Goal: Task Accomplishment & Management: Manage account settings

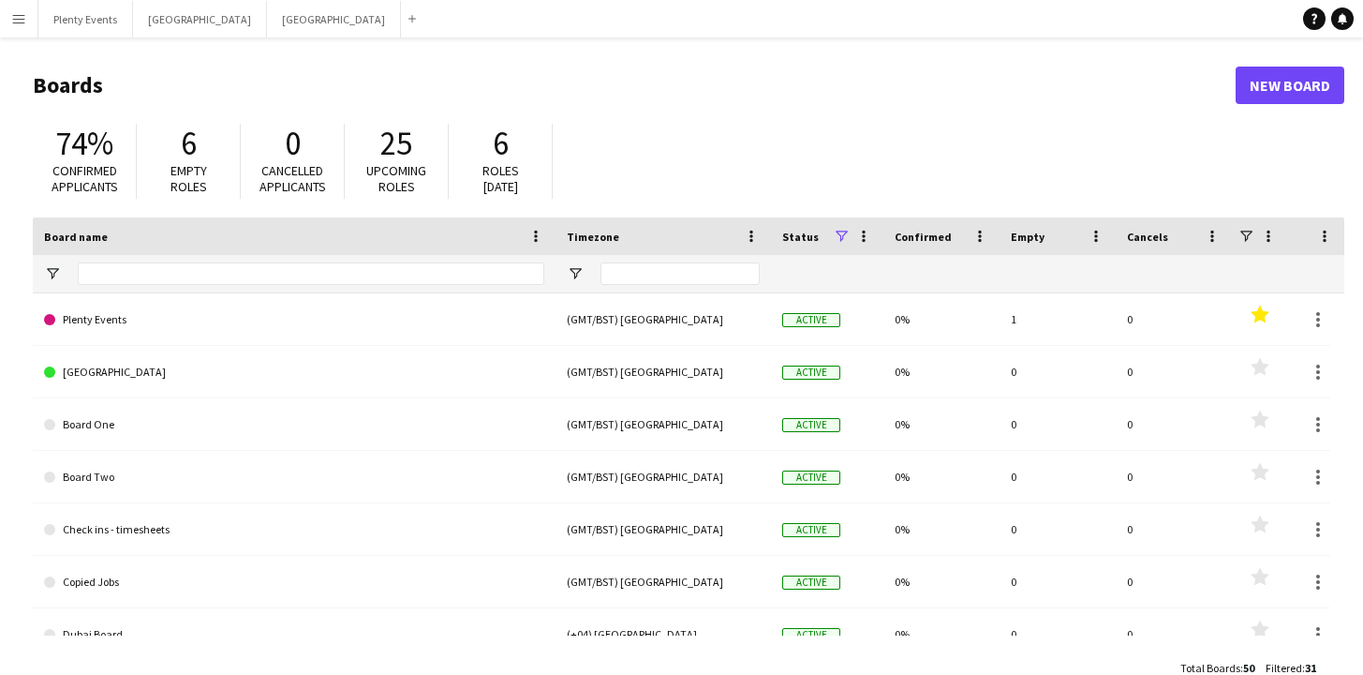
click at [15, 19] on app-icon "Menu" at bounding box center [18, 18] width 15 height 15
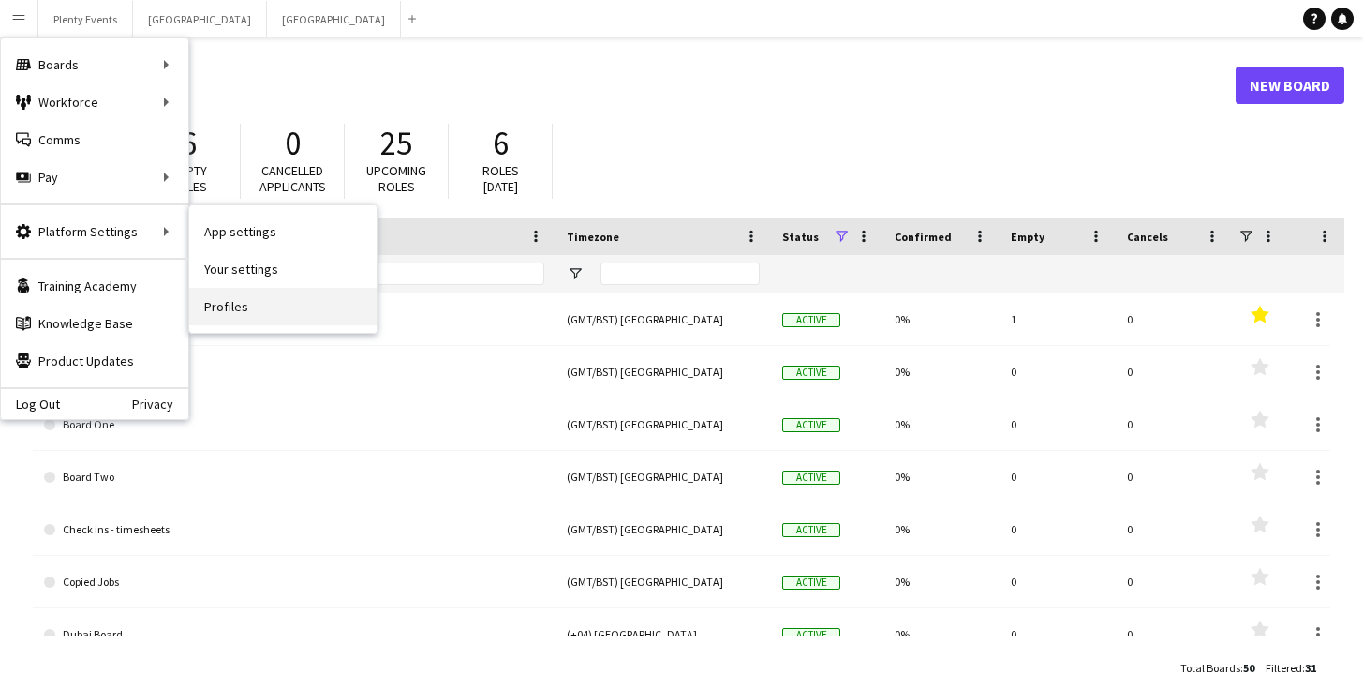
click at [231, 309] on link "Profiles" at bounding box center [282, 306] width 187 height 37
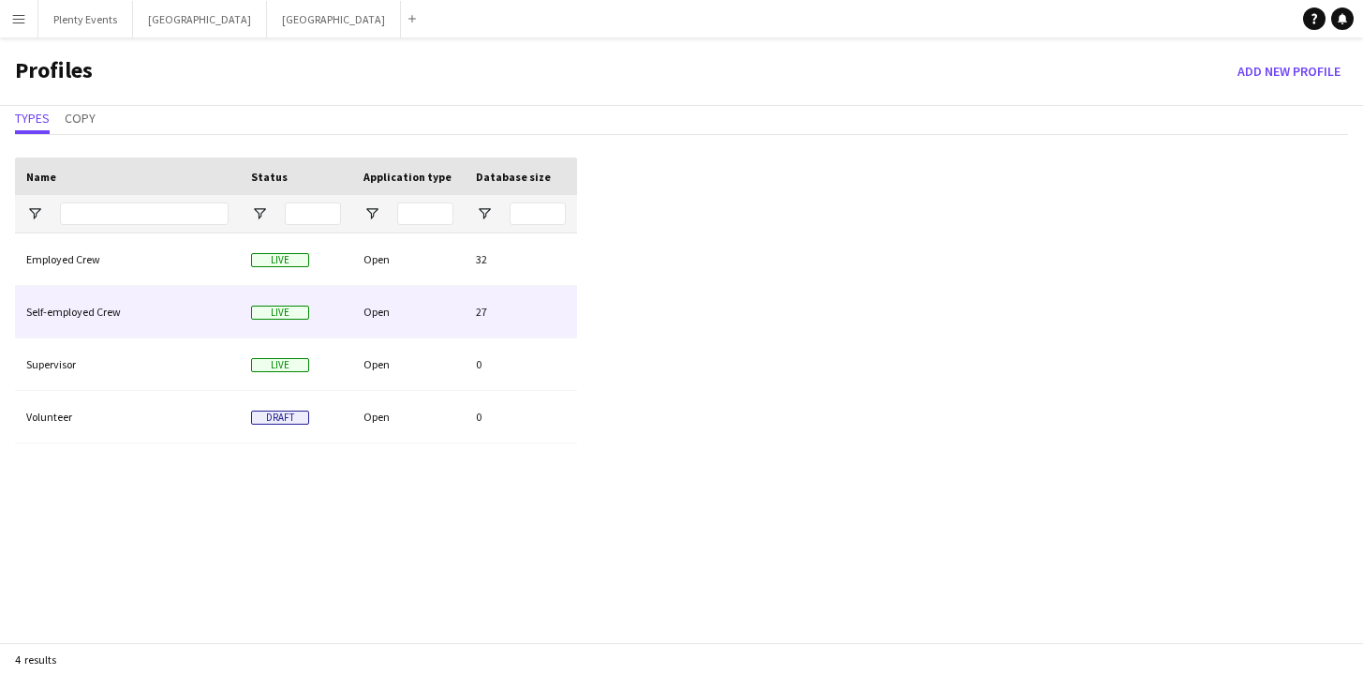
click at [409, 311] on div "Open" at bounding box center [408, 312] width 112 height 52
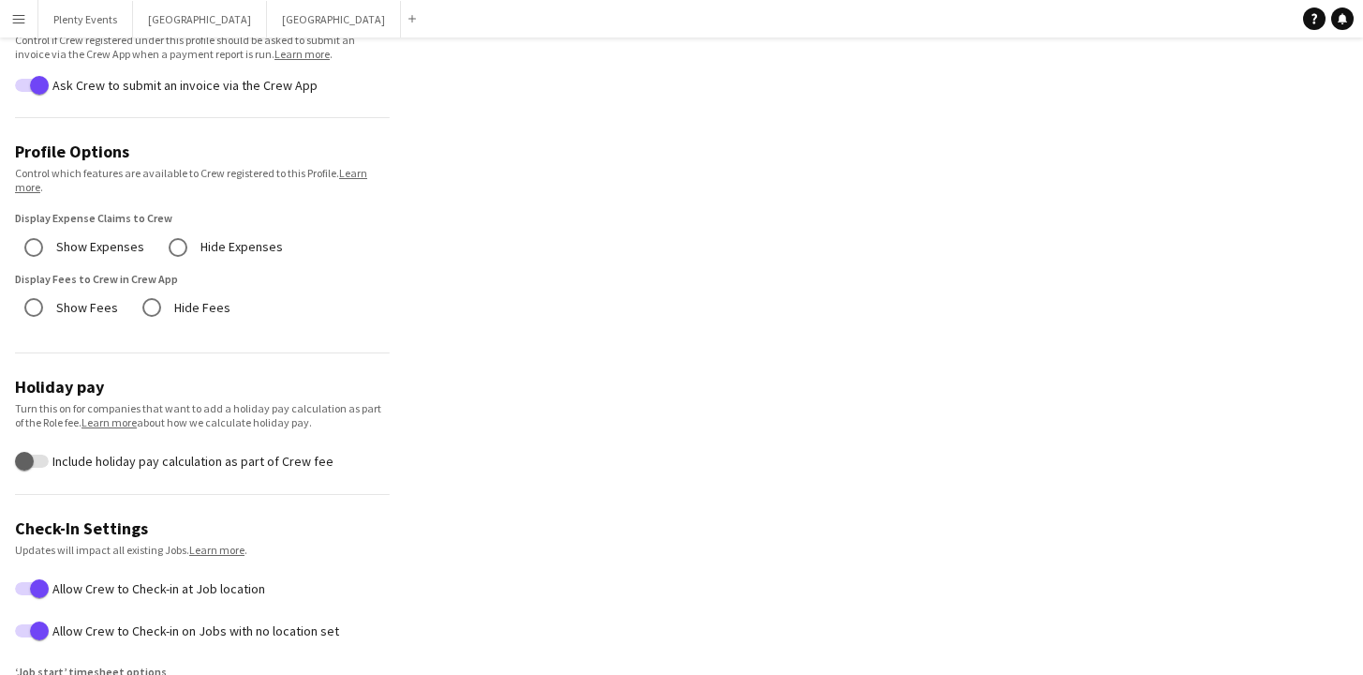
scroll to position [466, 0]
click at [163, 12] on button "London Close" at bounding box center [200, 19] width 134 height 37
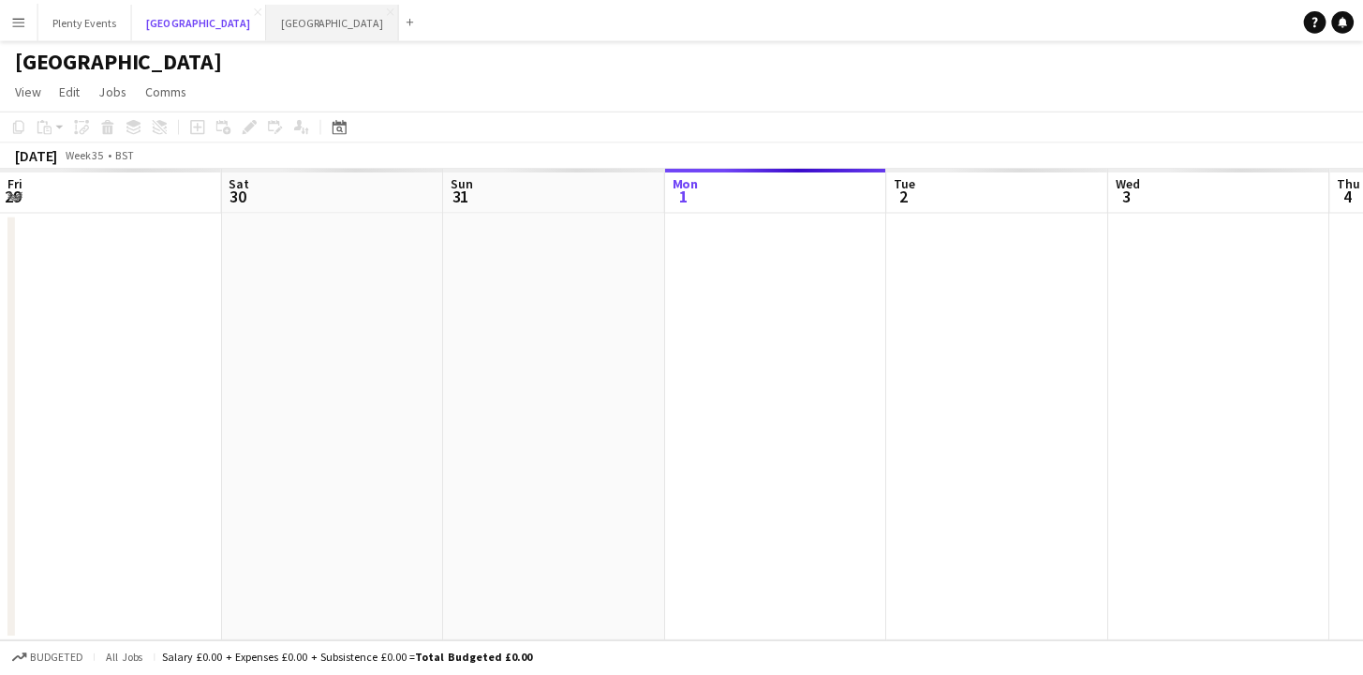
scroll to position [0, 448]
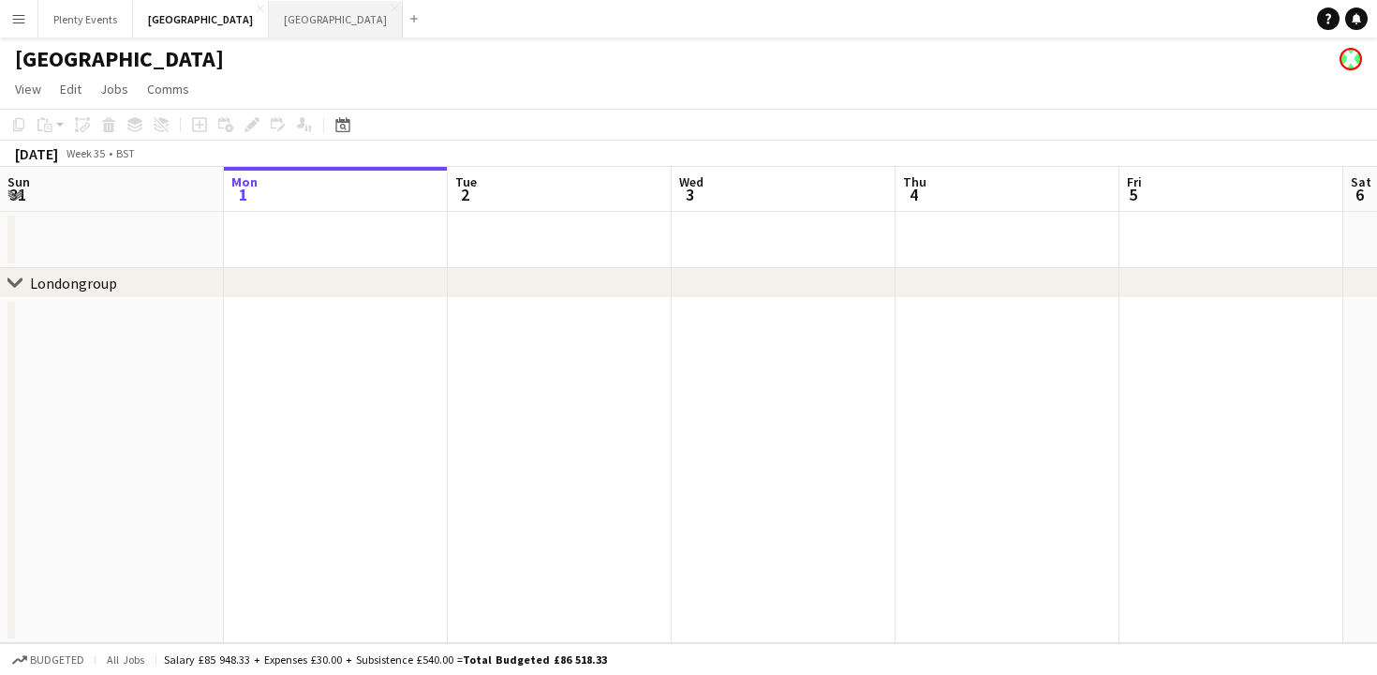
click at [269, 24] on button "Manchester Close" at bounding box center [336, 19] width 134 height 37
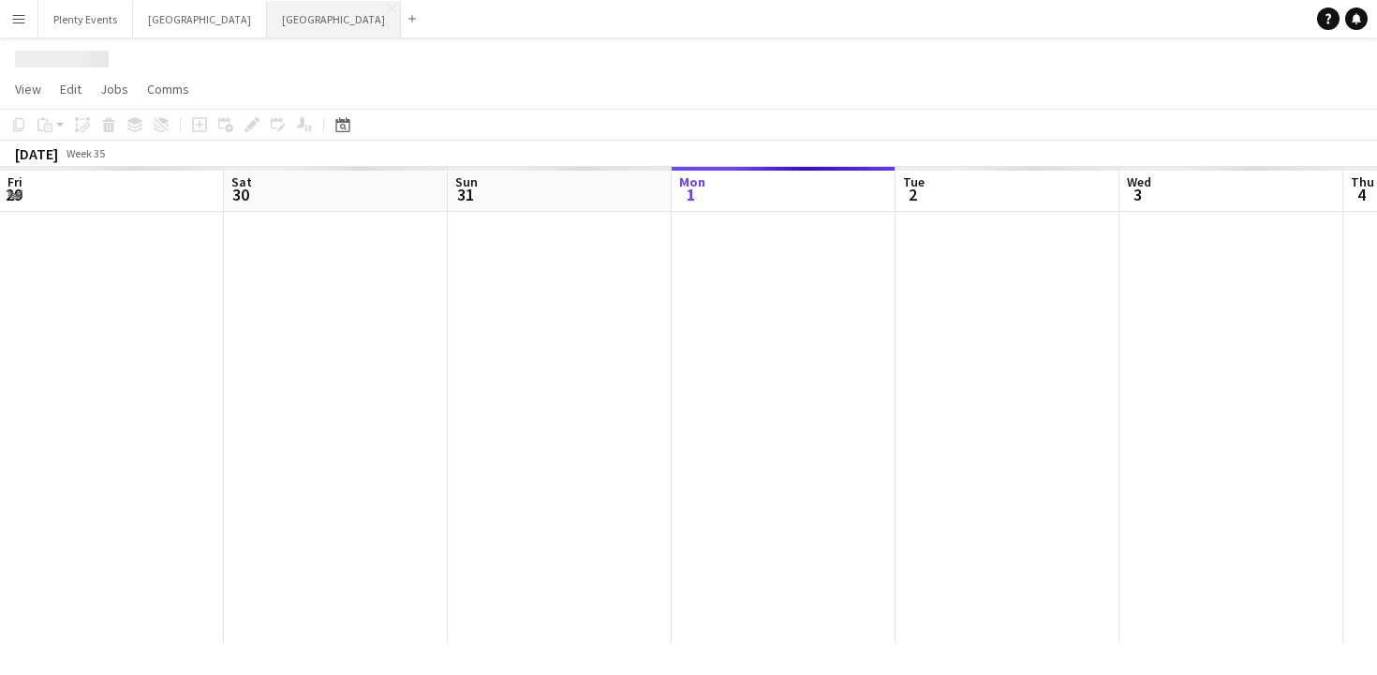
scroll to position [0, 448]
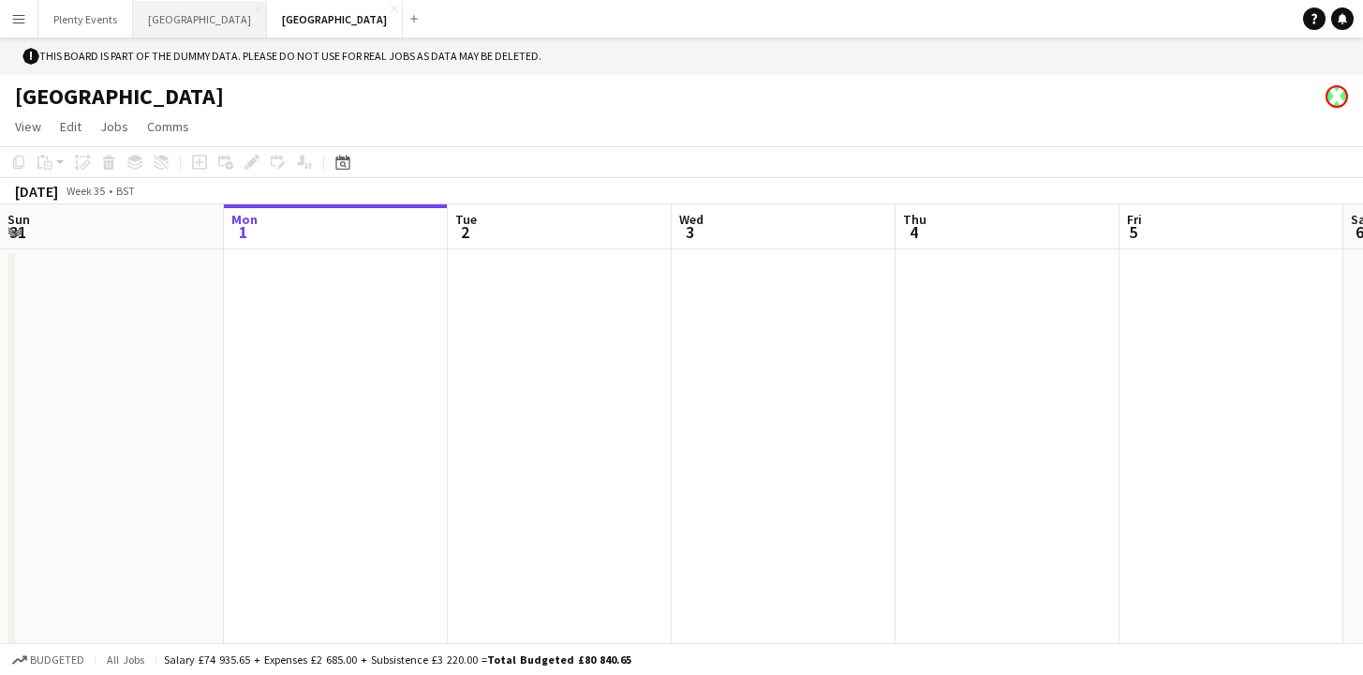
click at [156, 21] on button "London Close" at bounding box center [200, 19] width 134 height 37
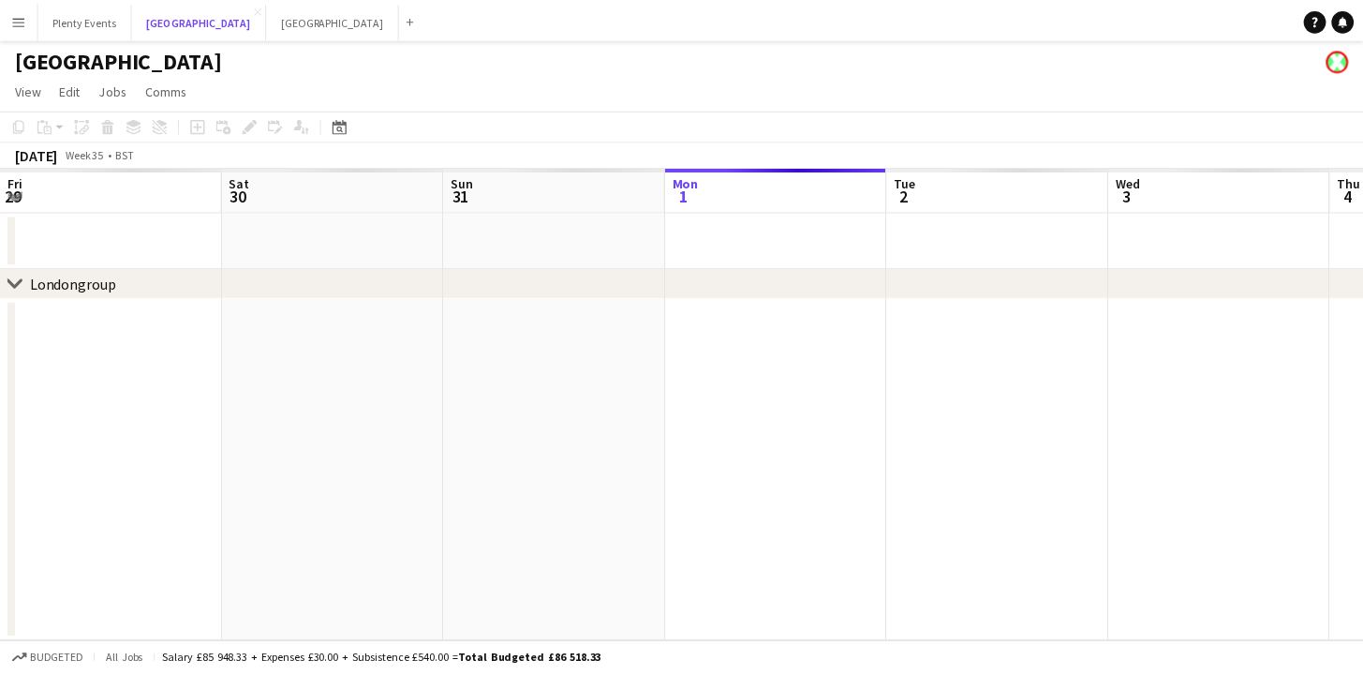
scroll to position [0, 448]
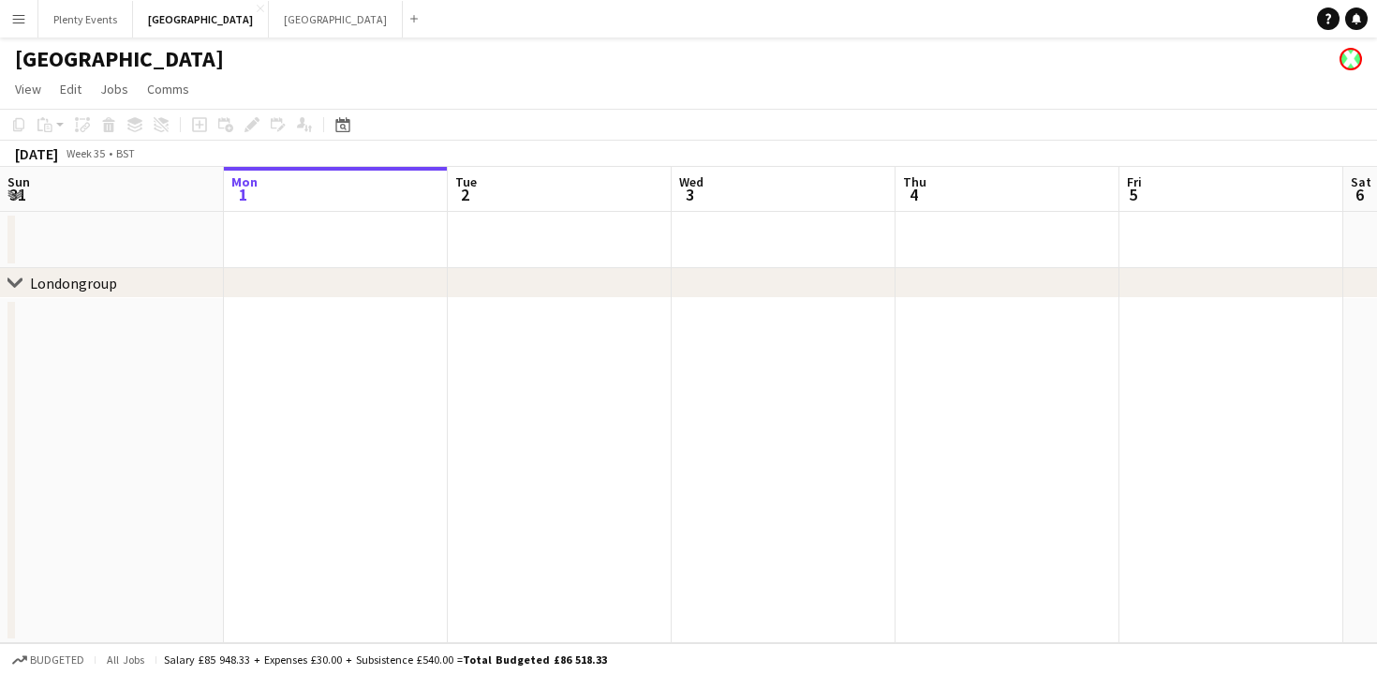
click at [60, 283] on div "Londongroup" at bounding box center [73, 283] width 87 height 19
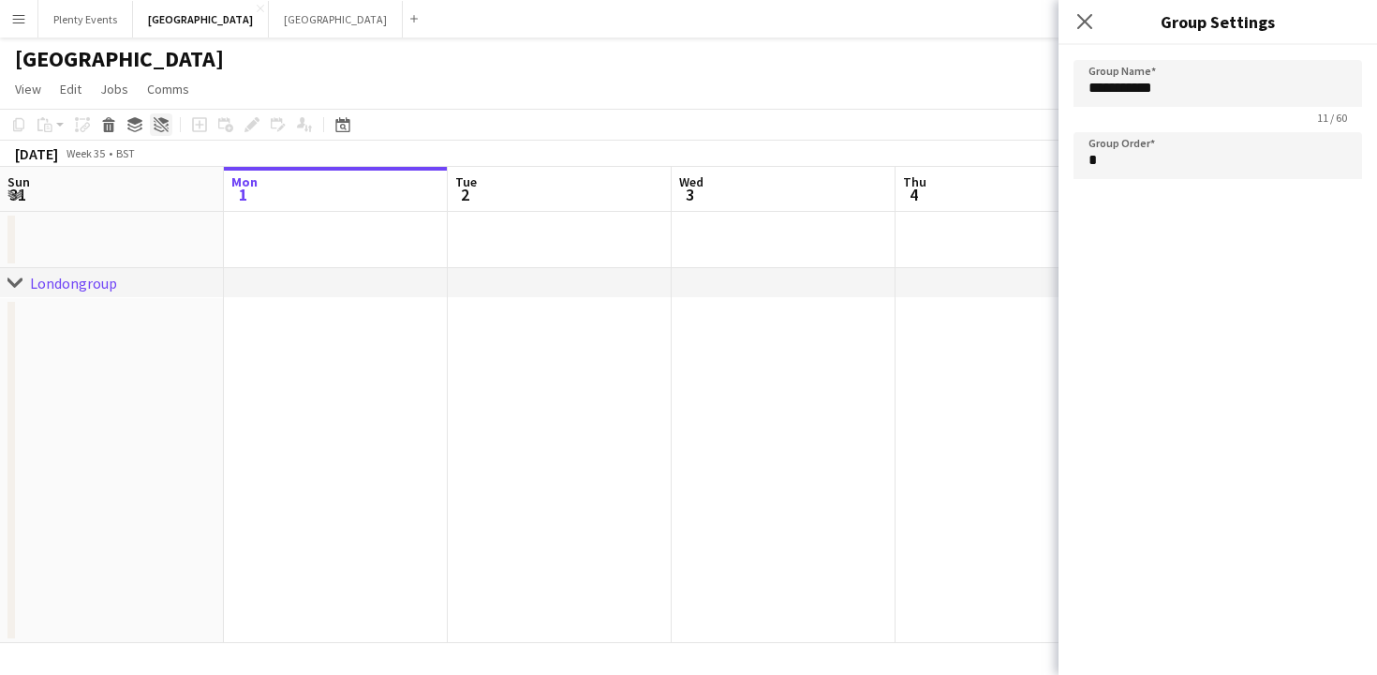
click at [157, 126] on icon "Ungroup" at bounding box center [161, 124] width 15 height 15
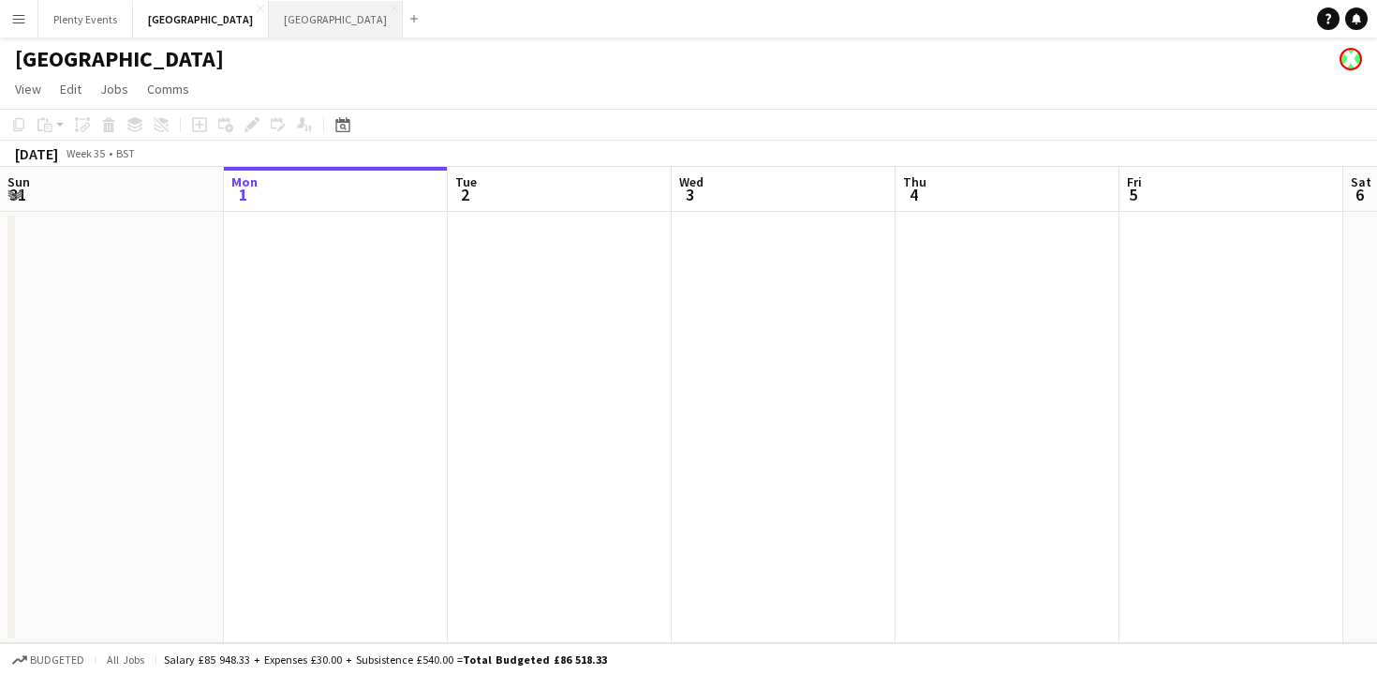
click at [269, 24] on button "Manchester Close" at bounding box center [336, 19] width 134 height 37
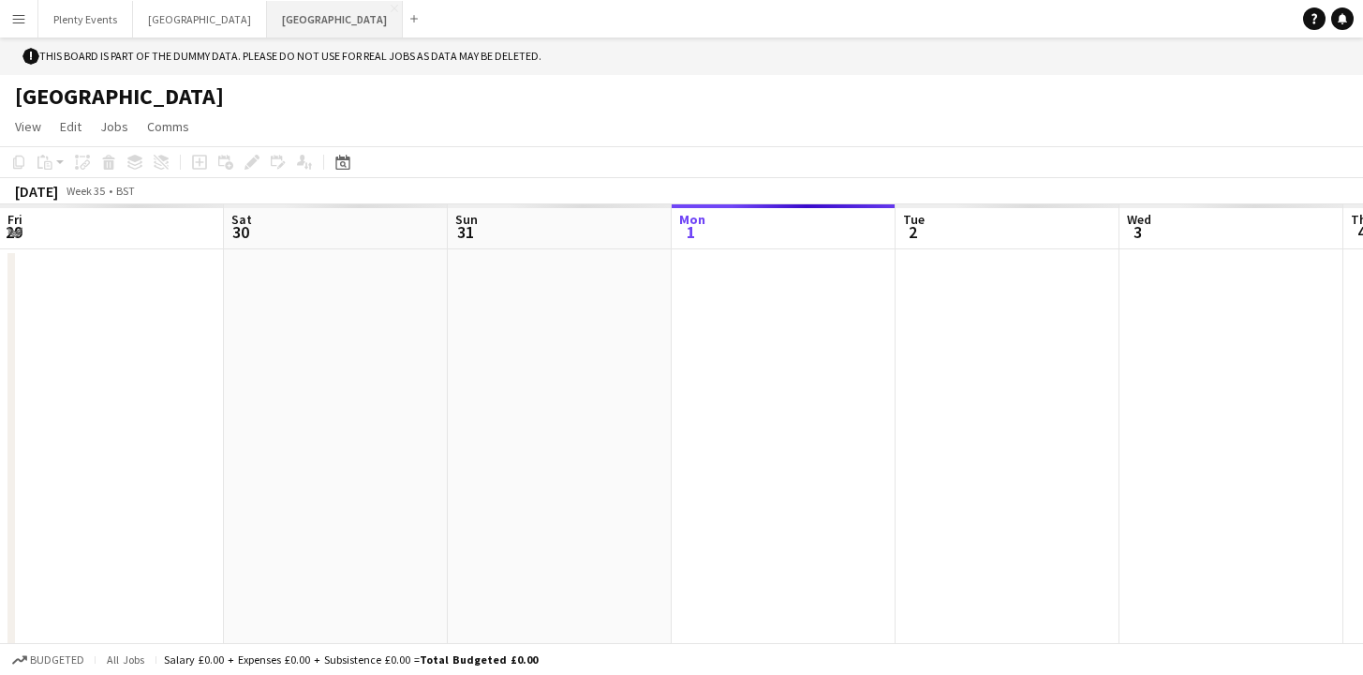
scroll to position [0, 448]
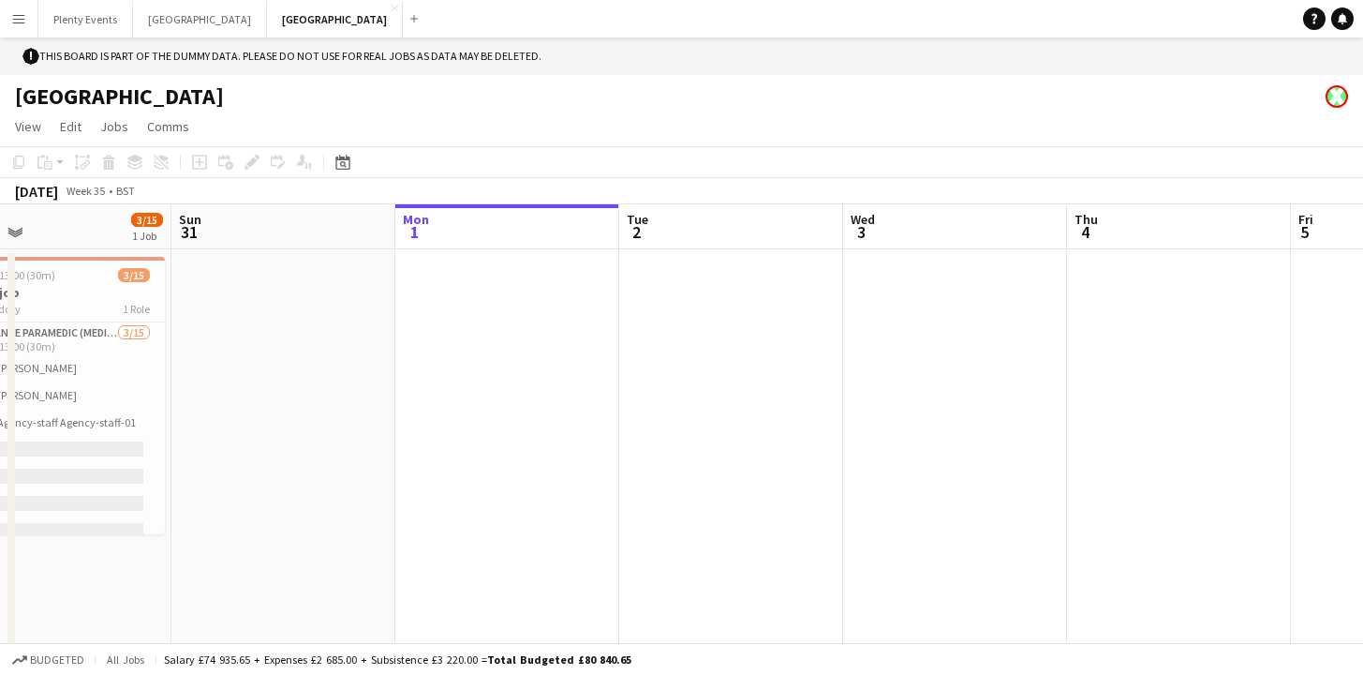
drag, startPoint x: 180, startPoint y: 393, endPoint x: 596, endPoint y: 397, distance: 416.1
click at [596, 397] on app-calendar-viewport "Thu 28 2/2 1 Job Fri 29 1/1 1 Job Sat 30 3/15 1 Job Sun 31 Mon 1 Tue 2 Wed 3 Th…" at bounding box center [681, 442] width 1363 height 476
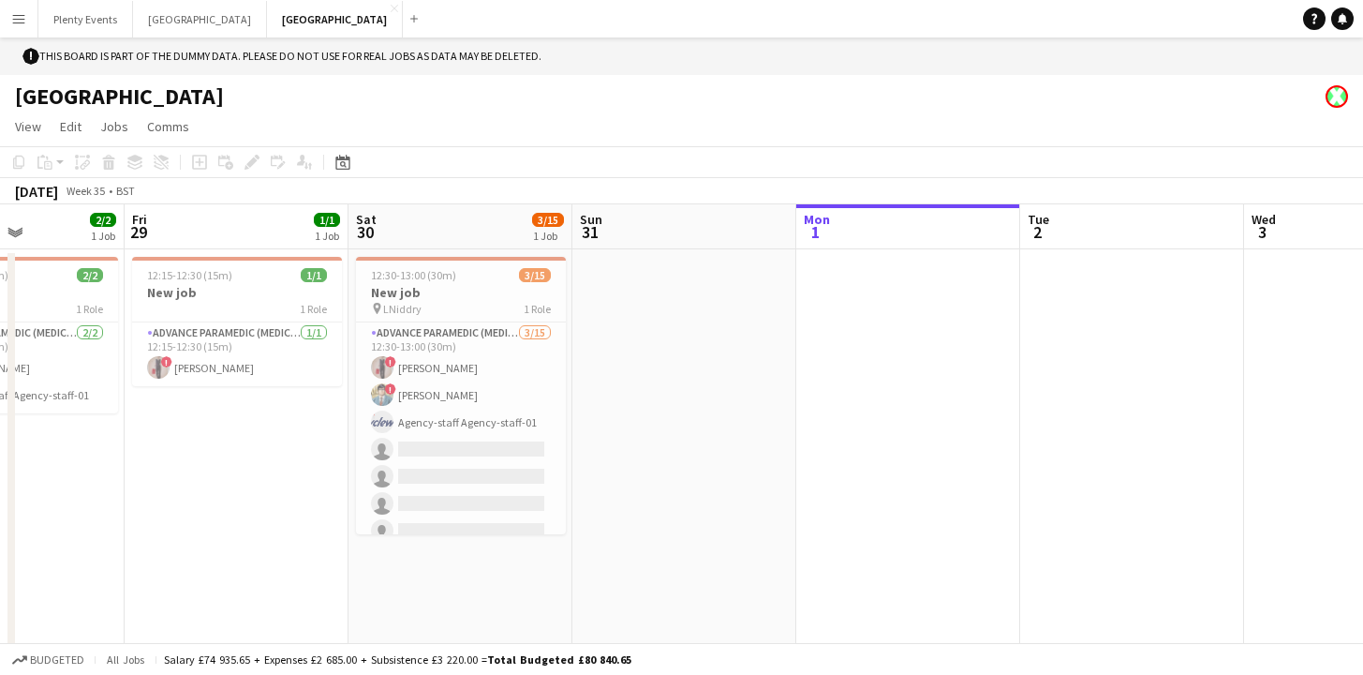
drag, startPoint x: 530, startPoint y: 411, endPoint x: 631, endPoint y: 411, distance: 100.3
click at [631, 411] on app-calendar-viewport "Tue 26 1/2 1 Job Wed 27 1/1 1 Job Thu 28 2/2 1 Job Fri 29 1/1 1 Job Sat 30 3/15…" at bounding box center [681, 442] width 1363 height 476
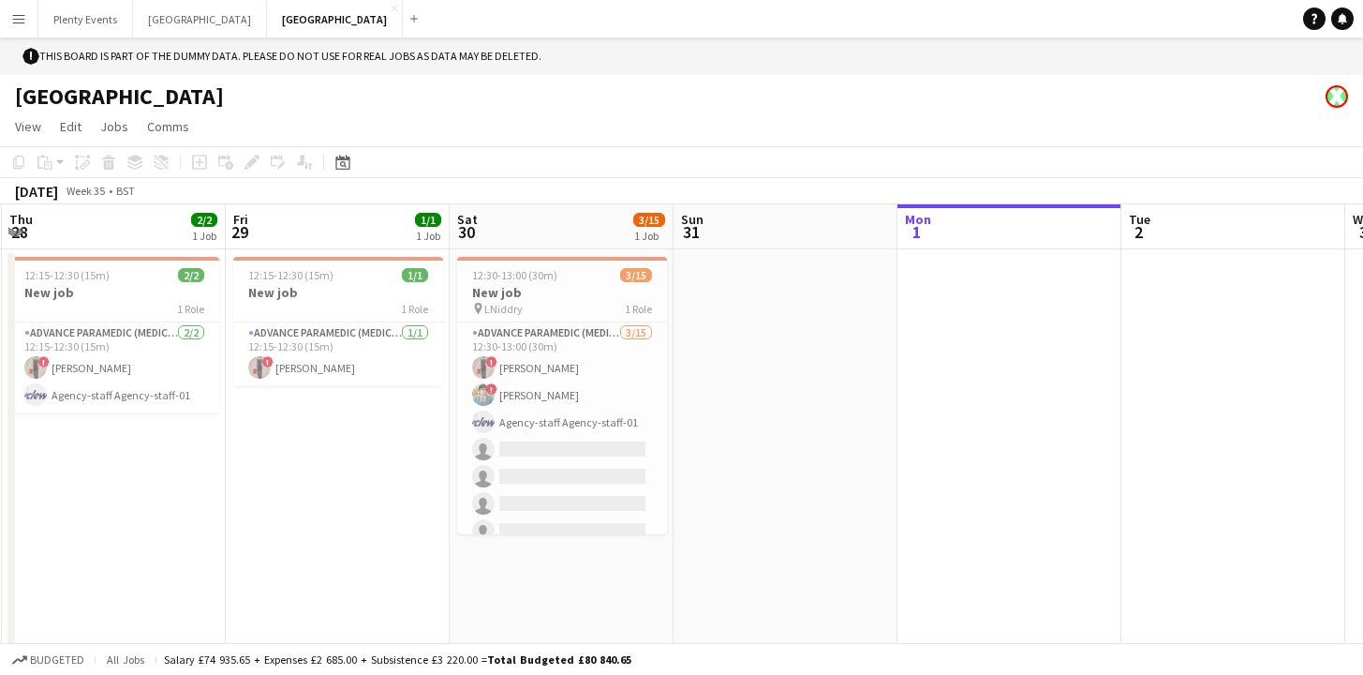
drag, startPoint x: 246, startPoint y: 468, endPoint x: 348, endPoint y: 478, distance: 101.7
click at [348, 478] on app-calendar-viewport "Tue 26 1/2 1 Job Wed 27 1/1 1 Job Thu 28 2/2 1 Job Fri 29 1/1 1 Job Sat 30 3/15…" at bounding box center [681, 442] width 1363 height 476
click at [22, 20] on app-icon "Menu" at bounding box center [18, 18] width 15 height 15
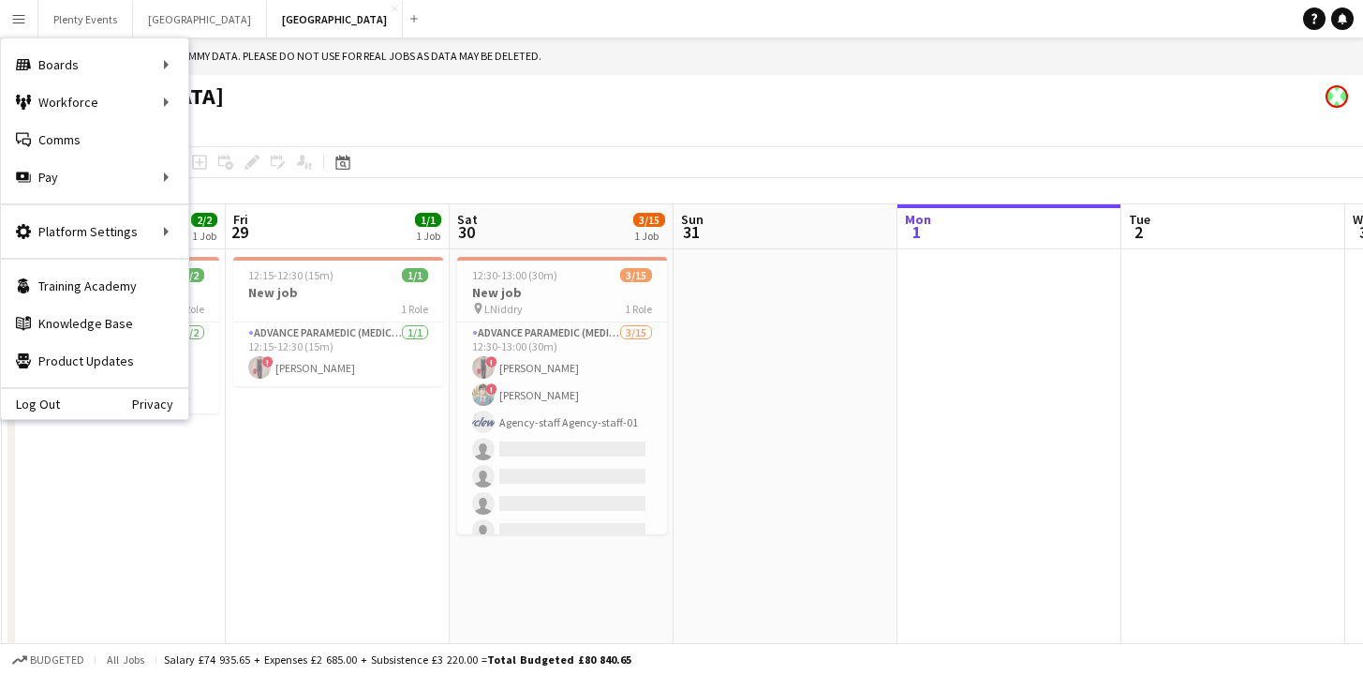
click at [749, 390] on app-date-cell at bounding box center [786, 464] width 224 height 431
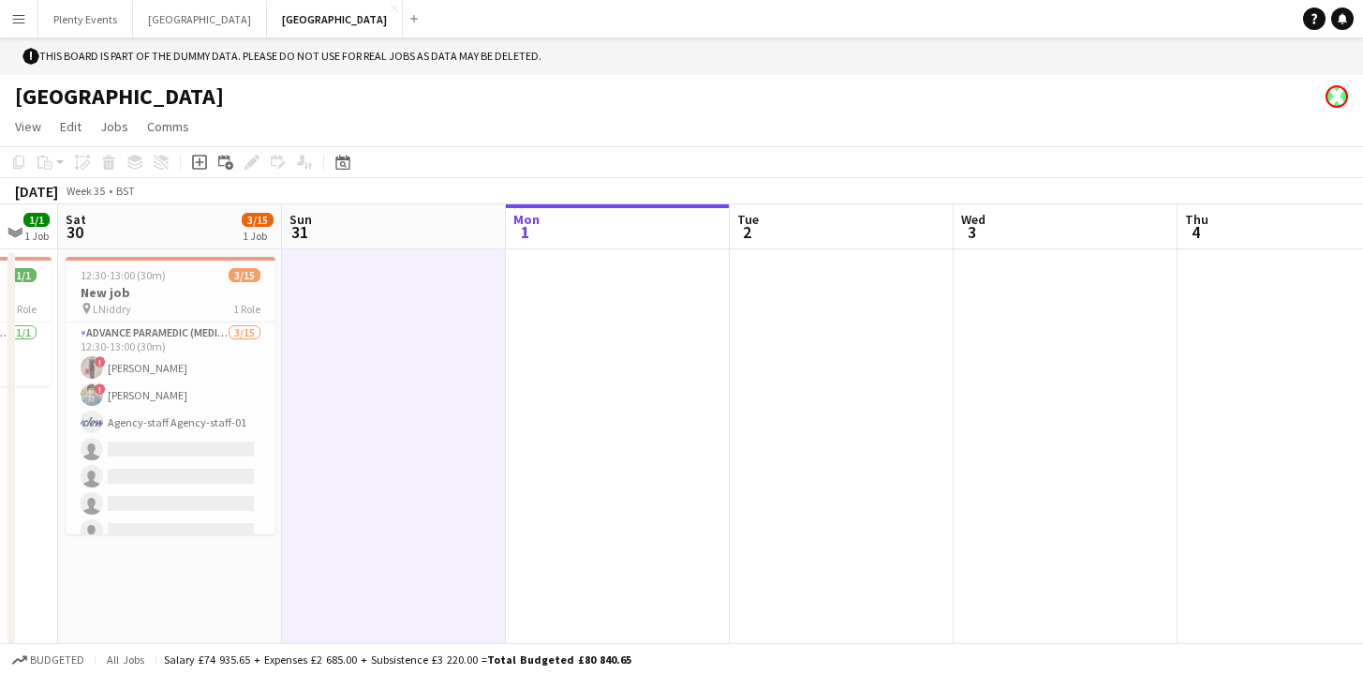
drag, startPoint x: 798, startPoint y: 395, endPoint x: 335, endPoint y: 381, distance: 463.1
click at [335, 381] on app-calendar-viewport "Tue 26 1/2 1 Job Wed 27 1/1 1 Job Thu 28 2/2 1 Job Fri 29 1/1 1 Job Sat 30 3/15…" at bounding box center [681, 442] width 1363 height 476
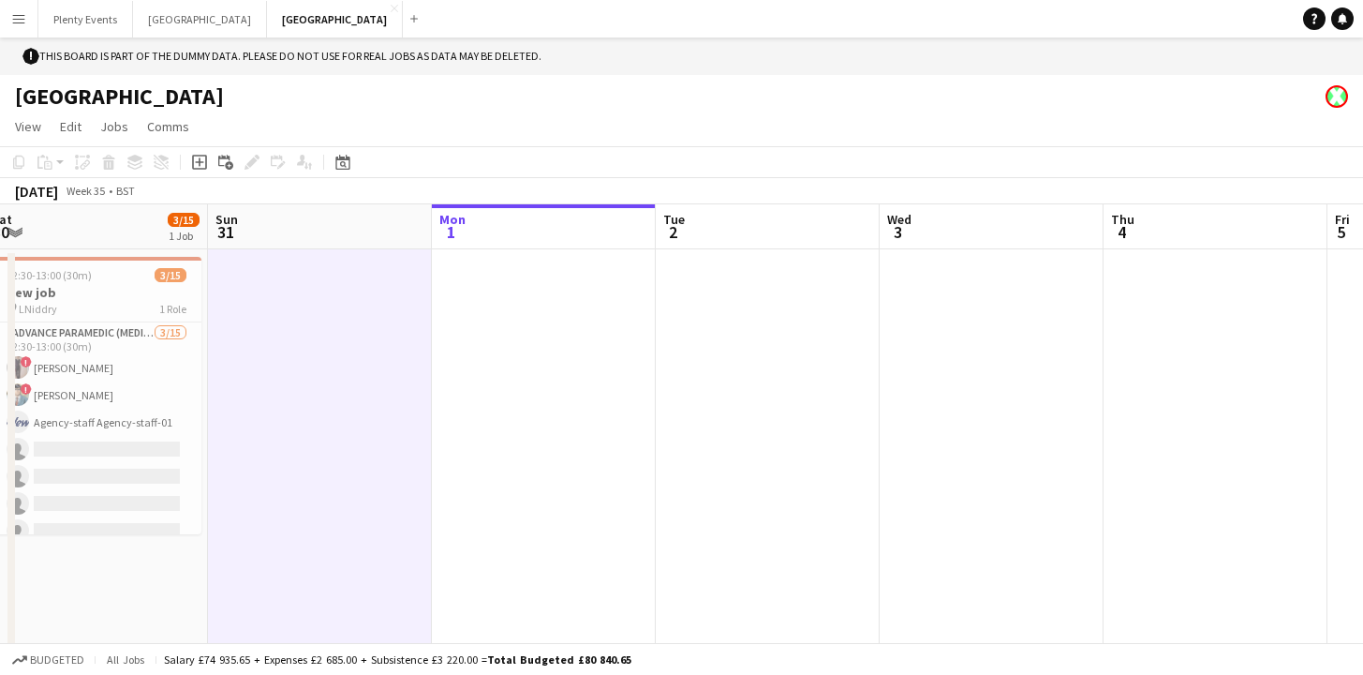
click at [569, 353] on app-date-cell at bounding box center [544, 464] width 224 height 431
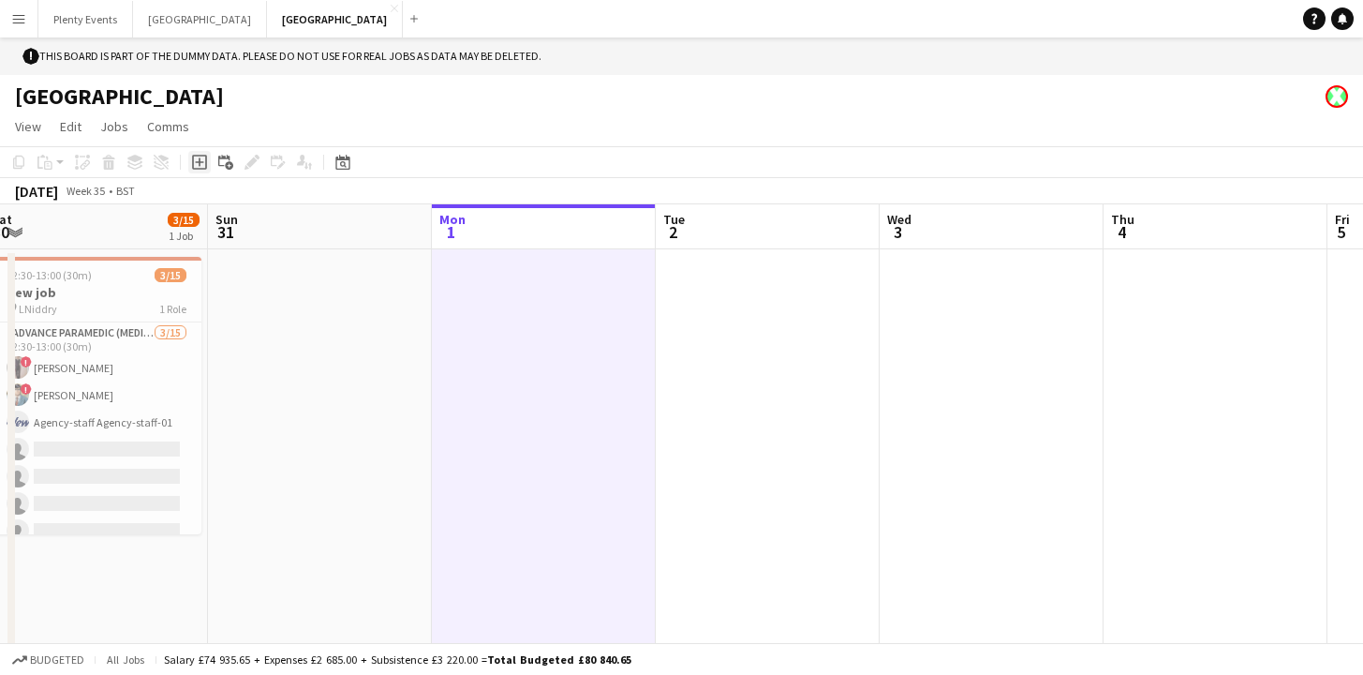
click at [199, 160] on icon at bounding box center [199, 162] width 8 height 8
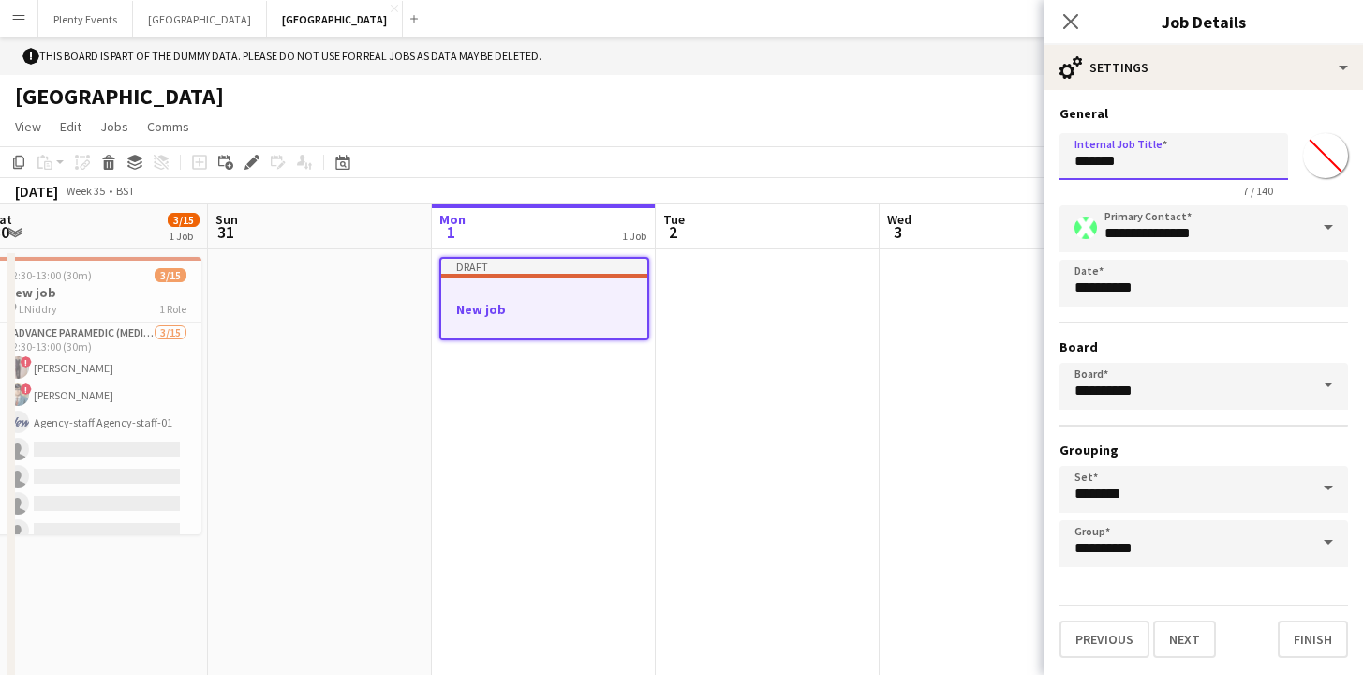
drag, startPoint x: 1077, startPoint y: 160, endPoint x: 1163, endPoint y: 167, distance: 86.5
click at [1163, 167] on input "*******" at bounding box center [1174, 156] width 229 height 47
type input "**********"
click at [1186, 642] on button "Next" at bounding box center [1185, 638] width 63 height 37
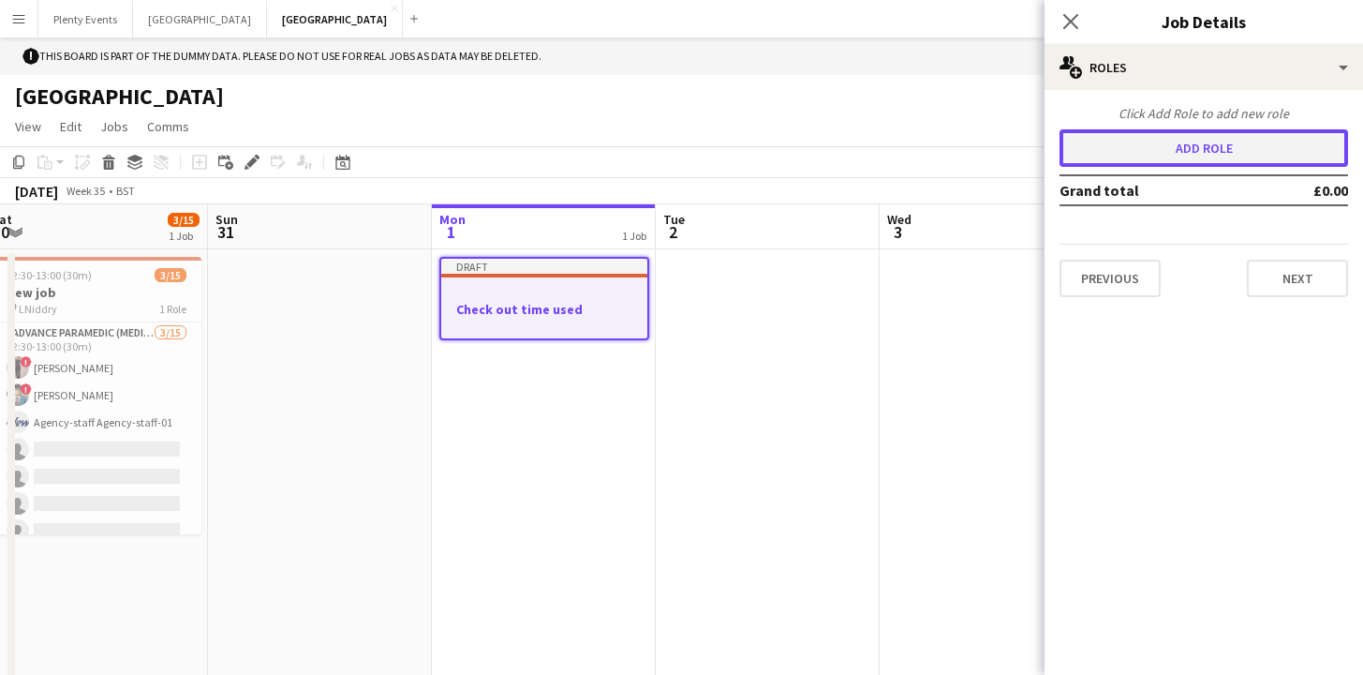
click at [1201, 142] on button "Add role" at bounding box center [1204, 147] width 289 height 37
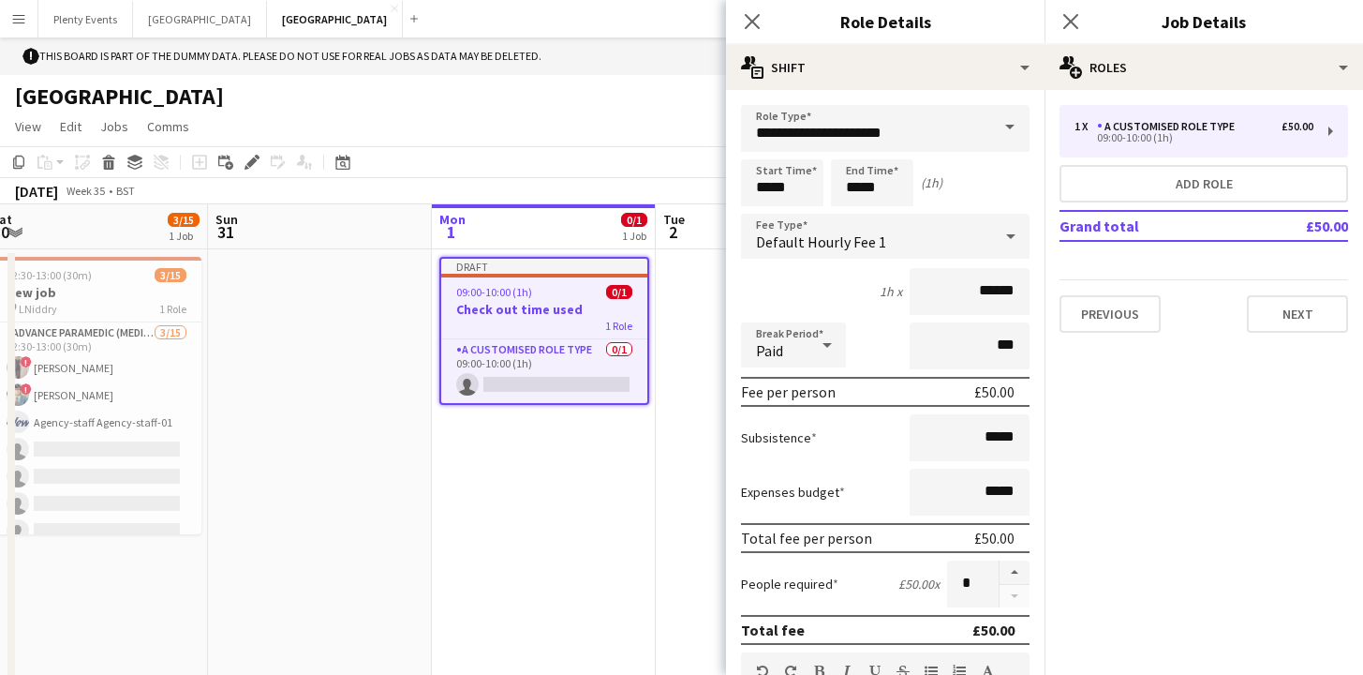
click at [990, 125] on span at bounding box center [1009, 127] width 39 height 45
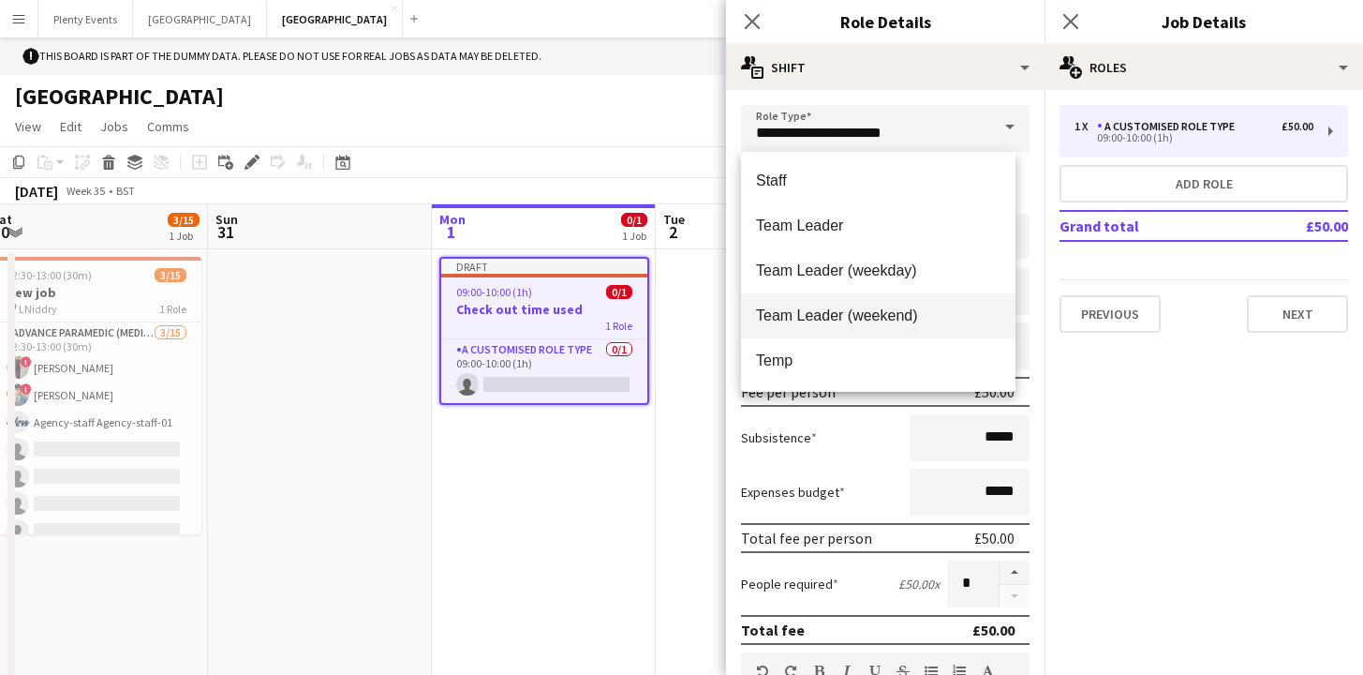
scroll to position [1901, 0]
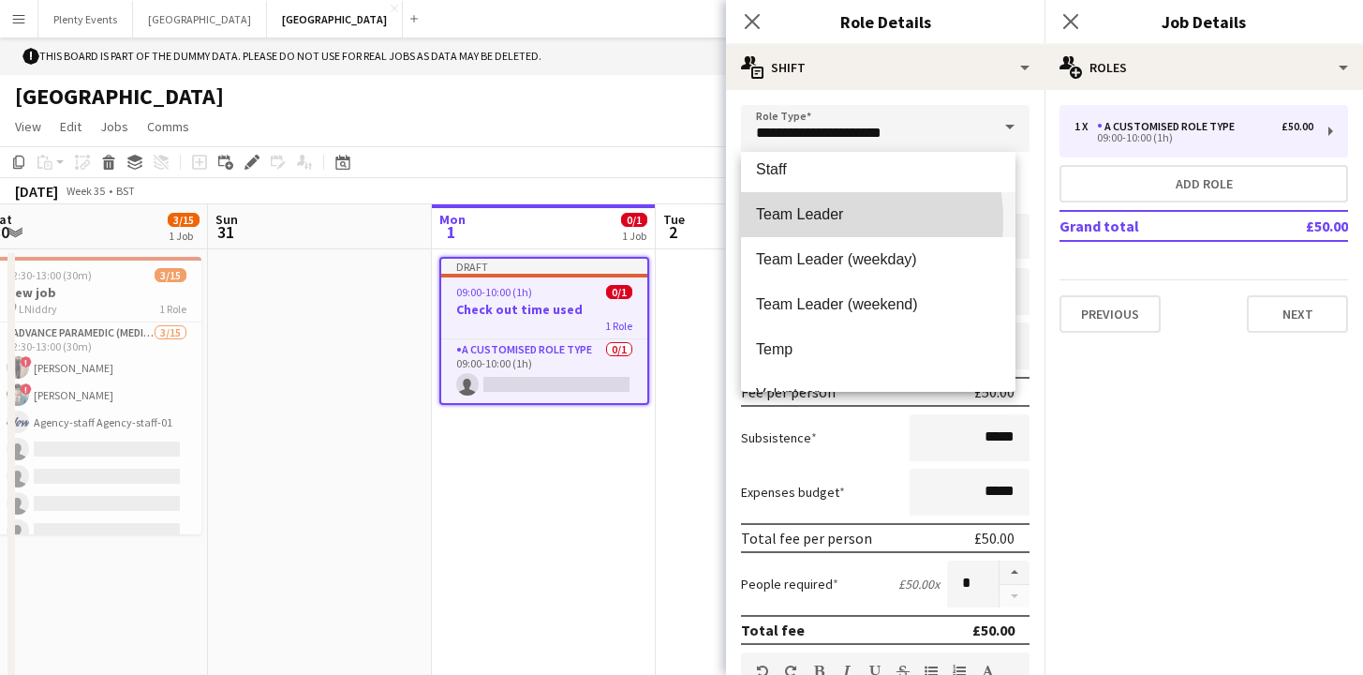
click at [822, 219] on span "Team Leader" at bounding box center [878, 214] width 245 height 18
type input "**********"
type input "******"
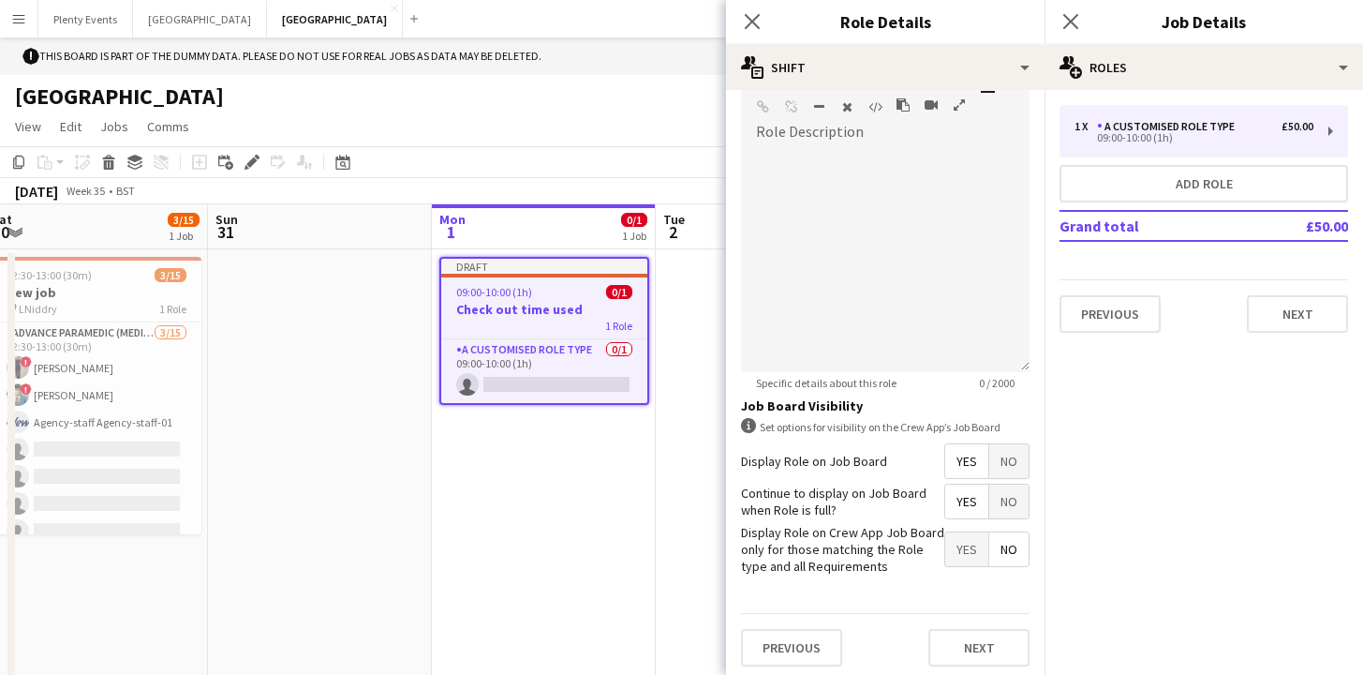
scroll to position [594, 0]
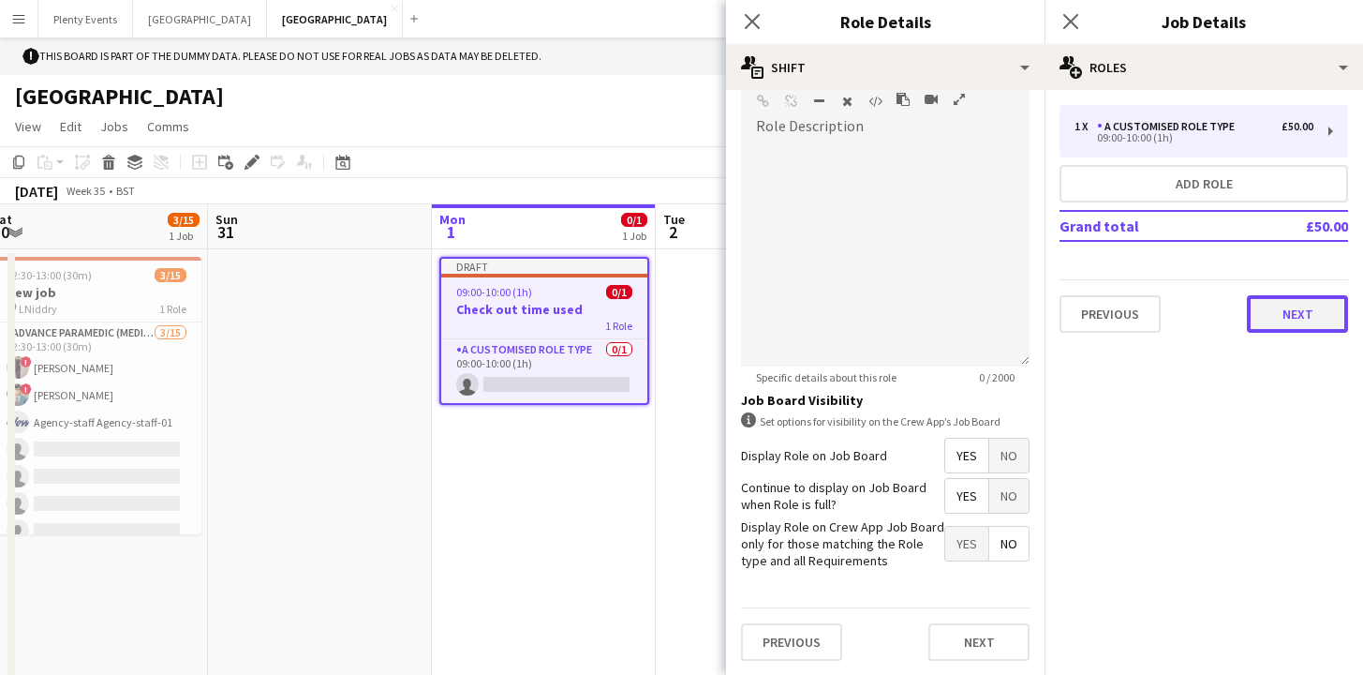
click at [1303, 321] on button "Next" at bounding box center [1297, 313] width 101 height 37
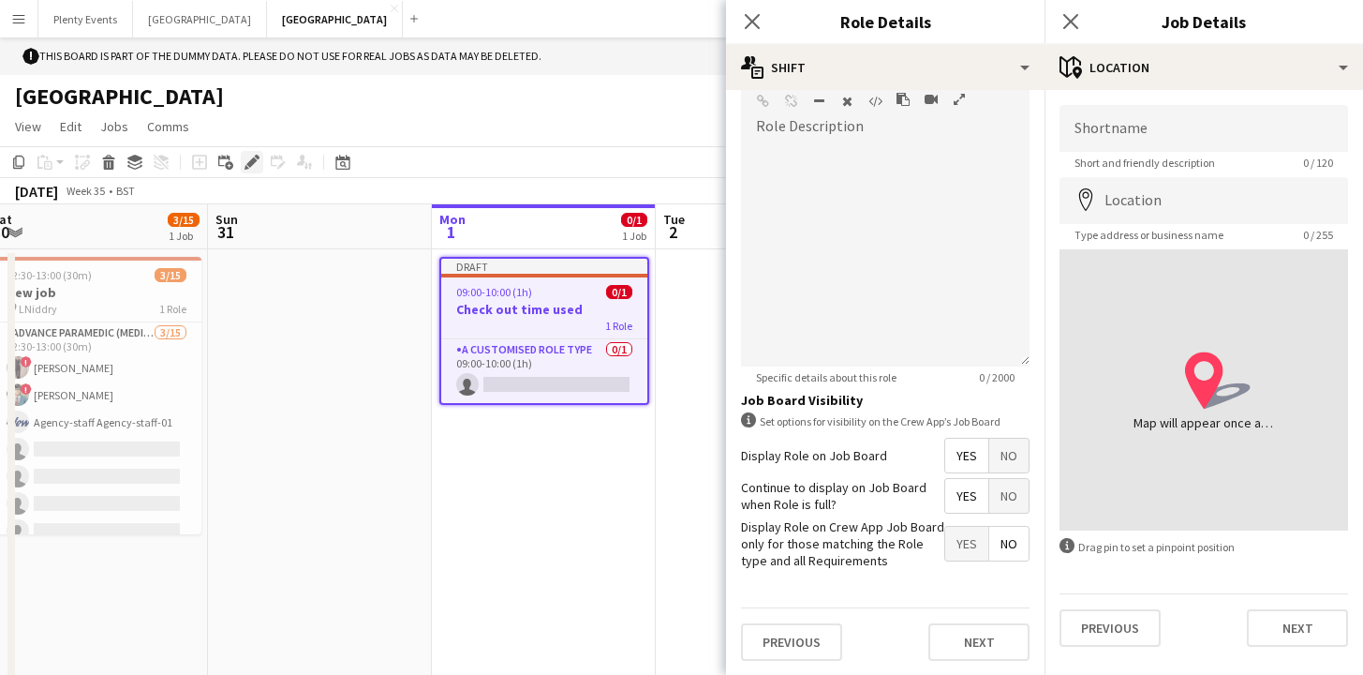
click at [248, 167] on icon at bounding box center [251, 162] width 10 height 10
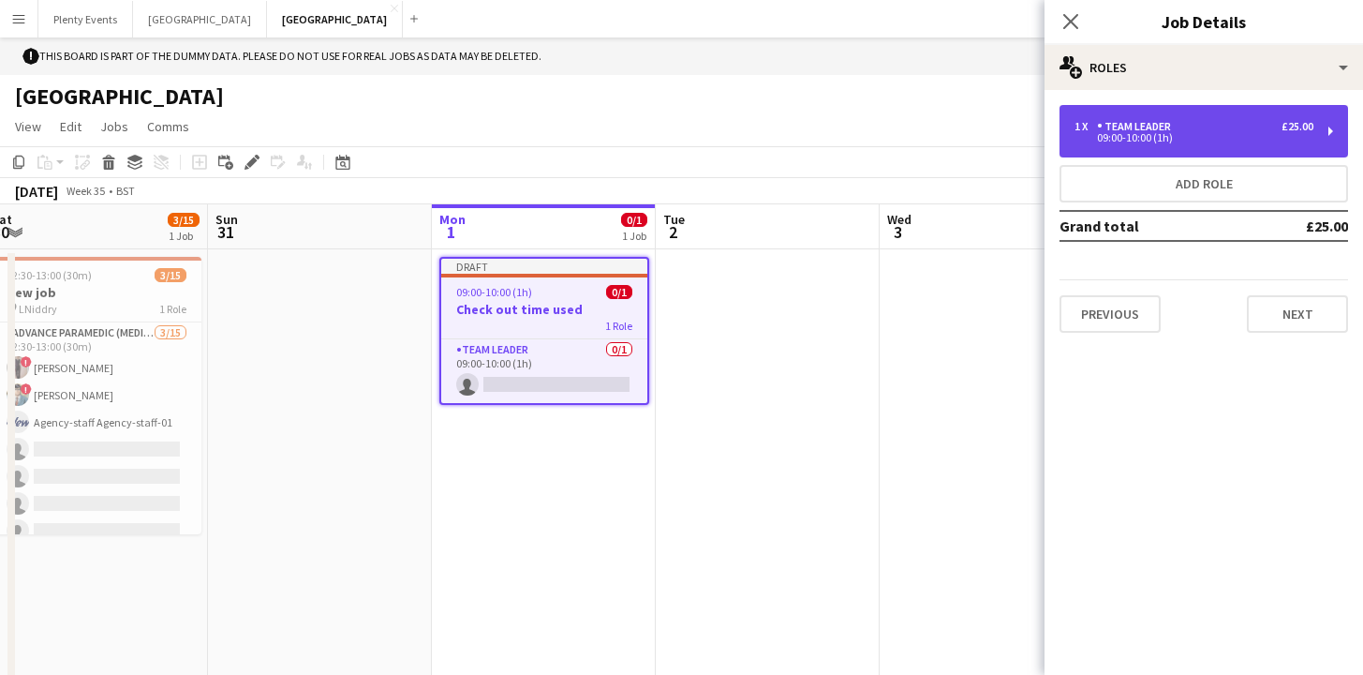
click at [1294, 135] on div "09:00-10:00 (1h)" at bounding box center [1194, 137] width 239 height 9
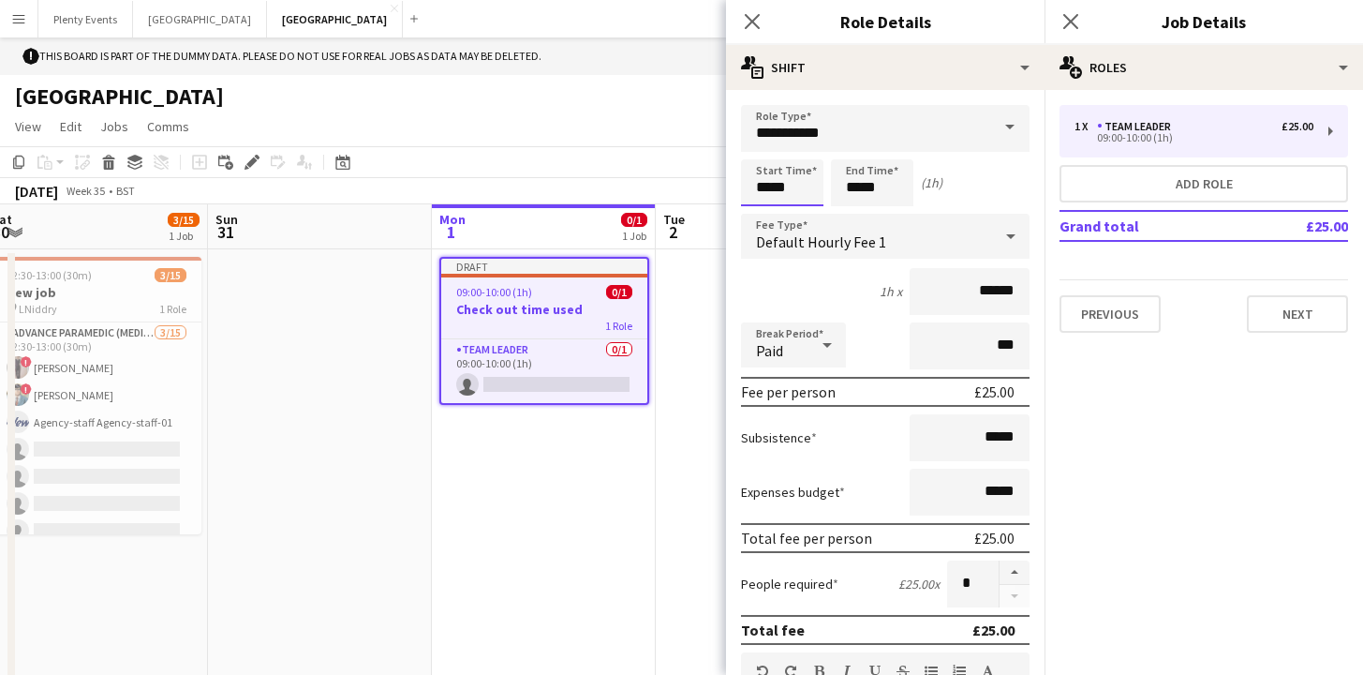
click at [762, 187] on input "*****" at bounding box center [782, 182] width 82 height 47
type input "*****"
click at [767, 219] on div at bounding box center [763, 215] width 37 height 19
click at [856, 188] on input "*****" at bounding box center [872, 182] width 82 height 47
type input "*****"
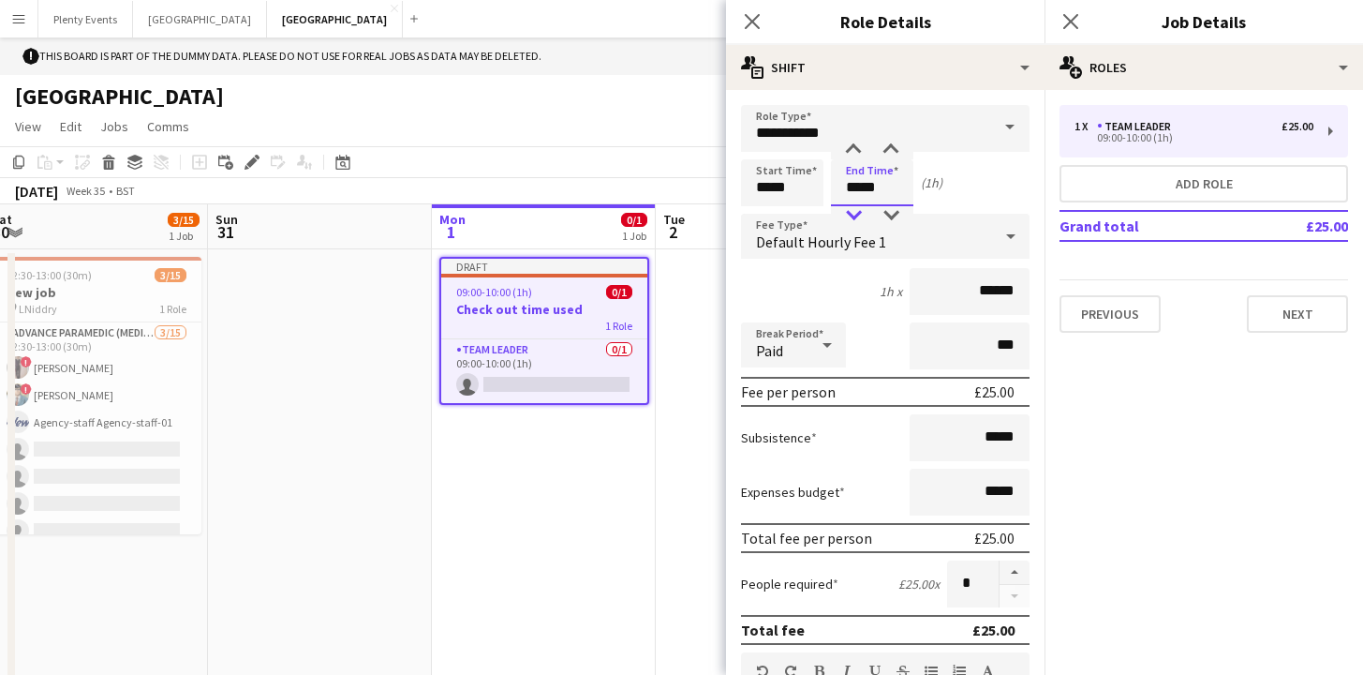
click at [857, 220] on div at bounding box center [853, 215] width 37 height 19
click at [754, 22] on icon "Close pop-in" at bounding box center [752, 21] width 18 height 18
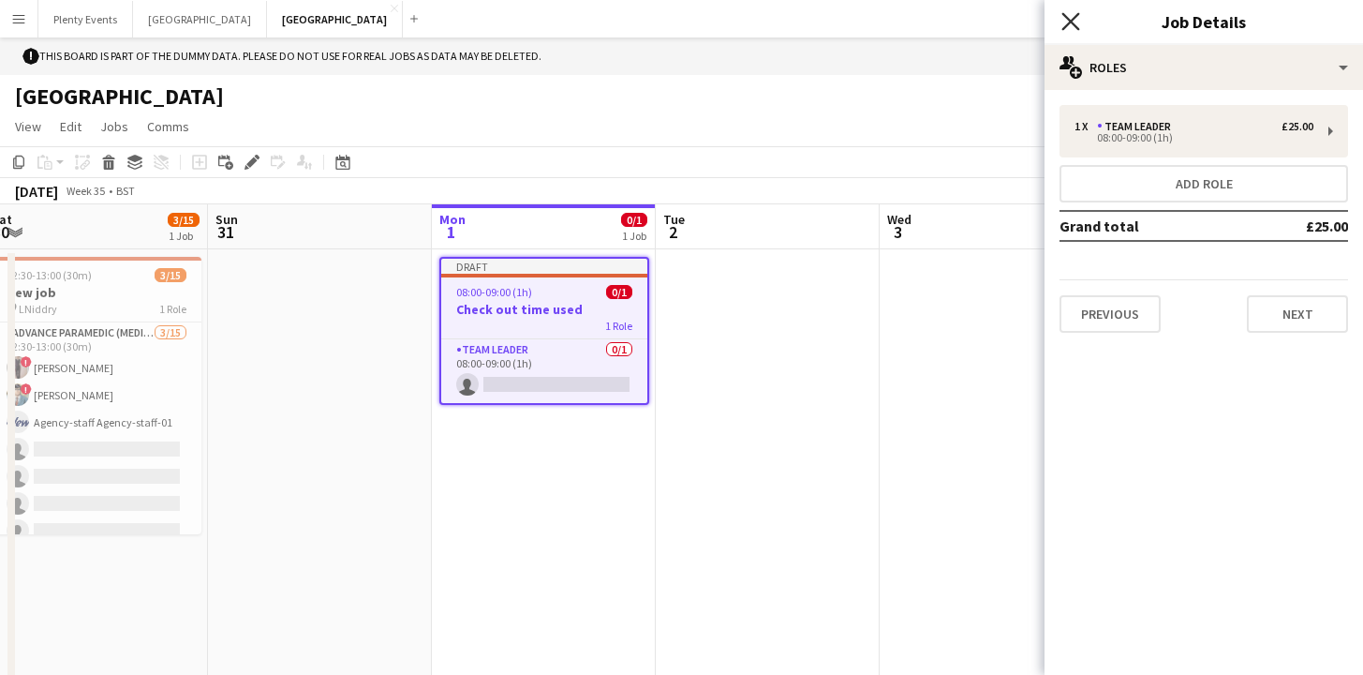
click at [1075, 24] on icon at bounding box center [1071, 21] width 18 height 18
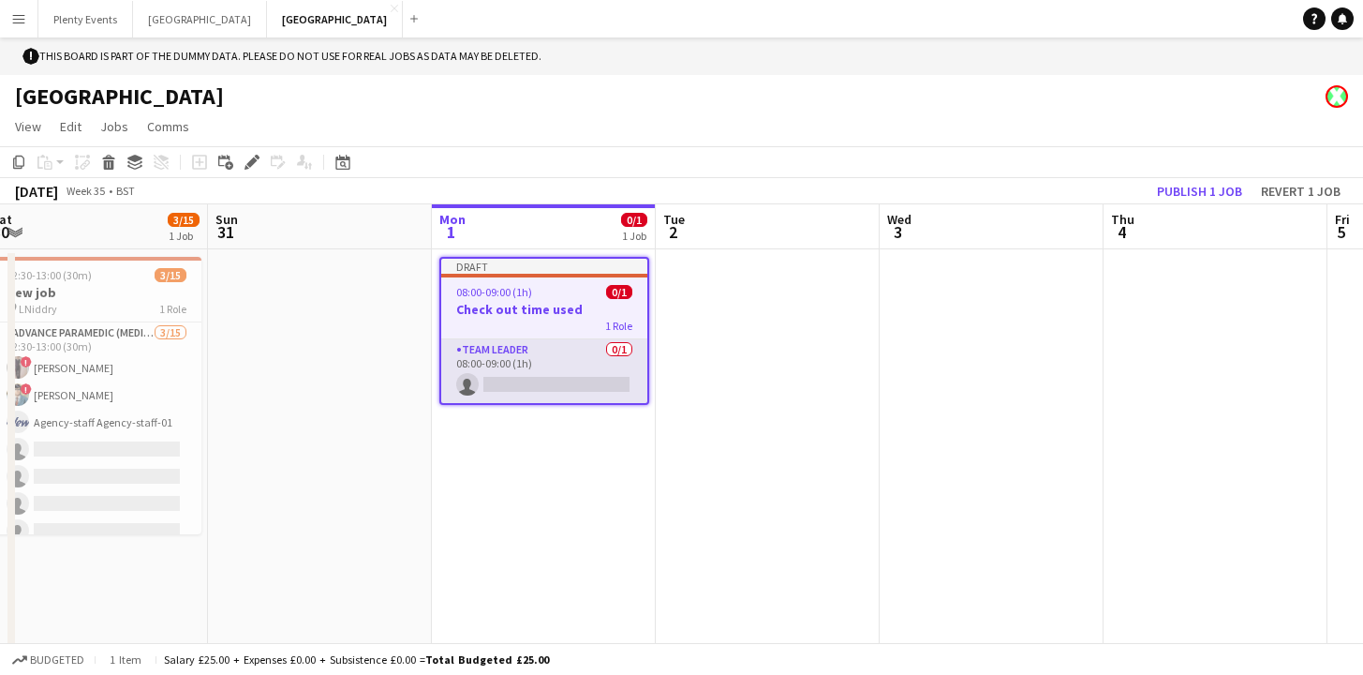
click at [591, 374] on app-card-role "Team Leader 0/1 08:00-09:00 (1h) single-neutral-actions" at bounding box center [544, 371] width 206 height 64
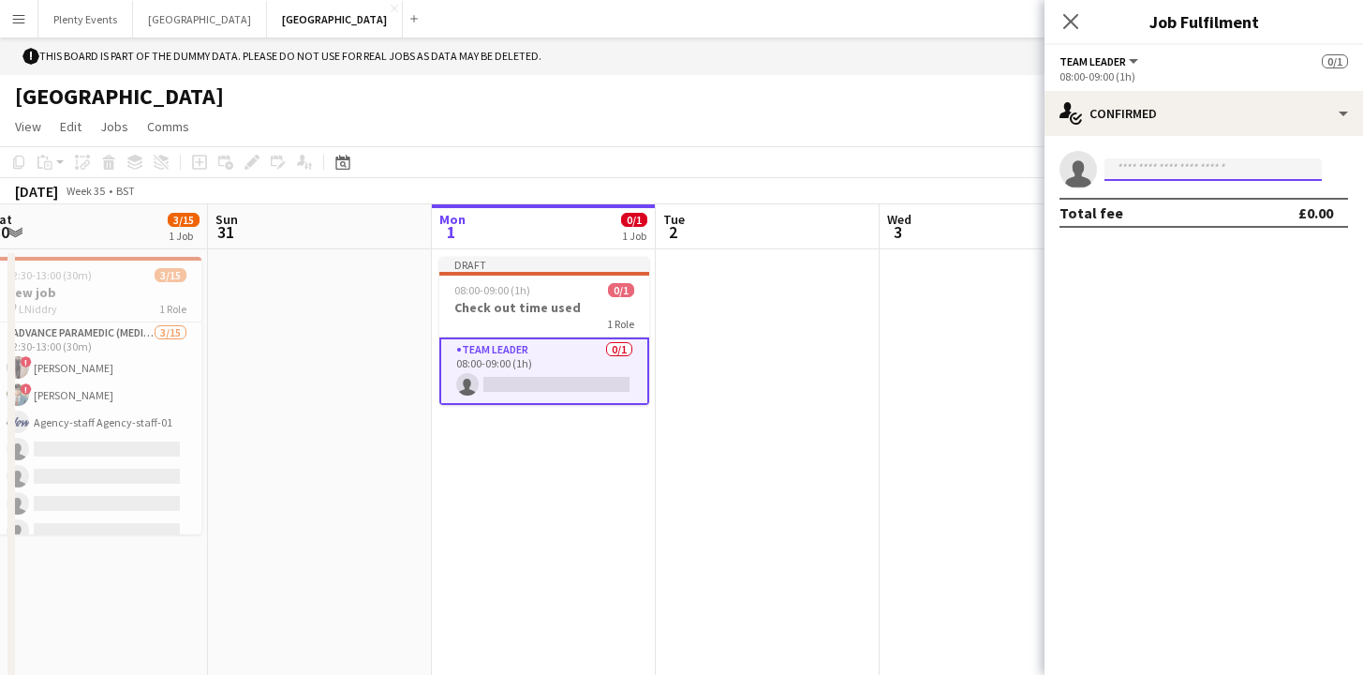
click at [1136, 168] on input at bounding box center [1213, 169] width 217 height 22
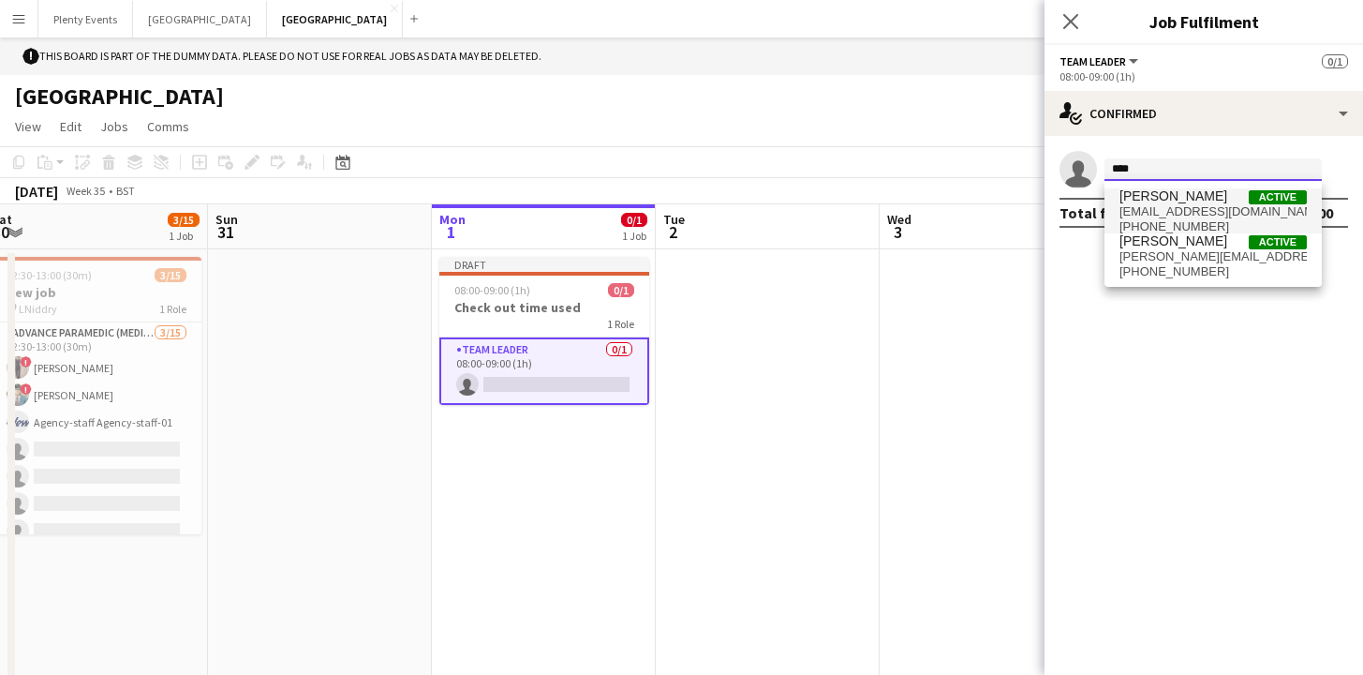
type input "****"
click at [1192, 205] on span "[EMAIL_ADDRESS][DOMAIN_NAME]" at bounding box center [1213, 211] width 187 height 15
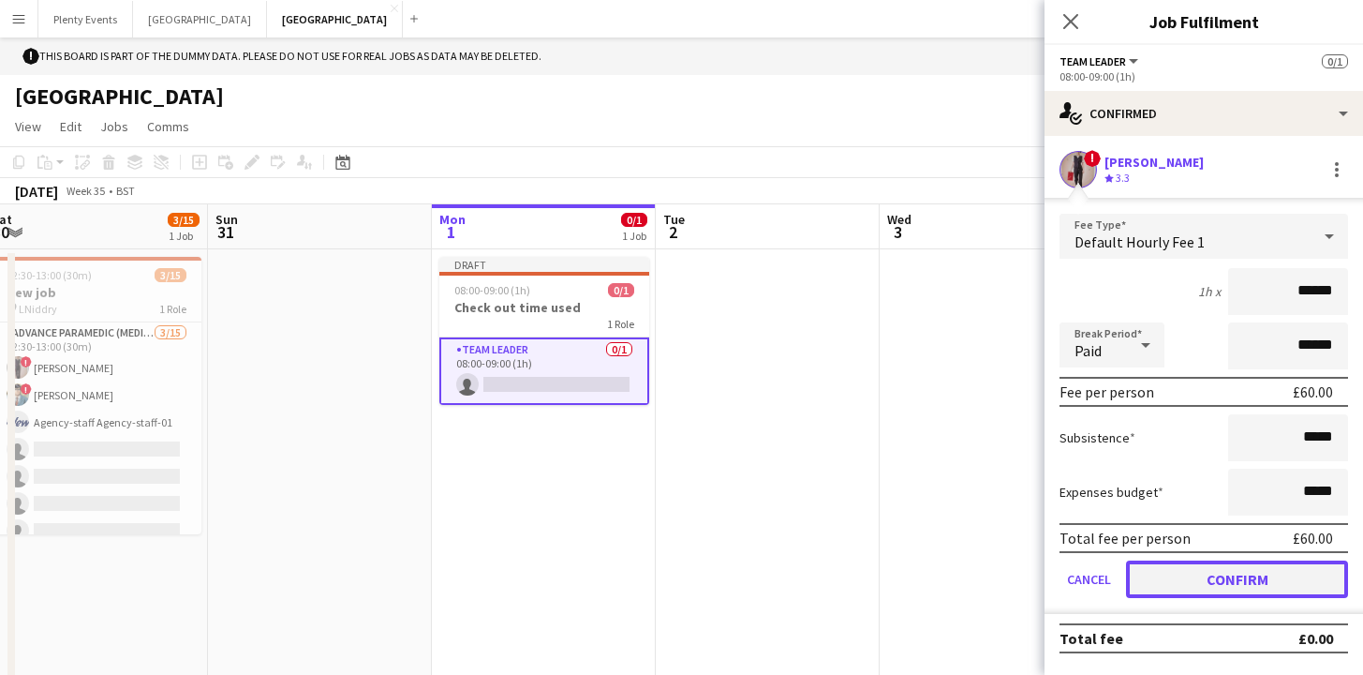
click at [1242, 579] on button "Confirm" at bounding box center [1237, 578] width 222 height 37
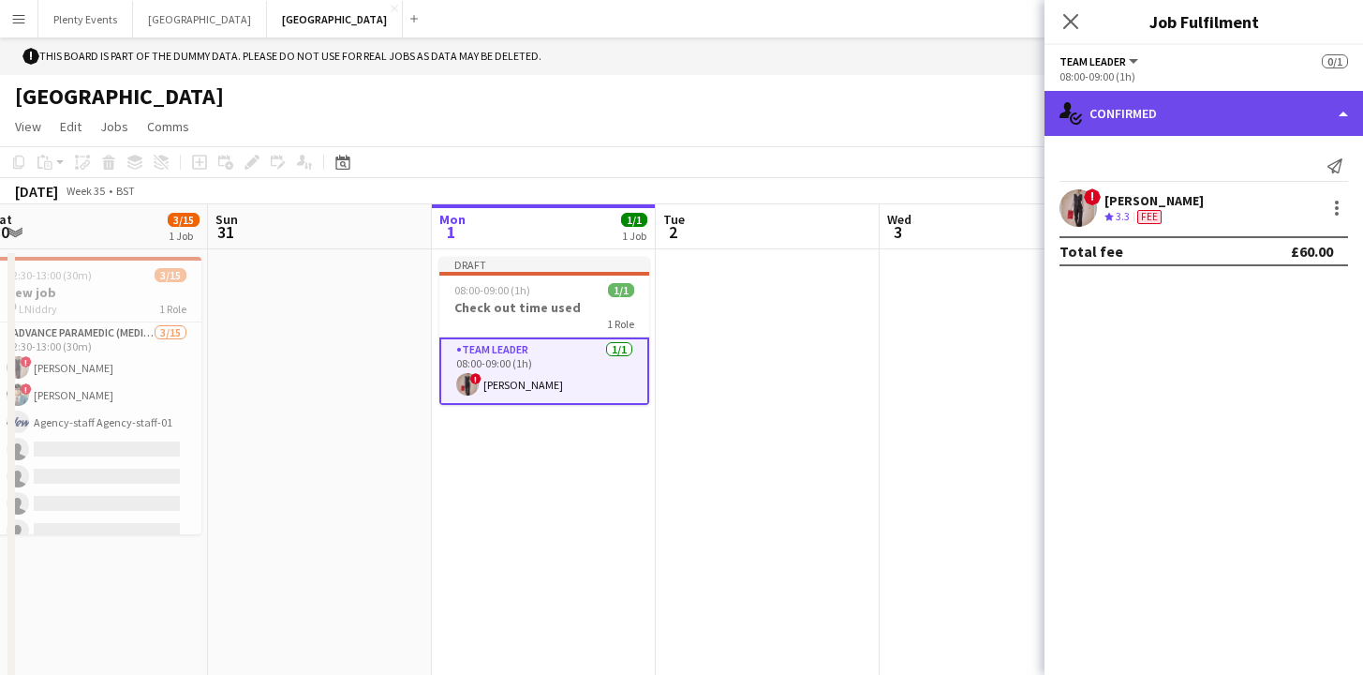
click at [1229, 120] on div "single-neutral-actions-check-2 Confirmed" at bounding box center [1204, 113] width 319 height 45
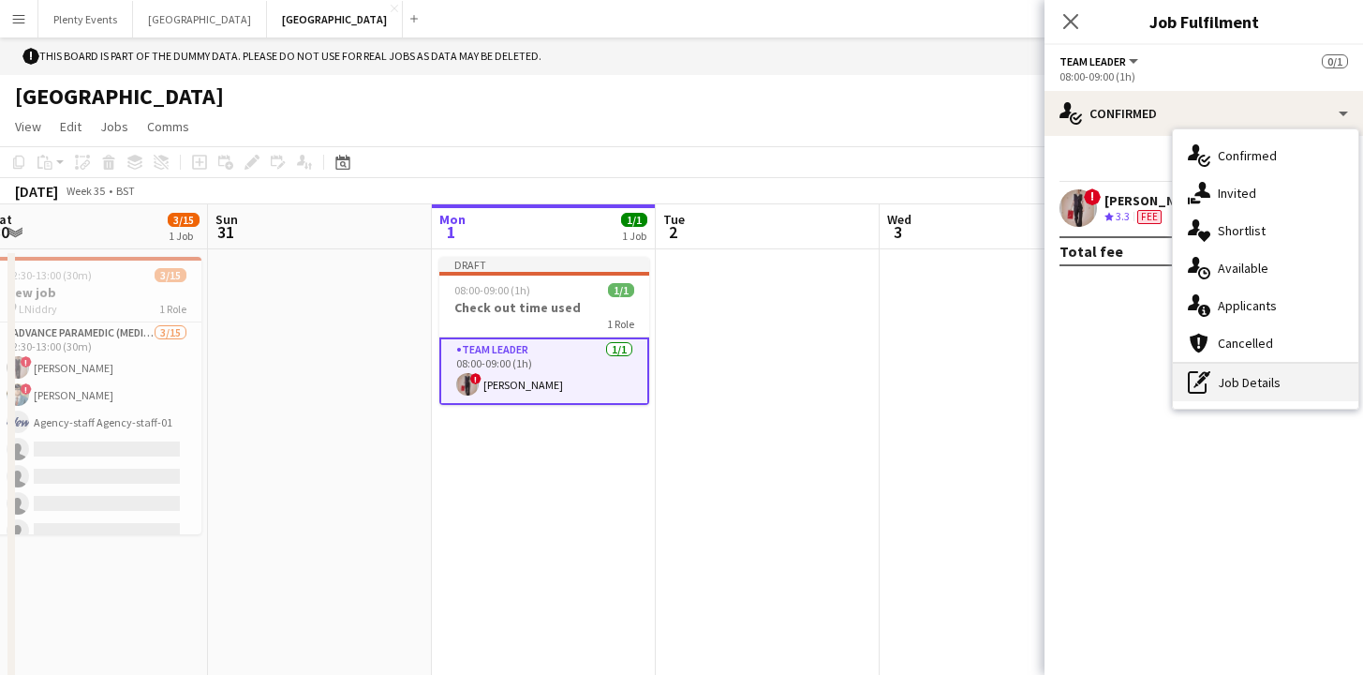
click at [1264, 390] on div "pen-write Job Details" at bounding box center [1266, 382] width 186 height 37
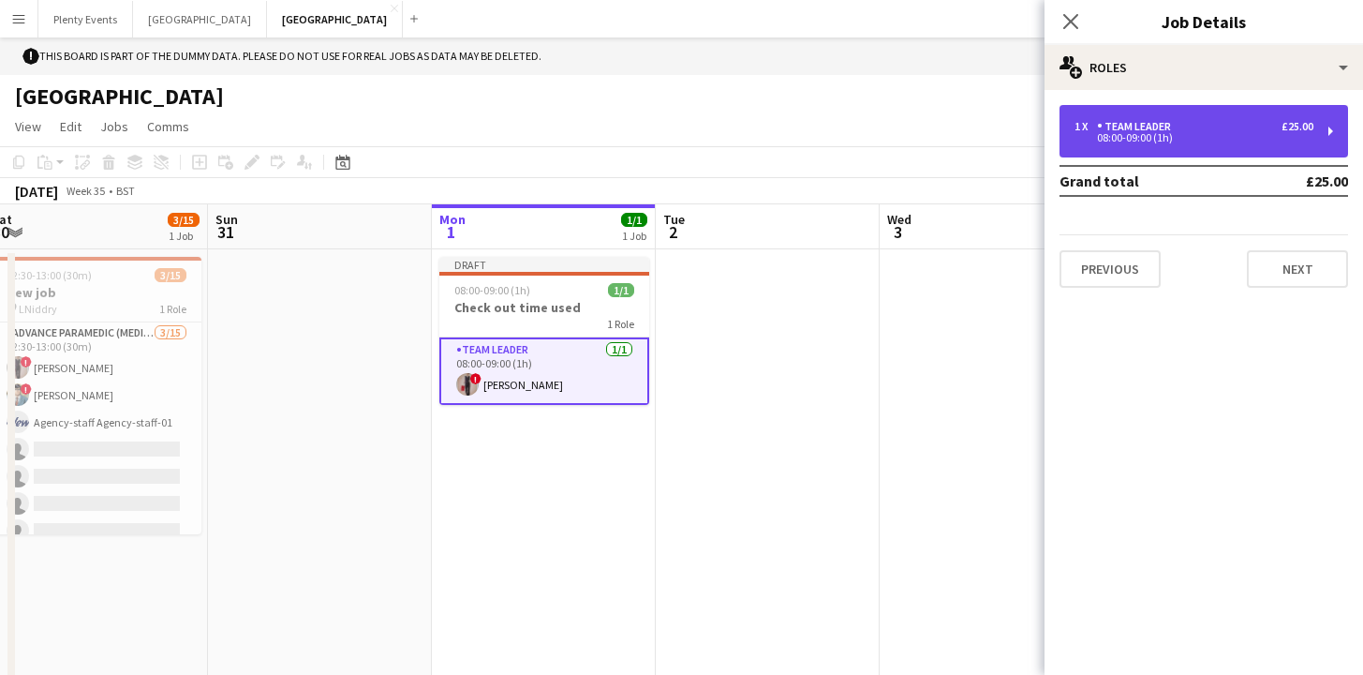
click at [1258, 137] on div "08:00-09:00 (1h)" at bounding box center [1194, 137] width 239 height 9
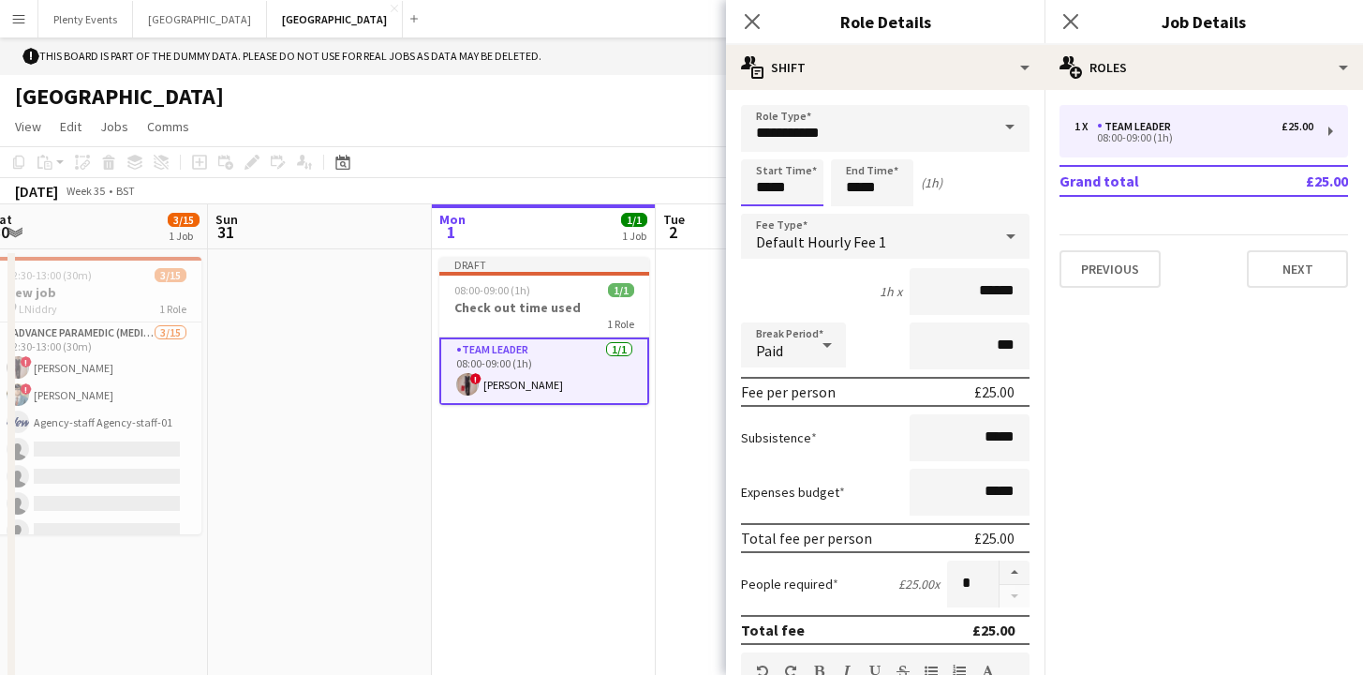
click at [760, 187] on input "*****" at bounding box center [782, 182] width 82 height 47
click at [767, 214] on div at bounding box center [763, 215] width 37 height 19
type input "*****"
click at [804, 149] on div at bounding box center [800, 150] width 37 height 19
click at [854, 190] on input "*****" at bounding box center [872, 182] width 82 height 47
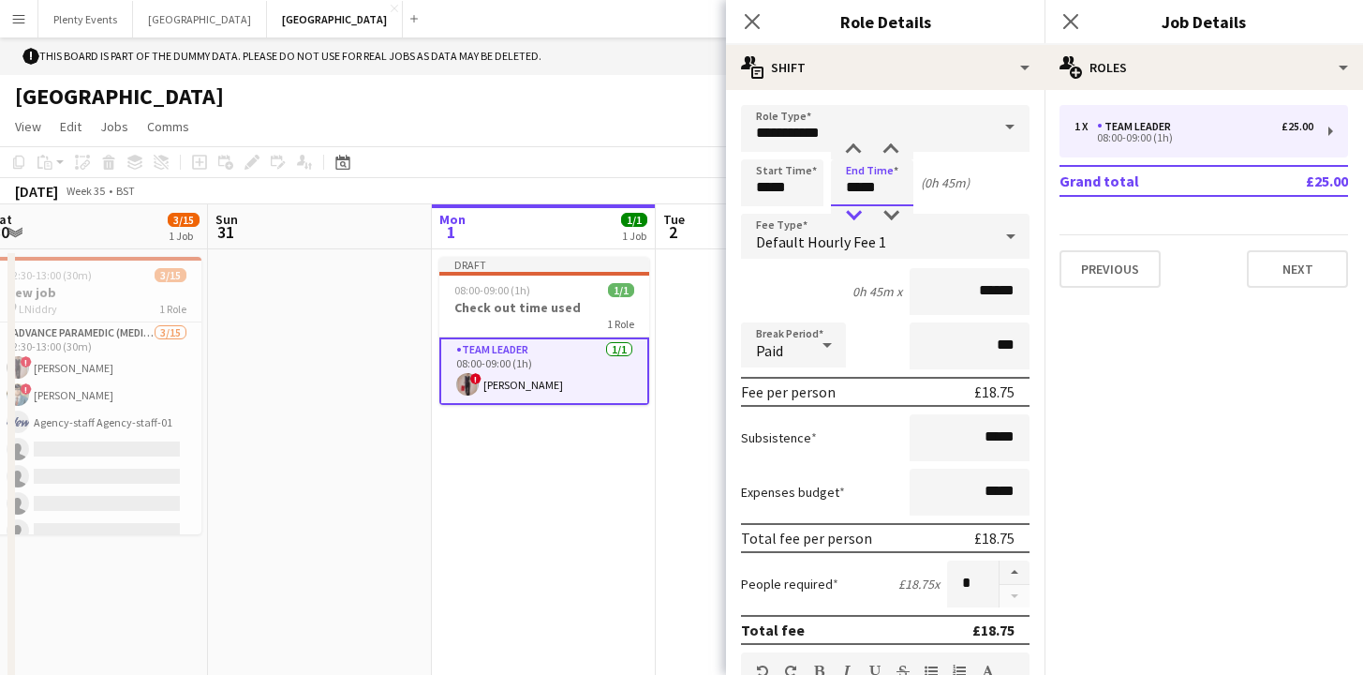
click at [861, 215] on div at bounding box center [853, 215] width 37 height 19
type input "*****"
click at [895, 149] on div at bounding box center [890, 150] width 37 height 19
click at [752, 26] on icon "Close pop-in" at bounding box center [752, 21] width 18 height 18
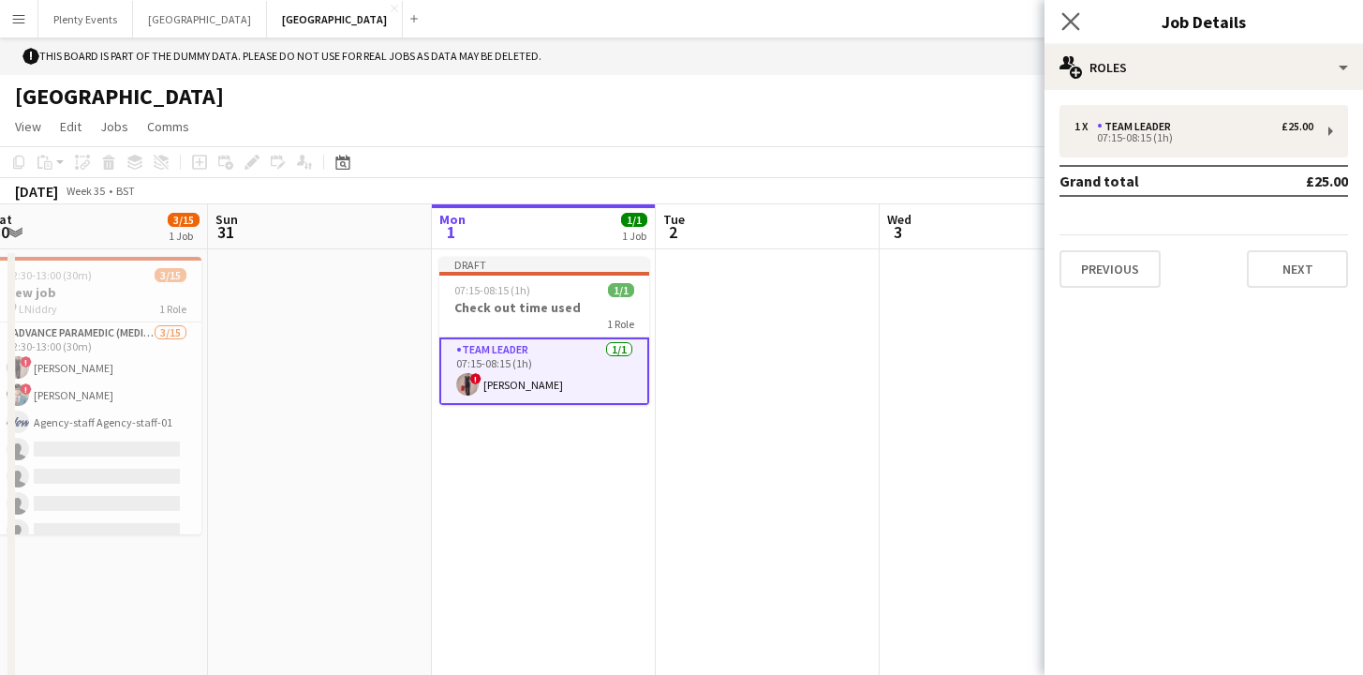
click at [1075, 31] on app-icon "Close pop-in" at bounding box center [1071, 21] width 27 height 27
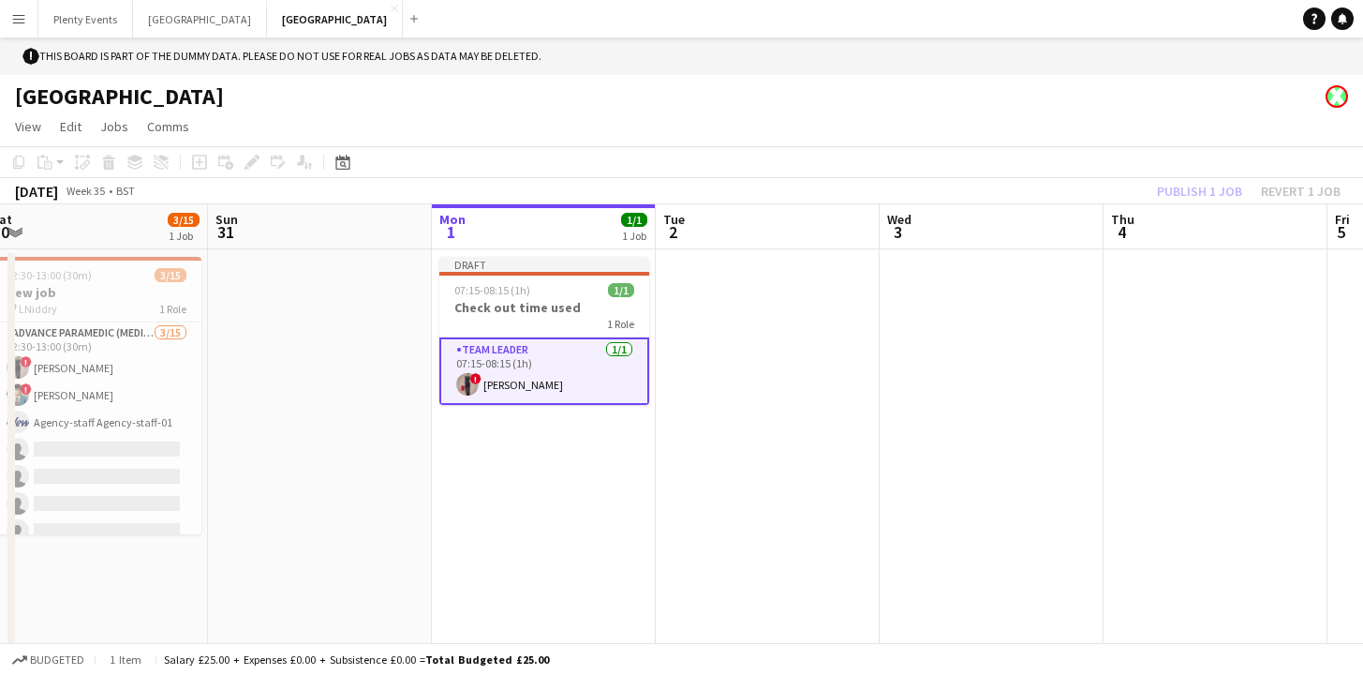
click at [1193, 196] on div "Publish 1 job Revert 1 job" at bounding box center [1249, 191] width 229 height 24
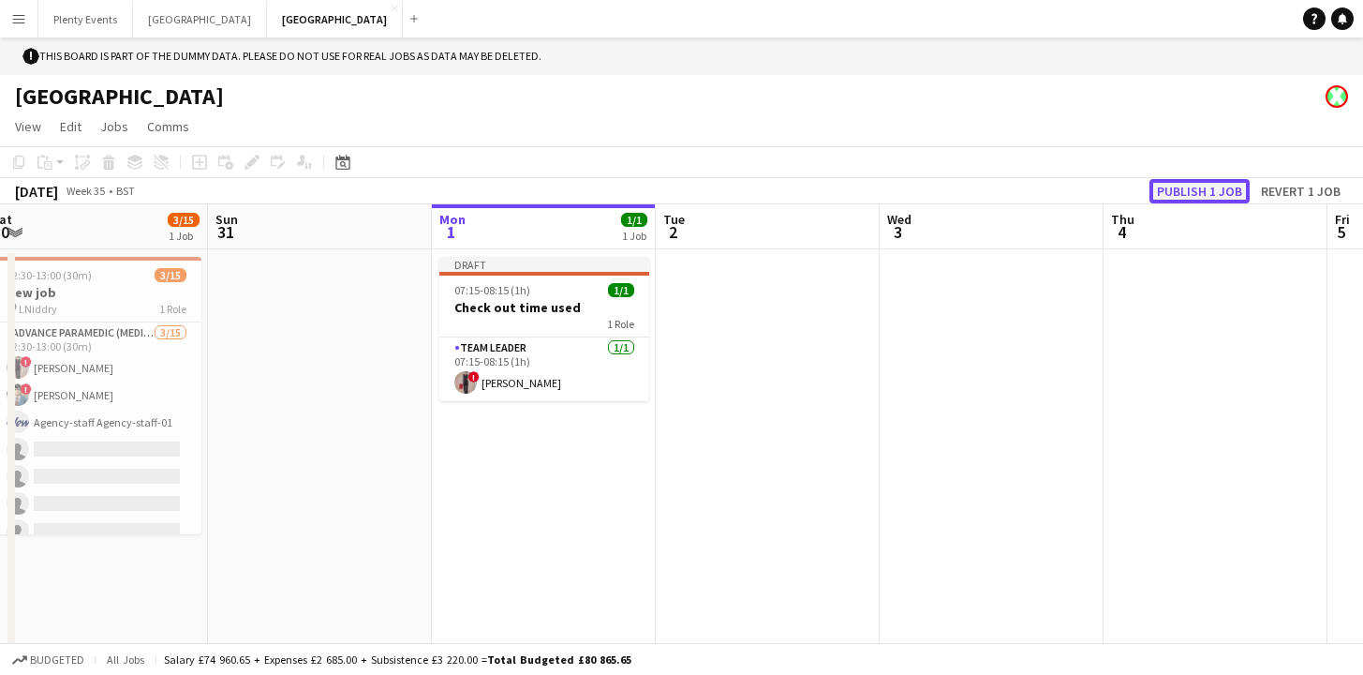
click at [1192, 196] on button "Publish 1 job" at bounding box center [1200, 191] width 100 height 24
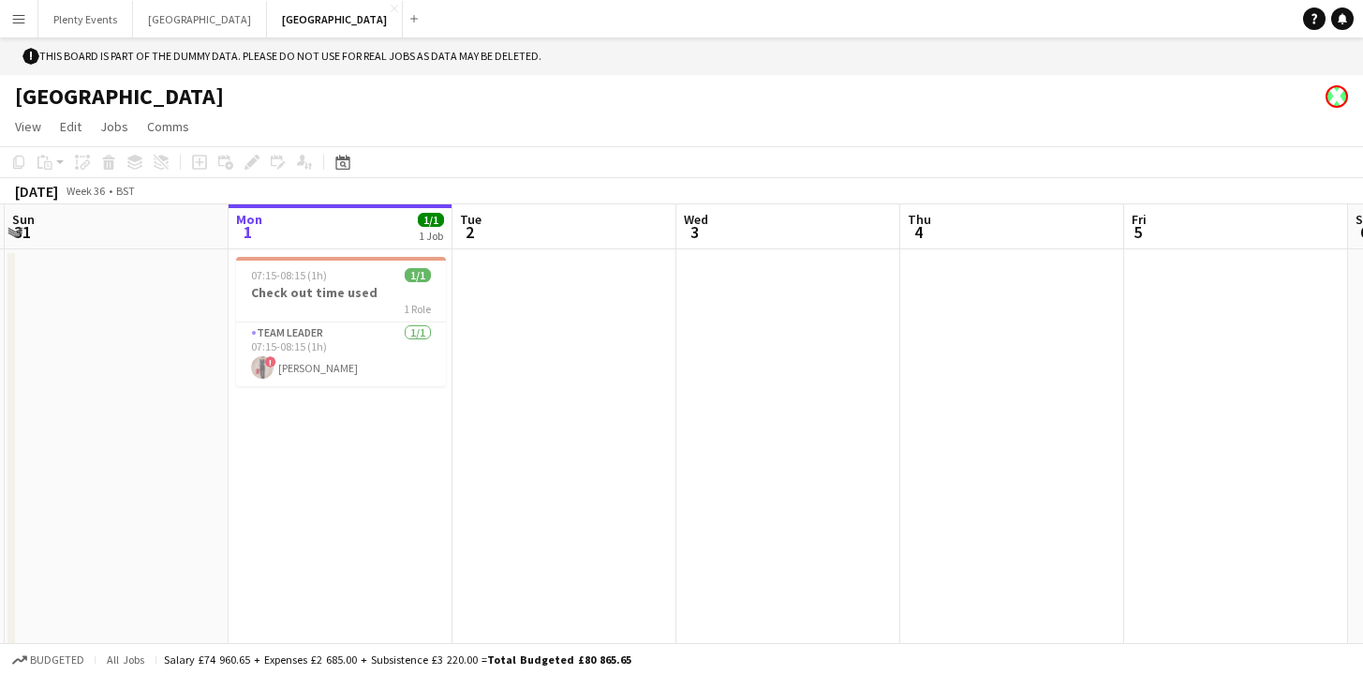
scroll to position [0, 657]
drag, startPoint x: 195, startPoint y: 482, endPoint x: 450, endPoint y: 484, distance: 254.9
click at [450, 484] on app-calendar-viewport "Thu 28 2/2 1 Job Fri 29 1/1 1 Job Sat 30 3/15 1 Job Sun 31 Mon 1 1/1 1 Job Tue …" at bounding box center [681, 442] width 1363 height 476
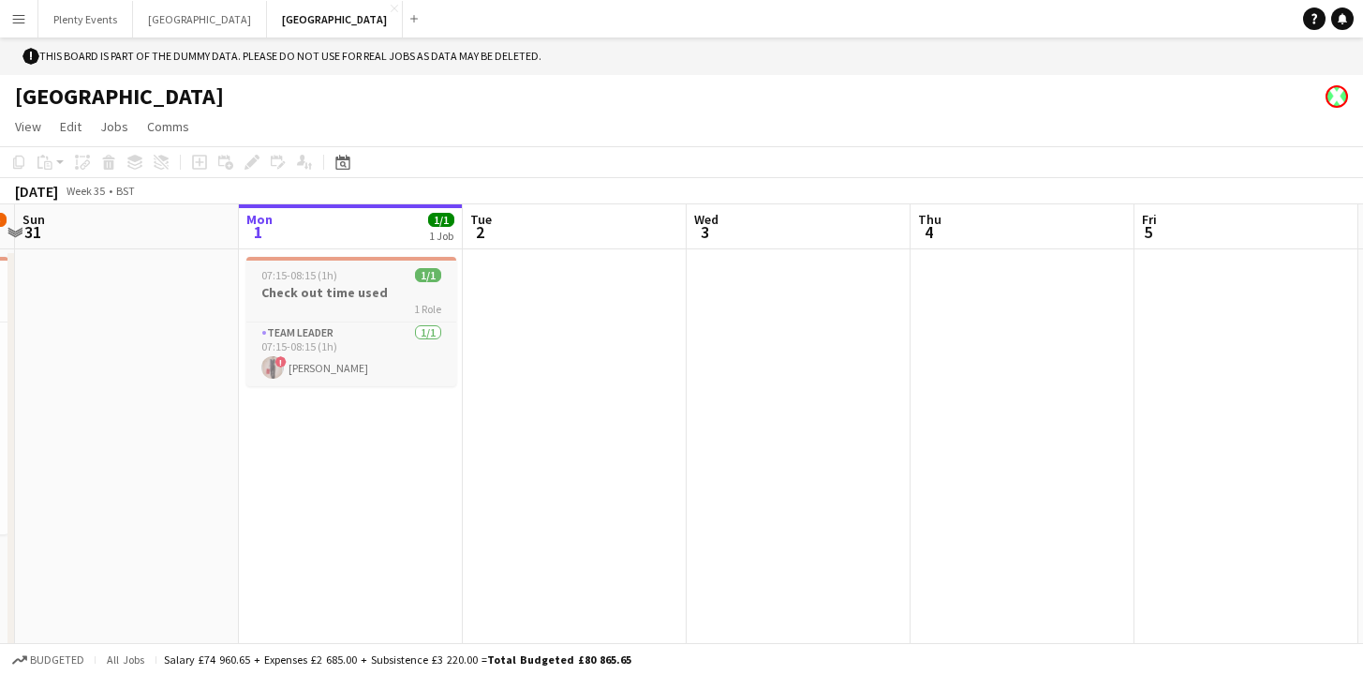
click at [373, 298] on h3 "Check out time used" at bounding box center [351, 292] width 210 height 17
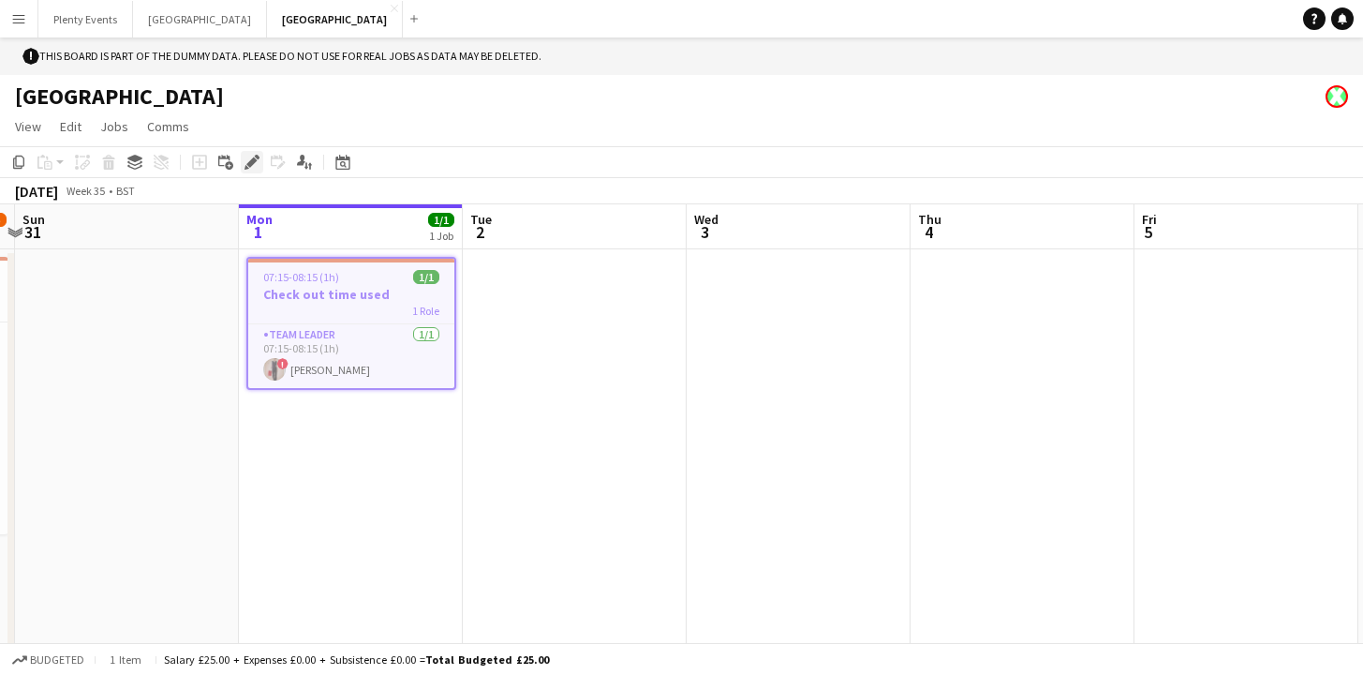
click at [255, 165] on icon "Edit" at bounding box center [252, 162] width 15 height 15
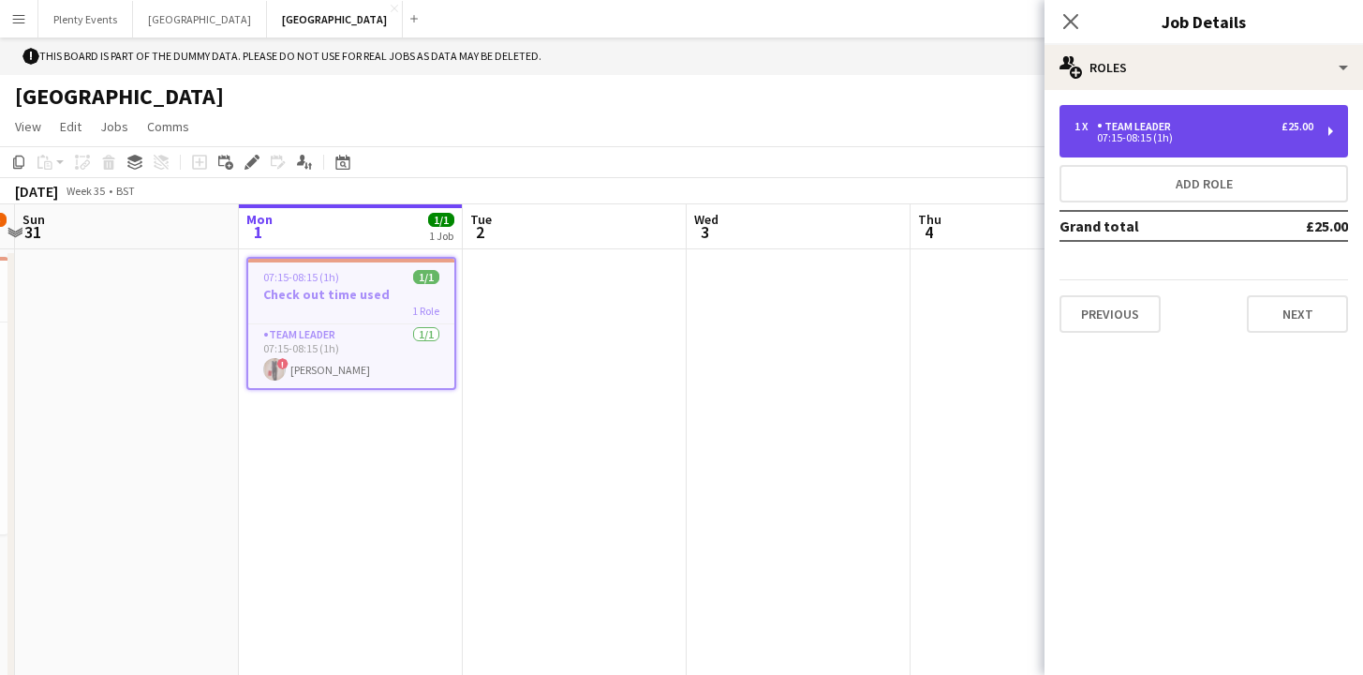
click at [1233, 133] on div "07:15-08:15 (1h)" at bounding box center [1194, 137] width 239 height 9
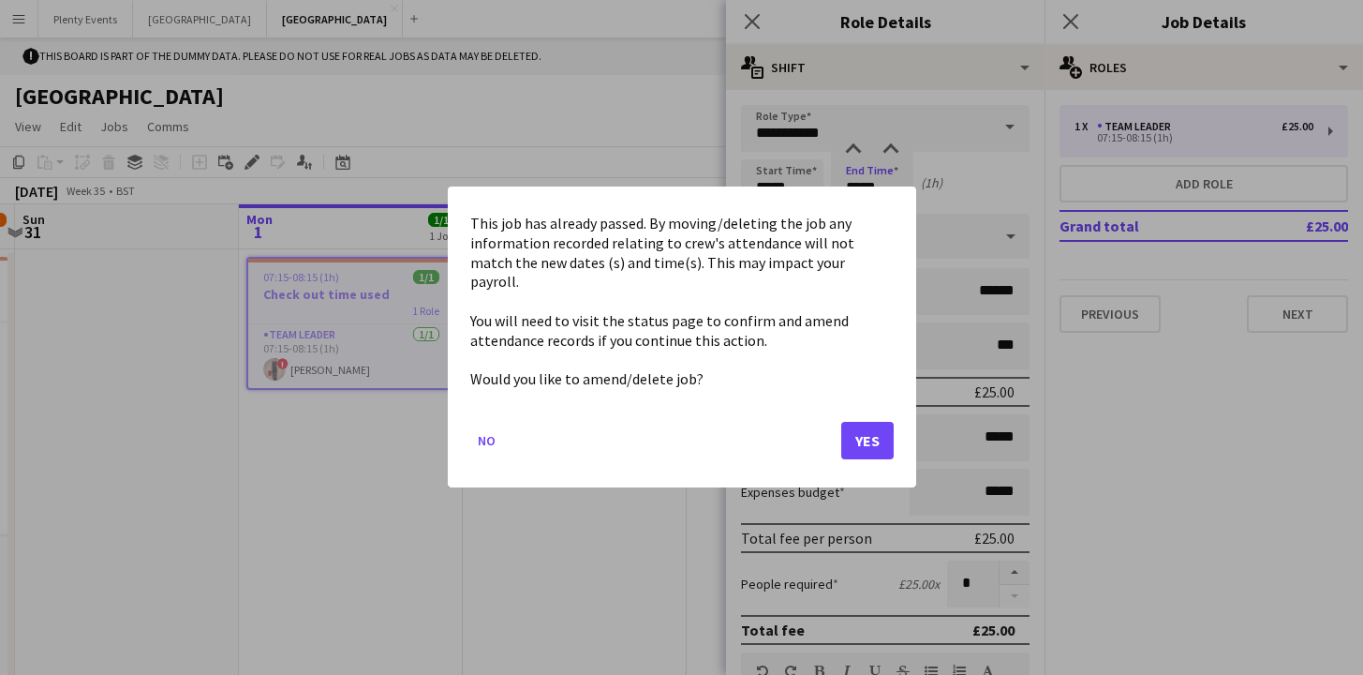
click at [856, 187] on body "Menu Boards Boards Boards All jobs Status Workforce Workforce My Workforce Recr…" at bounding box center [681, 356] width 1363 height 712
click at [881, 432] on button "Yes" at bounding box center [867, 441] width 52 height 37
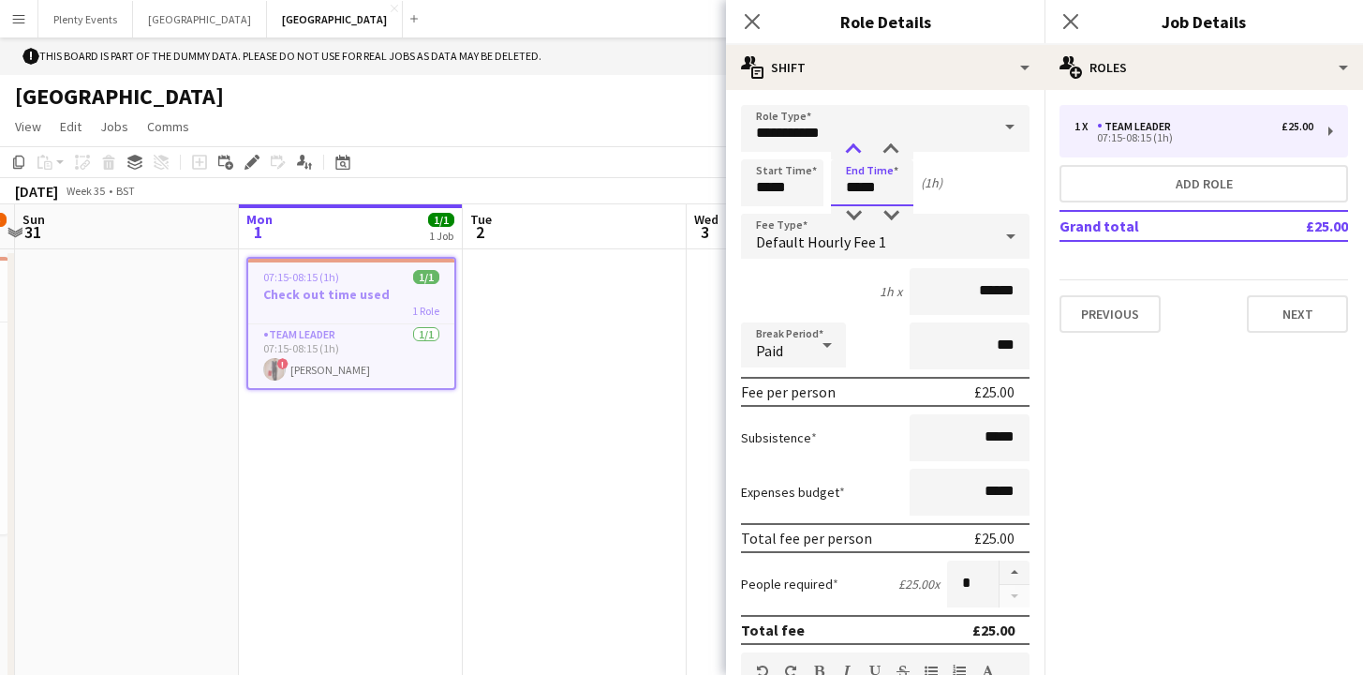
type input "*****"
click at [853, 149] on div at bounding box center [853, 150] width 37 height 19
click at [754, 28] on icon "Close pop-in" at bounding box center [752, 21] width 18 height 18
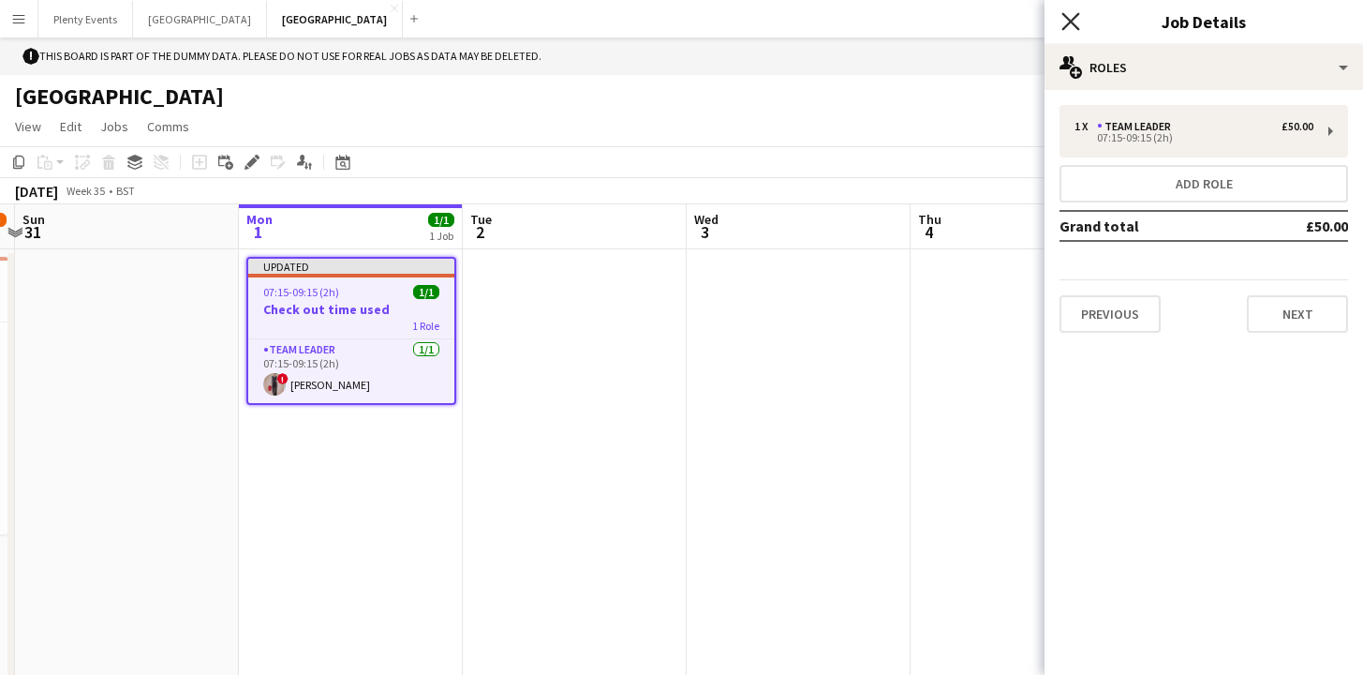
click at [1076, 24] on icon "Close pop-in" at bounding box center [1071, 21] width 18 height 18
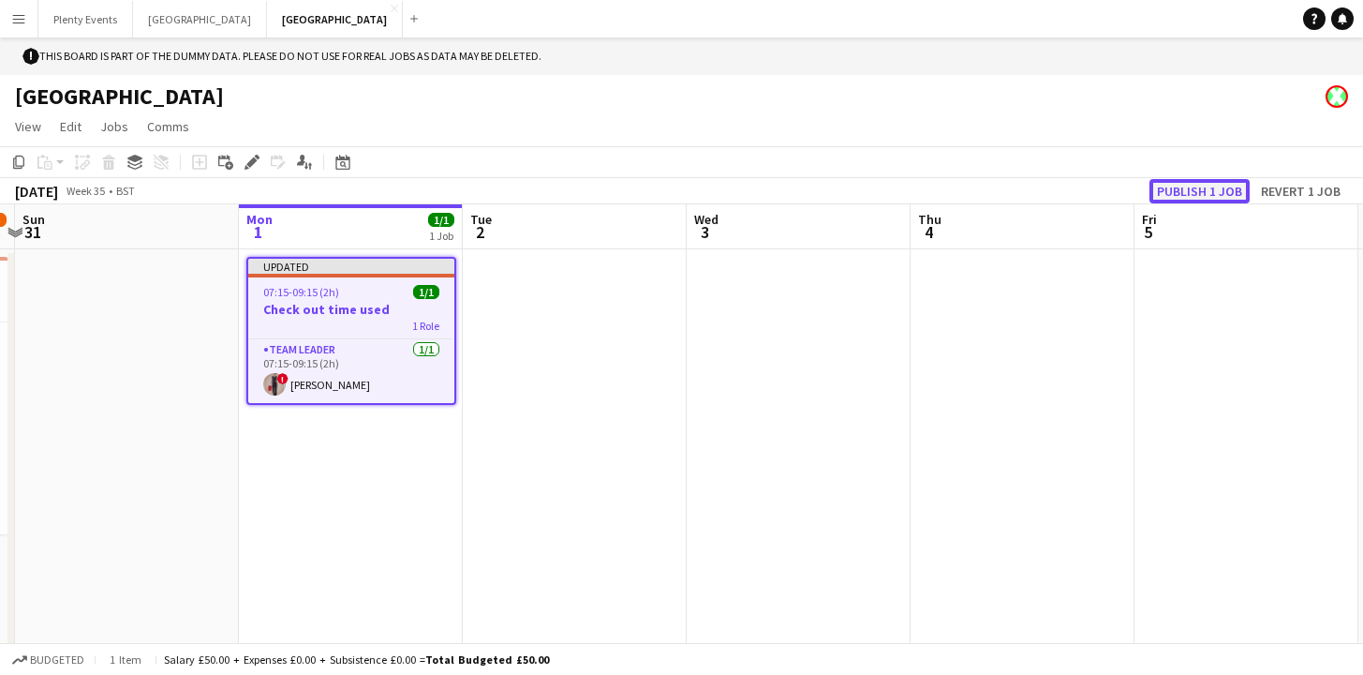
click at [1213, 195] on button "Publish 1 job" at bounding box center [1200, 191] width 100 height 24
click at [20, 22] on app-icon "Menu" at bounding box center [18, 18] width 15 height 15
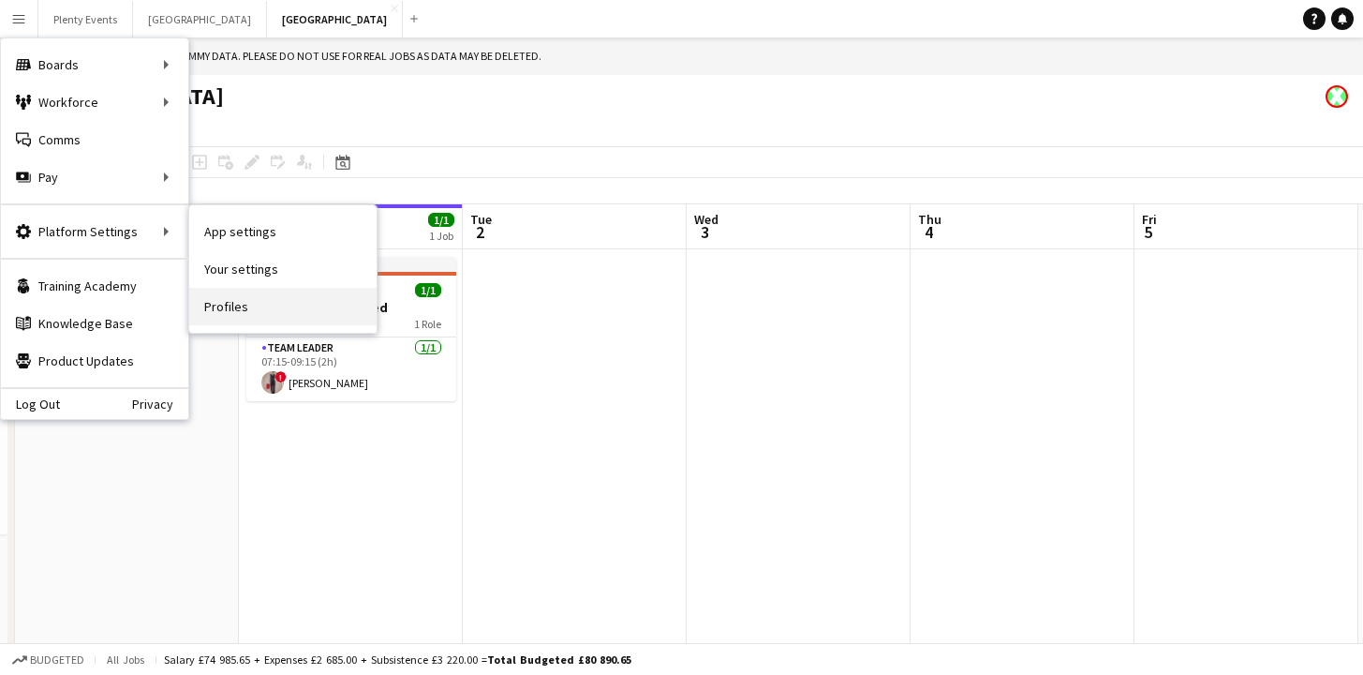
click at [231, 310] on link "Profiles" at bounding box center [282, 306] width 187 height 37
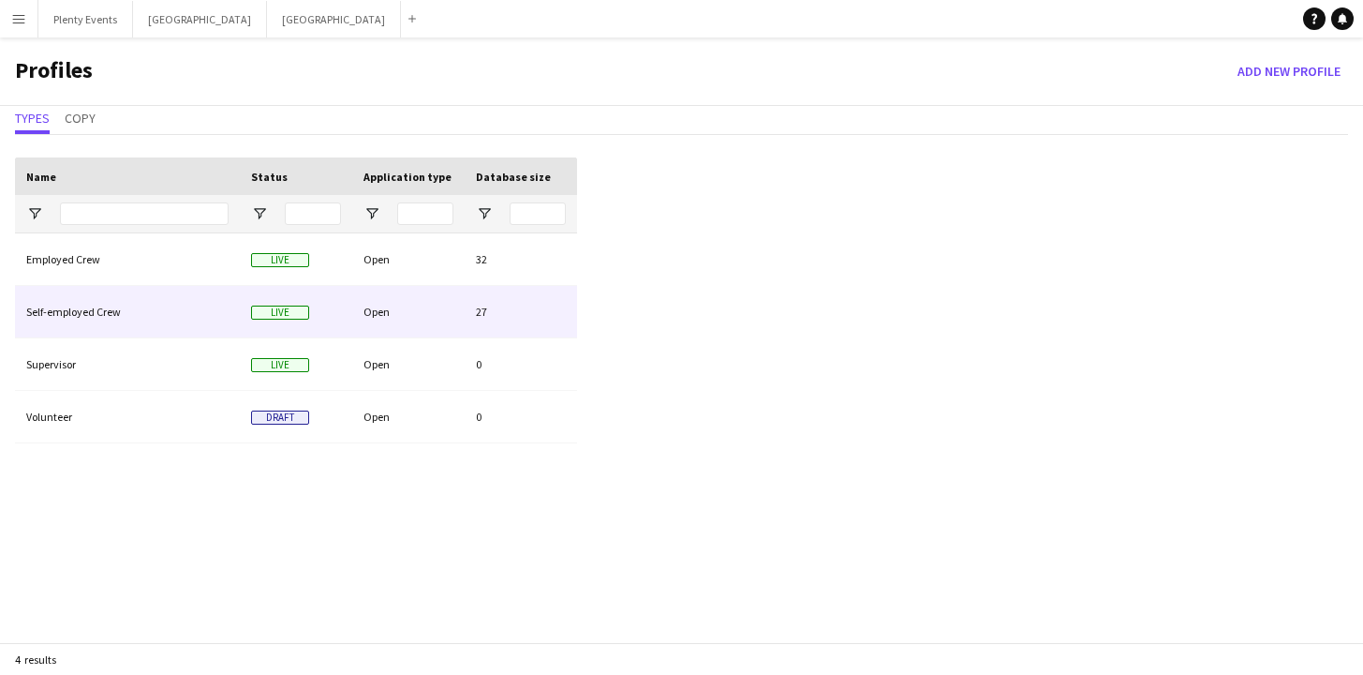
click at [419, 314] on div "Open" at bounding box center [408, 312] width 112 height 52
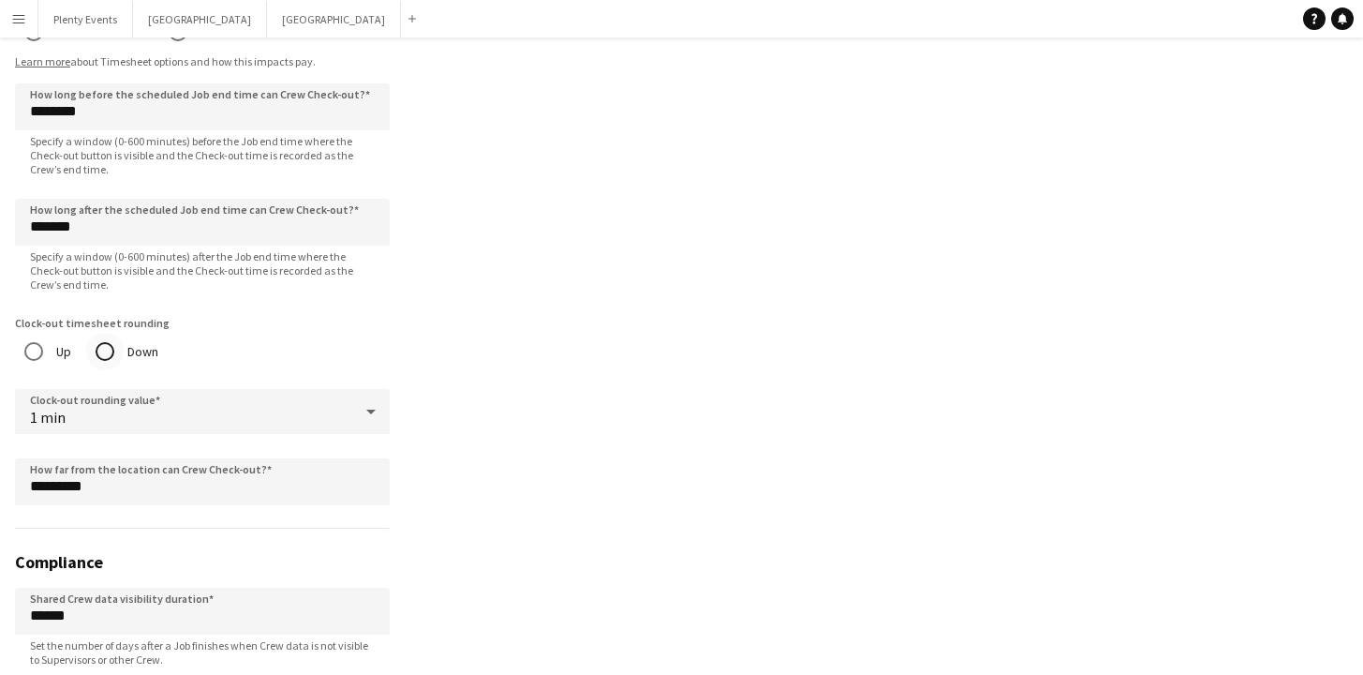
scroll to position [1713, 0]
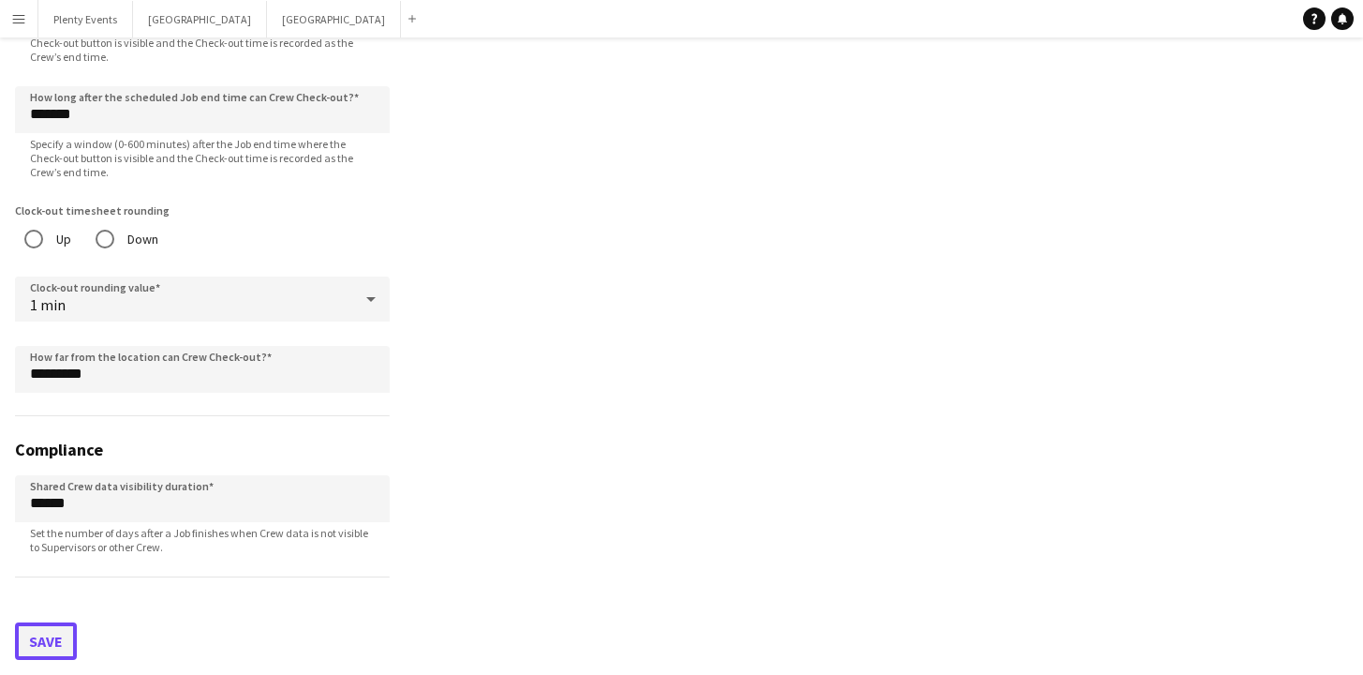
click at [59, 645] on button "Save" at bounding box center [46, 640] width 62 height 37
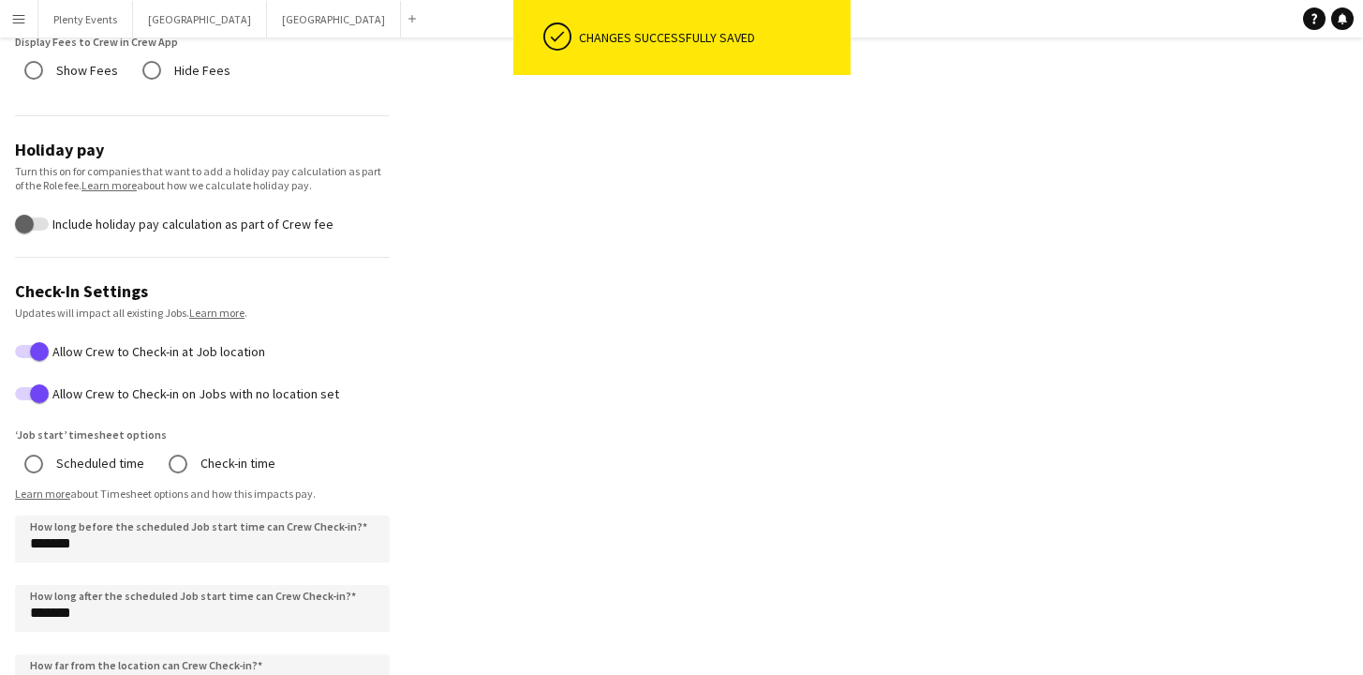
scroll to position [698, 0]
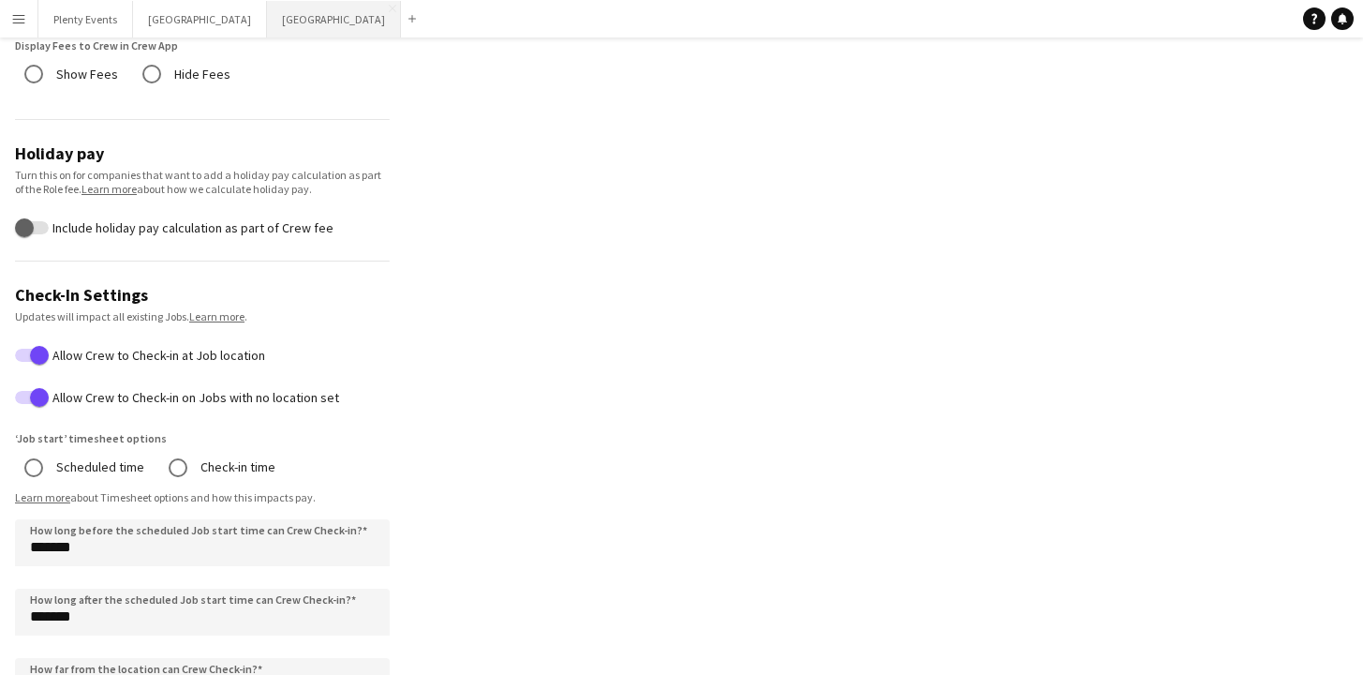
click at [267, 16] on button "Manchester Close" at bounding box center [334, 19] width 134 height 37
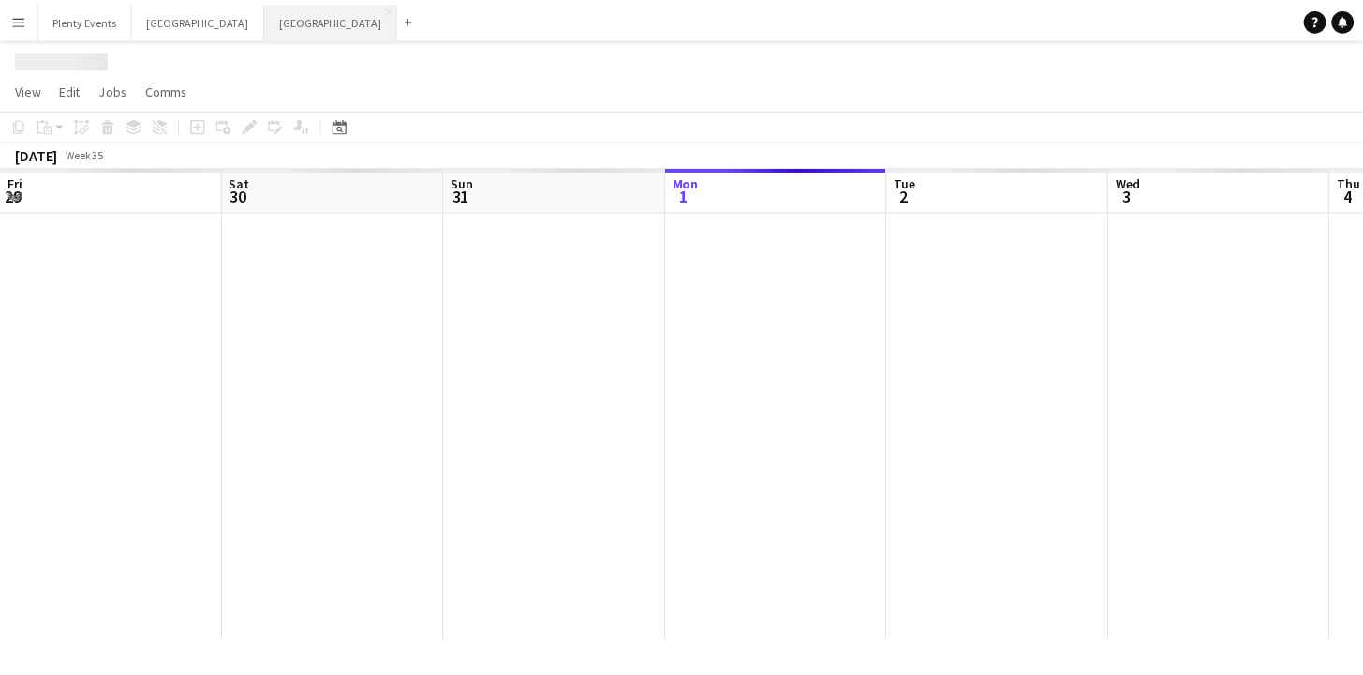
scroll to position [0, 448]
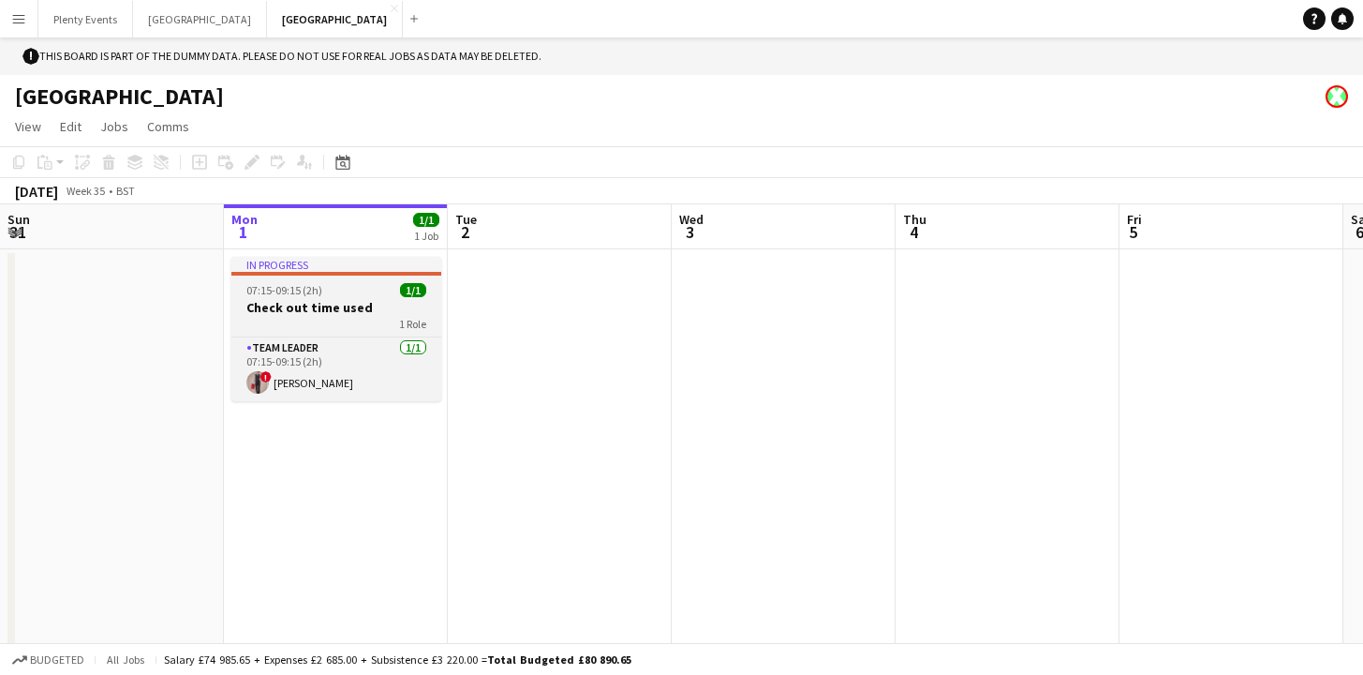
click at [375, 316] on div "1 Role" at bounding box center [336, 323] width 210 height 15
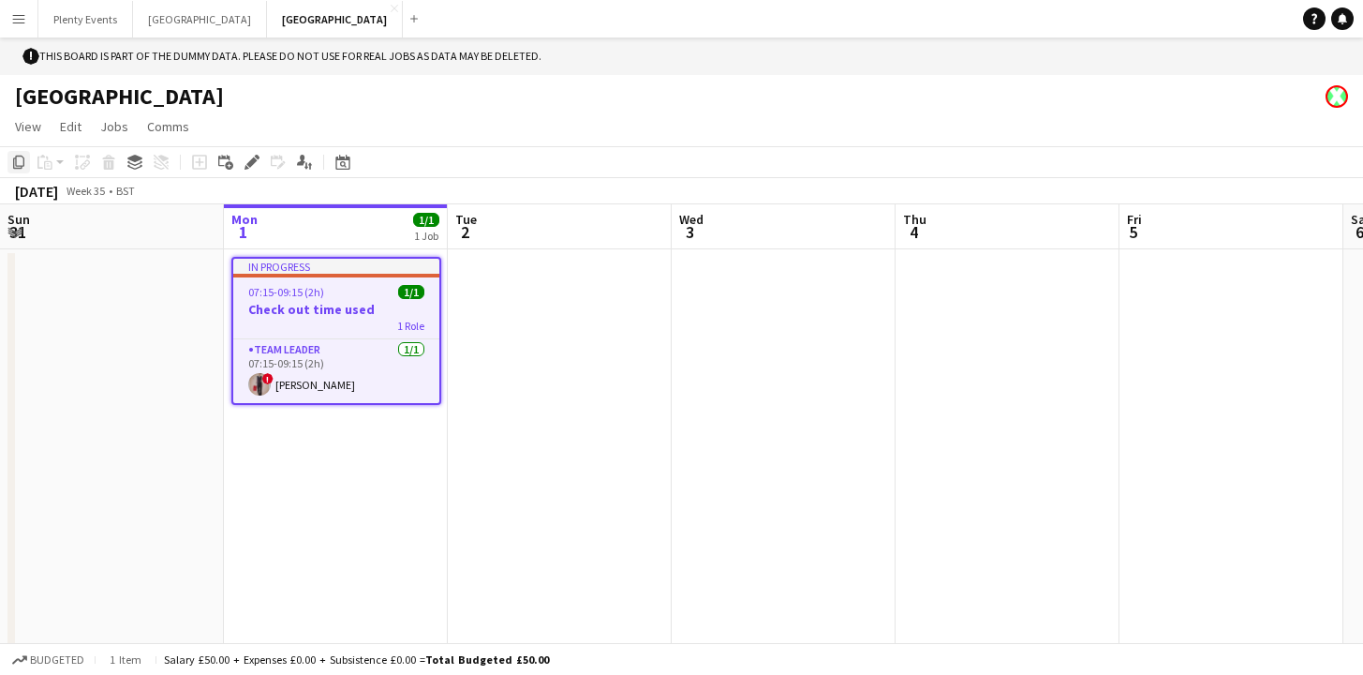
click at [21, 163] on icon "Copy" at bounding box center [18, 162] width 15 height 15
click at [593, 327] on app-date-cell at bounding box center [560, 464] width 224 height 431
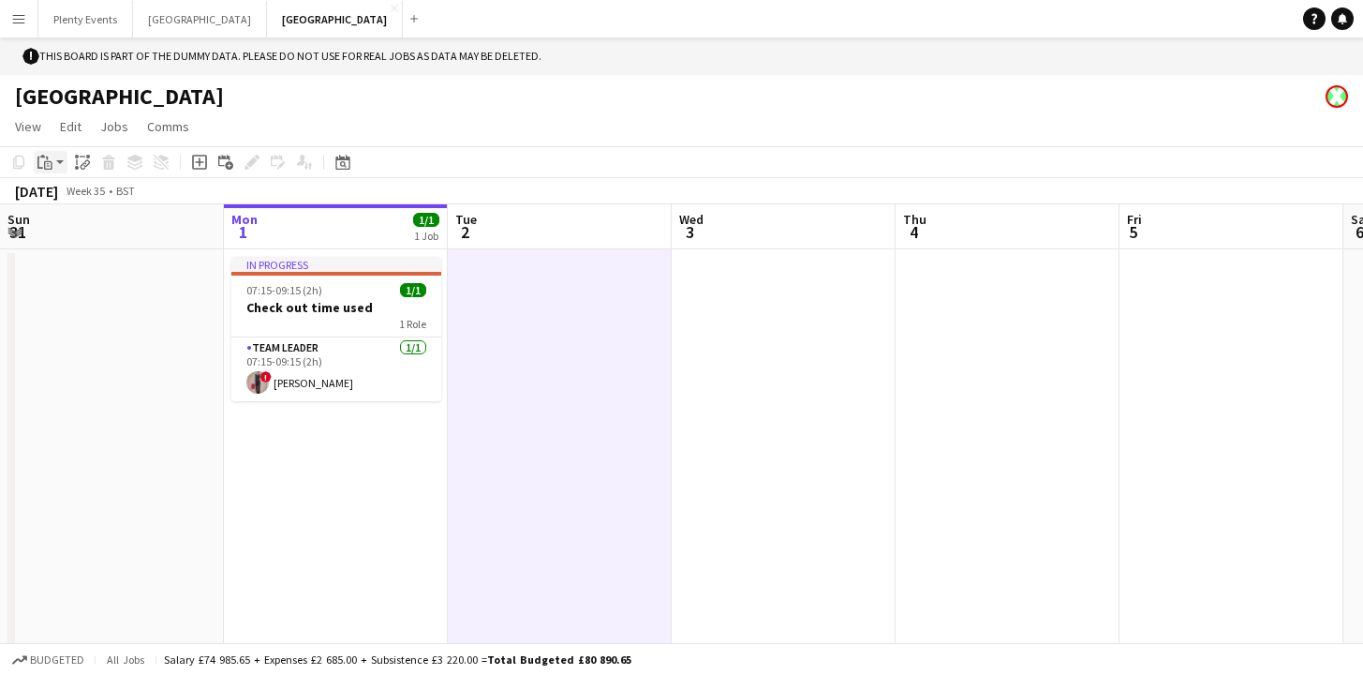
click at [57, 162] on app-action-btn "Paste" at bounding box center [51, 162] width 34 height 22
click at [85, 231] on link "Paste with crew Command Shift V" at bounding box center [124, 230] width 148 height 17
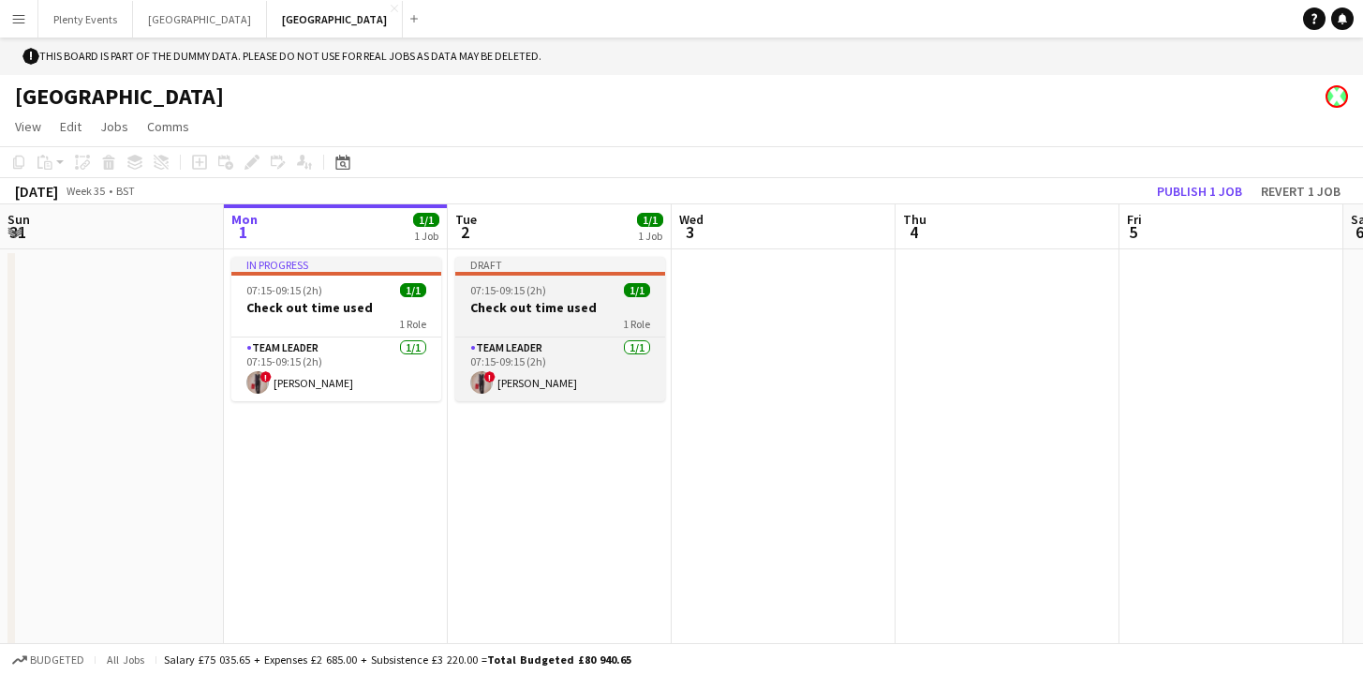
click at [579, 297] on app-job-card "Draft 07:15-09:15 (2h) 1/1 Check out time used 1 Role Team Leader [DATE] 07:15-…" at bounding box center [560, 329] width 210 height 144
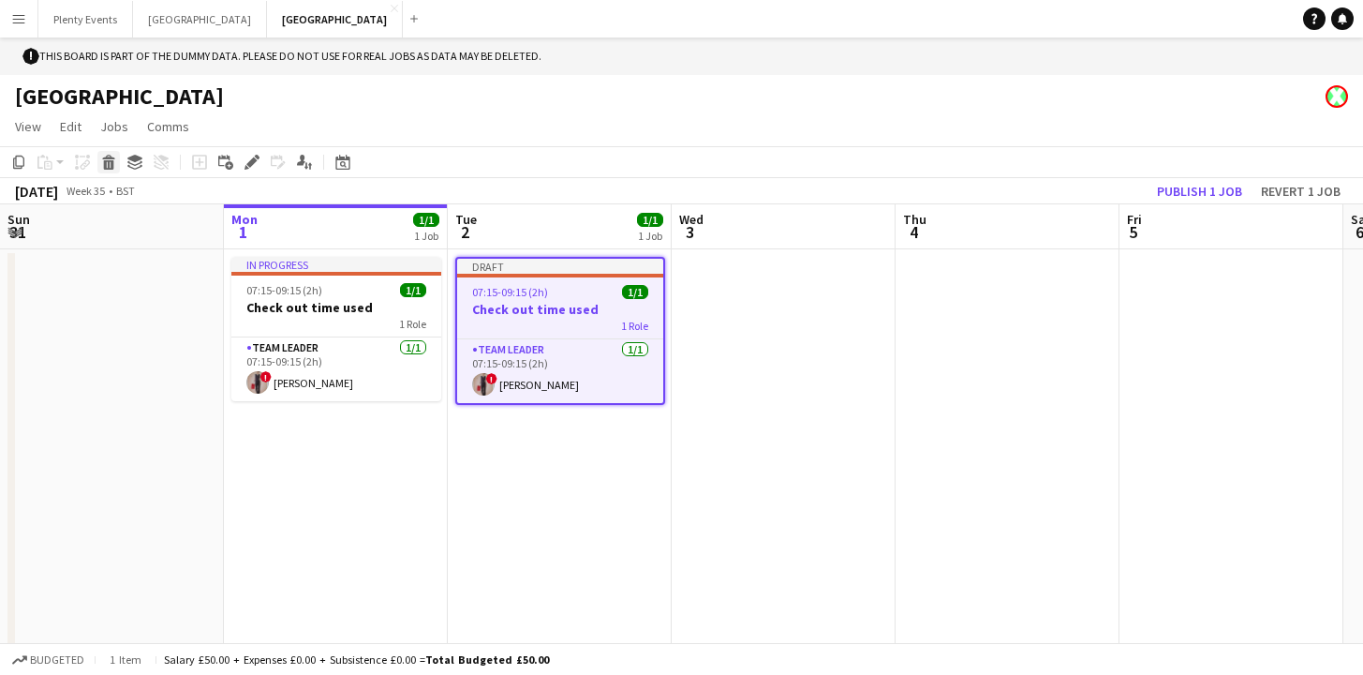
click at [110, 164] on icon "Delete" at bounding box center [108, 162] width 15 height 15
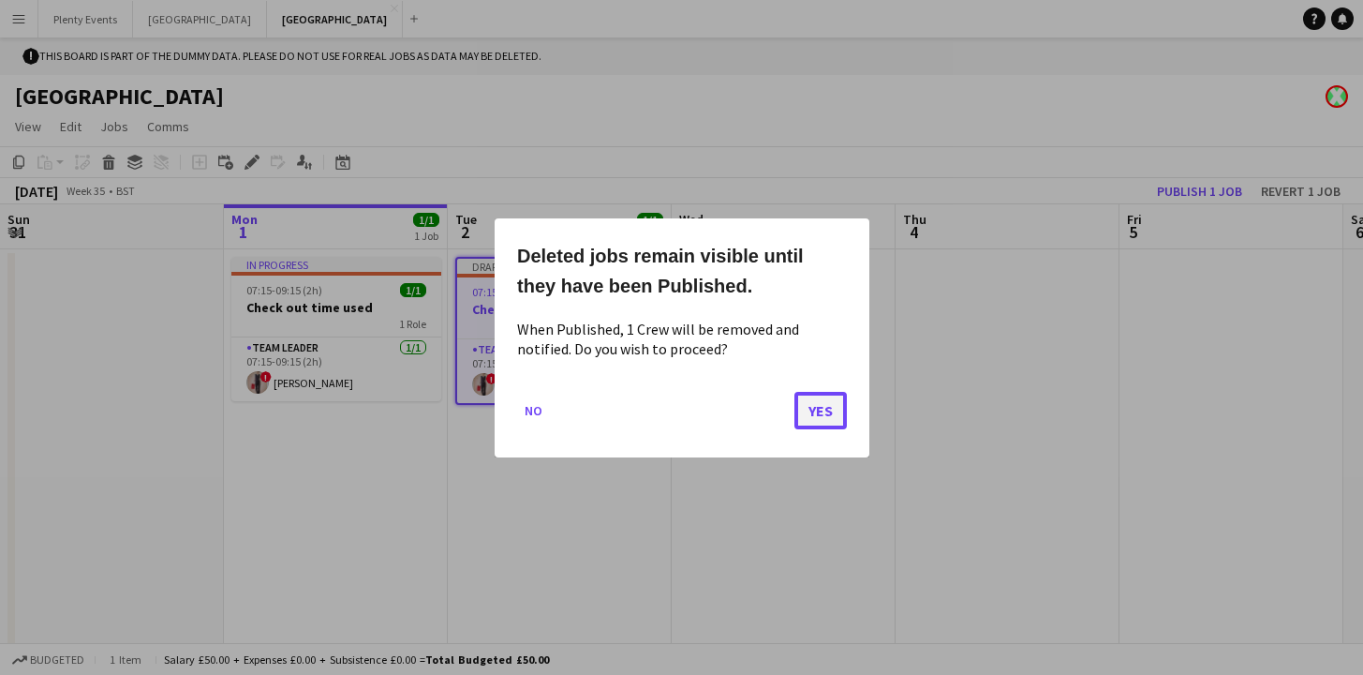
click at [830, 418] on button "Yes" at bounding box center [821, 409] width 52 height 37
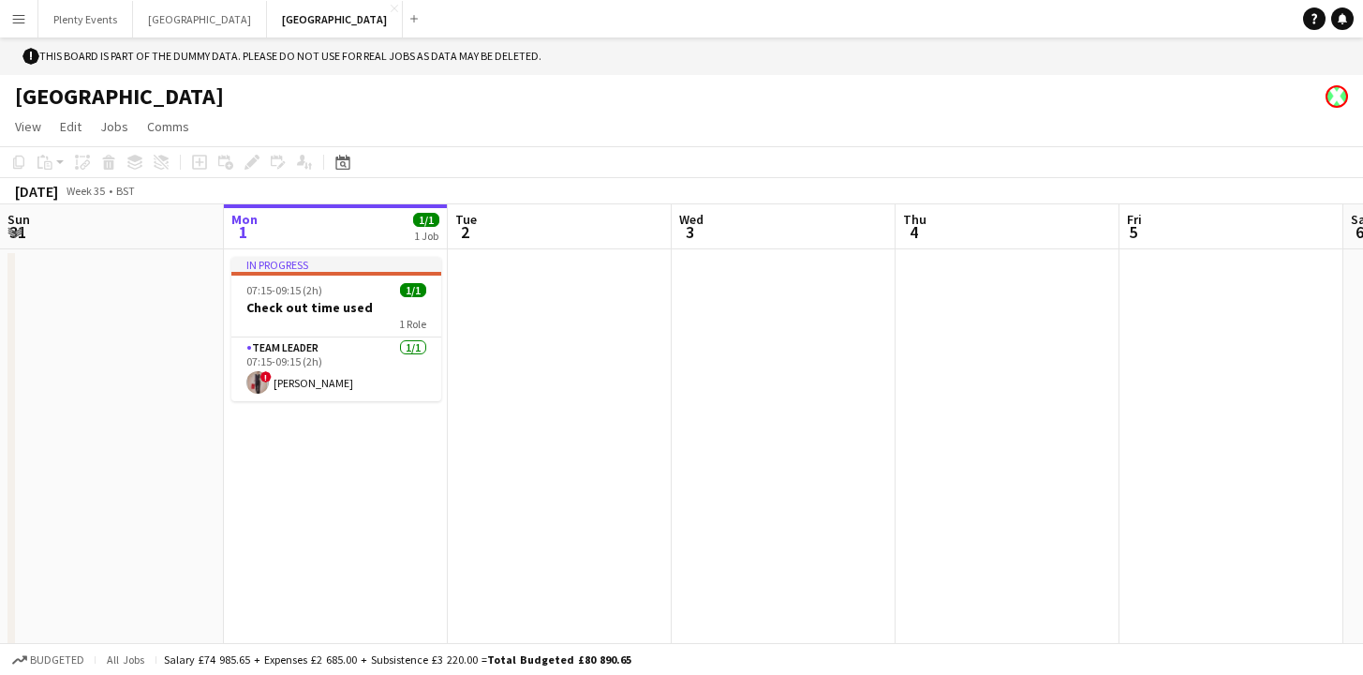
click at [307, 471] on app-date-cell "In progress 07:15-09:15 (2h) 1/1 Check out time used 1 Role Team Leader [DATE] …" at bounding box center [336, 464] width 224 height 431
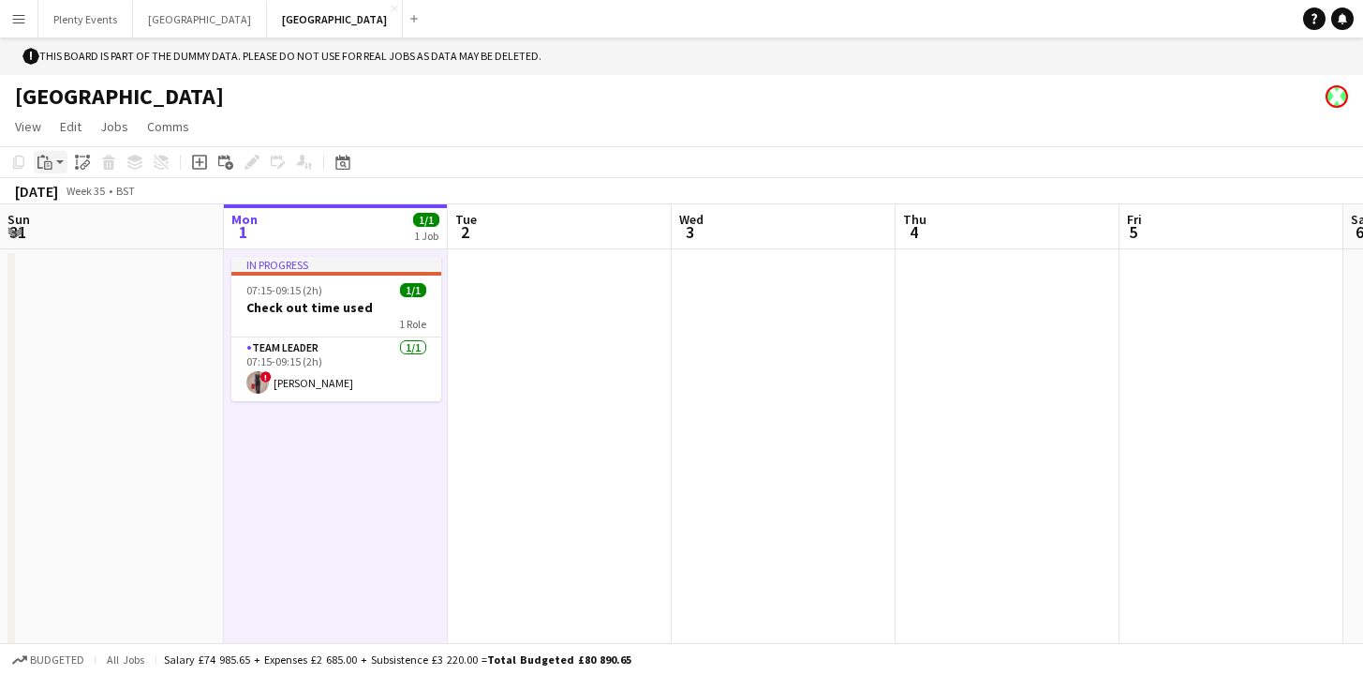
click at [62, 161] on app-action-btn "Paste" at bounding box center [51, 162] width 34 height 22
click at [77, 231] on link "Paste with crew Command Shift V" at bounding box center [124, 230] width 148 height 17
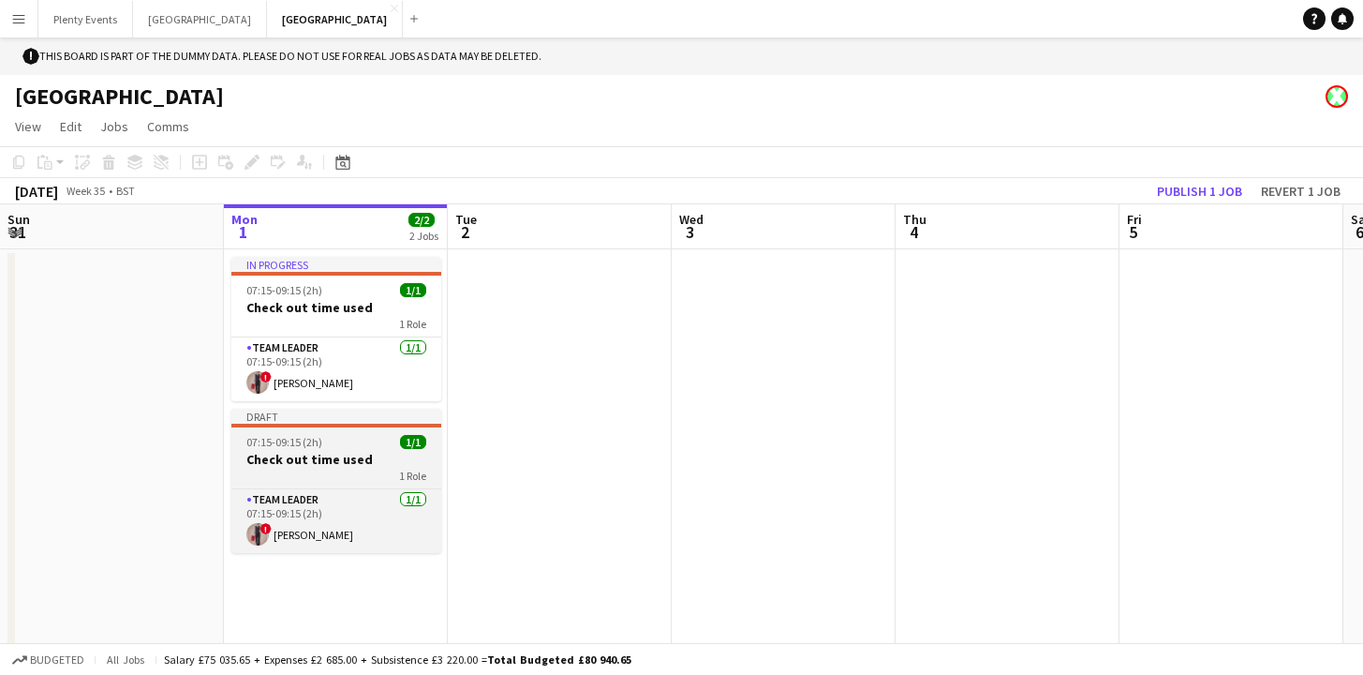
click at [349, 463] on h3 "Check out time used" at bounding box center [336, 459] width 210 height 17
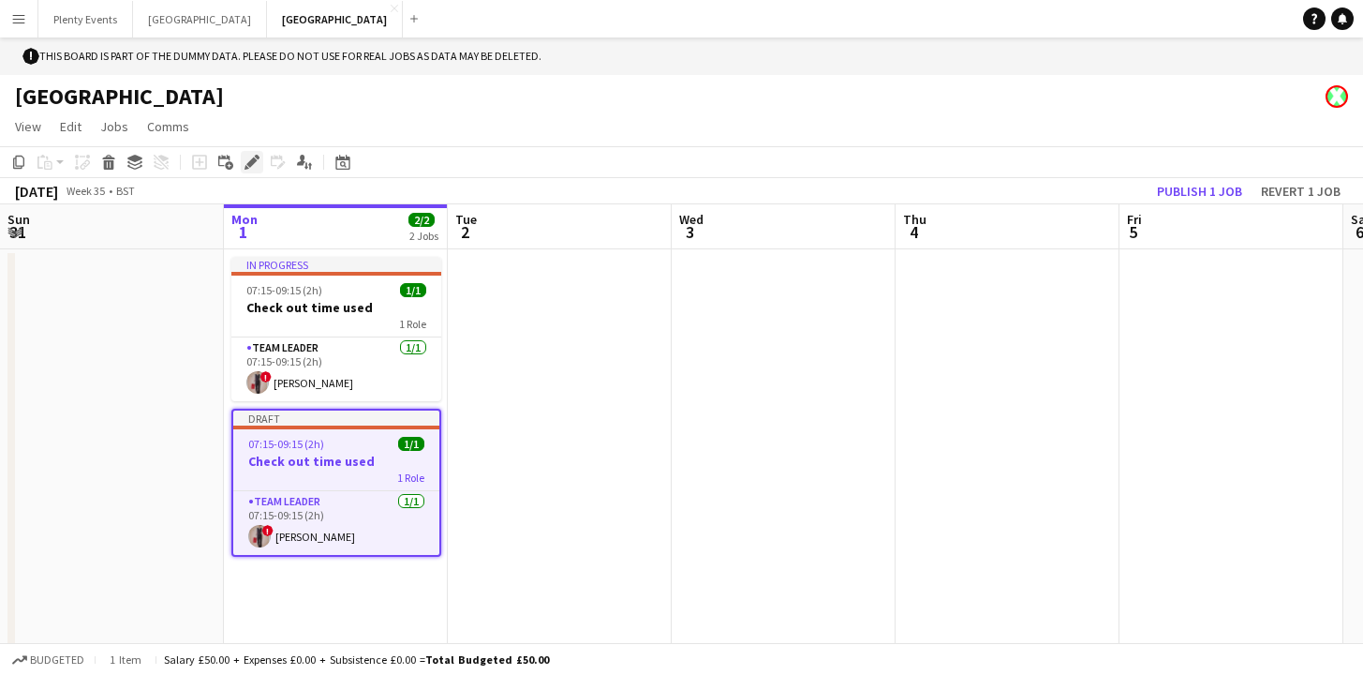
click at [242, 160] on div "Edit" at bounding box center [252, 162] width 22 height 22
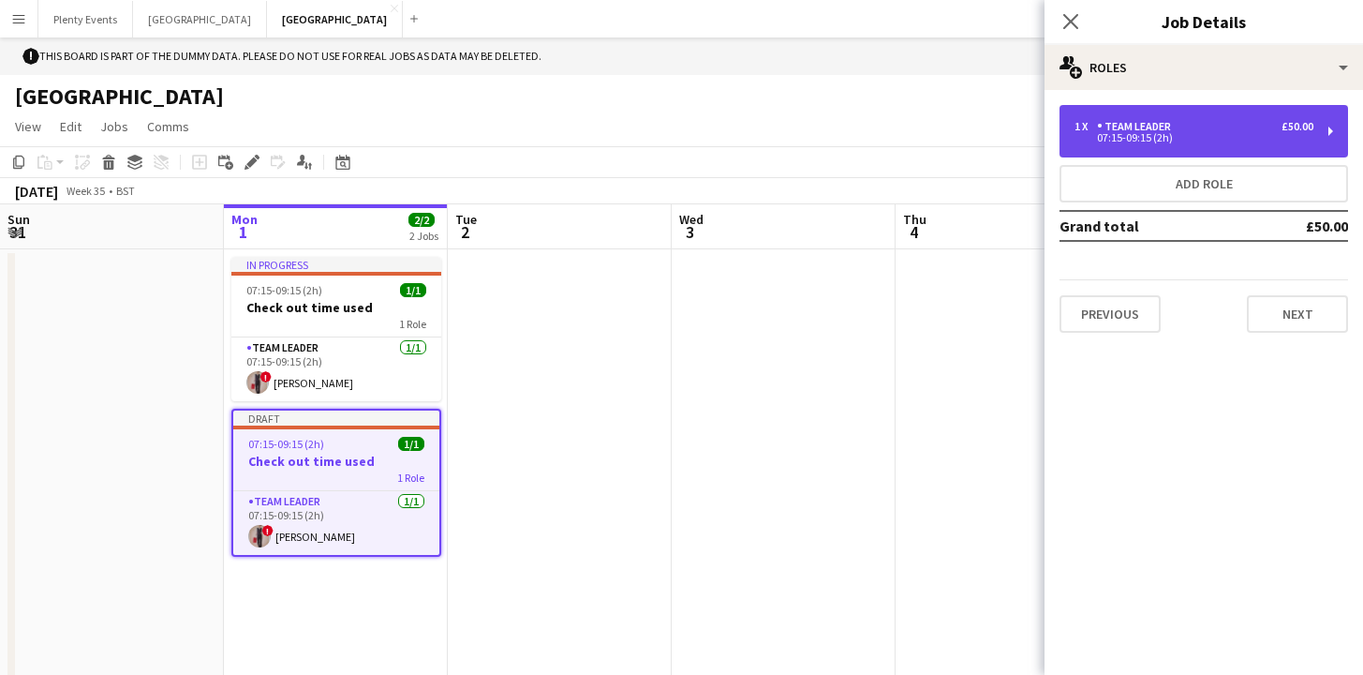
click at [1245, 139] on div "07:15-09:15 (2h)" at bounding box center [1194, 137] width 239 height 9
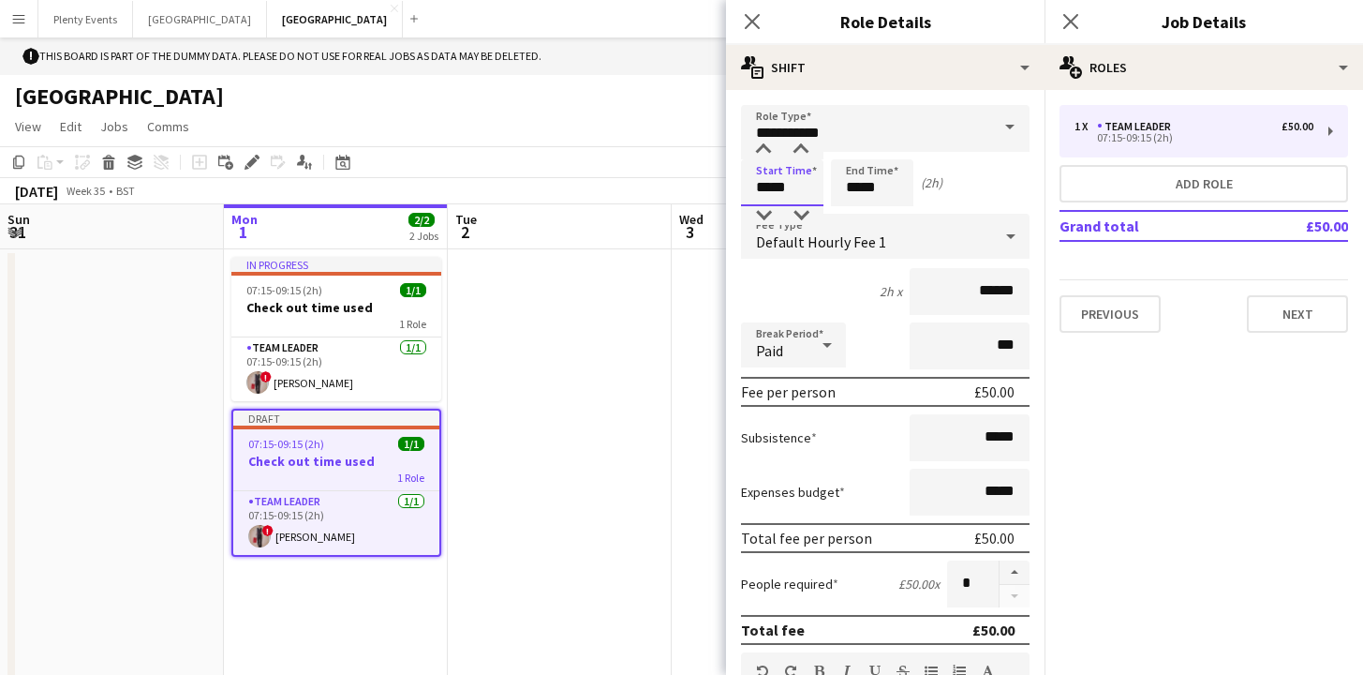
click at [763, 189] on input "*****" at bounding box center [782, 182] width 82 height 47
click at [762, 142] on div at bounding box center [763, 150] width 37 height 19
type input "*****"
click at [762, 142] on div at bounding box center [763, 150] width 37 height 19
click at [856, 193] on input "*****" at bounding box center [872, 182] width 82 height 47
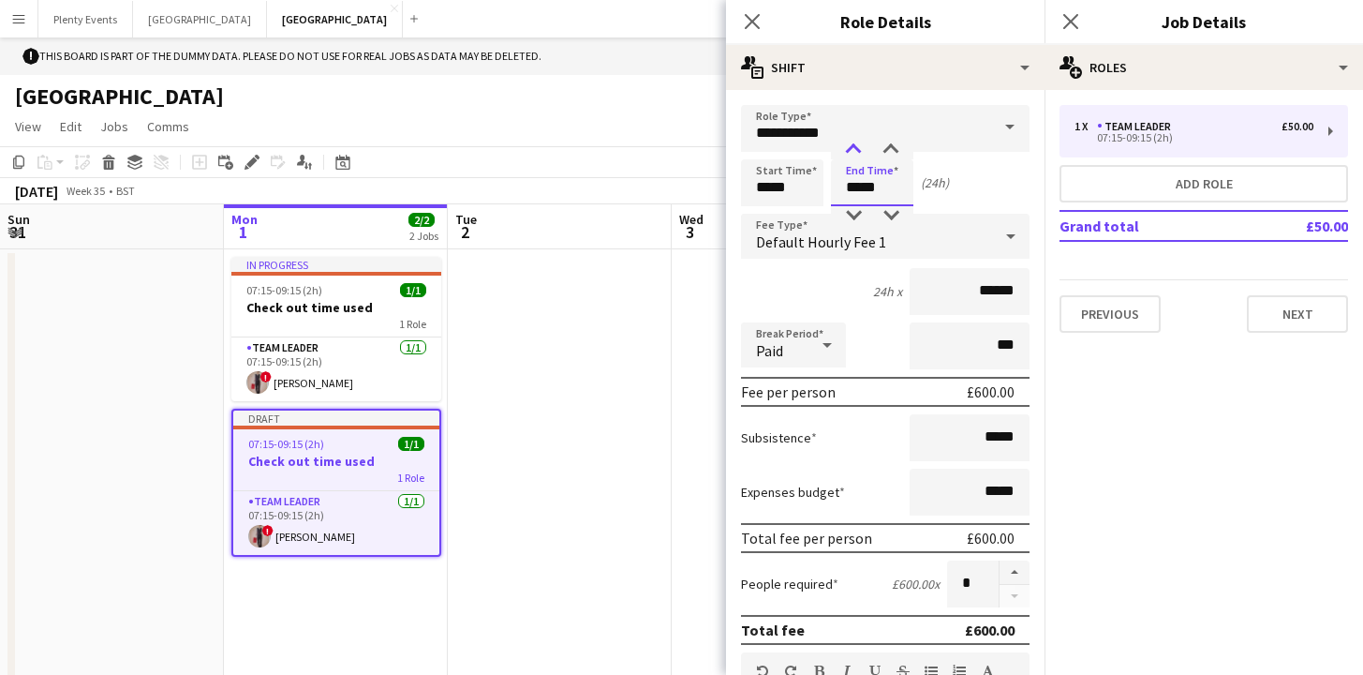
type input "*****"
click at [856, 150] on div at bounding box center [853, 150] width 37 height 19
click at [757, 24] on icon "Close pop-in" at bounding box center [752, 21] width 18 height 18
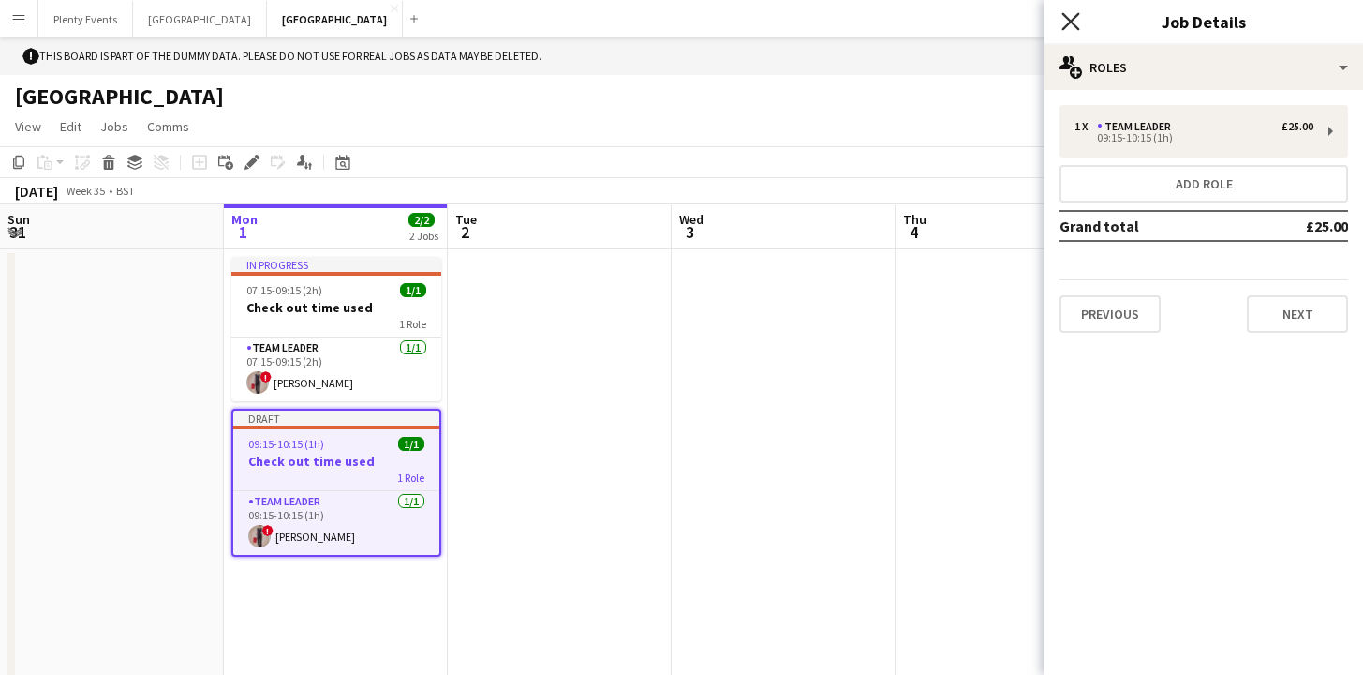
click at [1074, 25] on icon at bounding box center [1071, 21] width 18 height 18
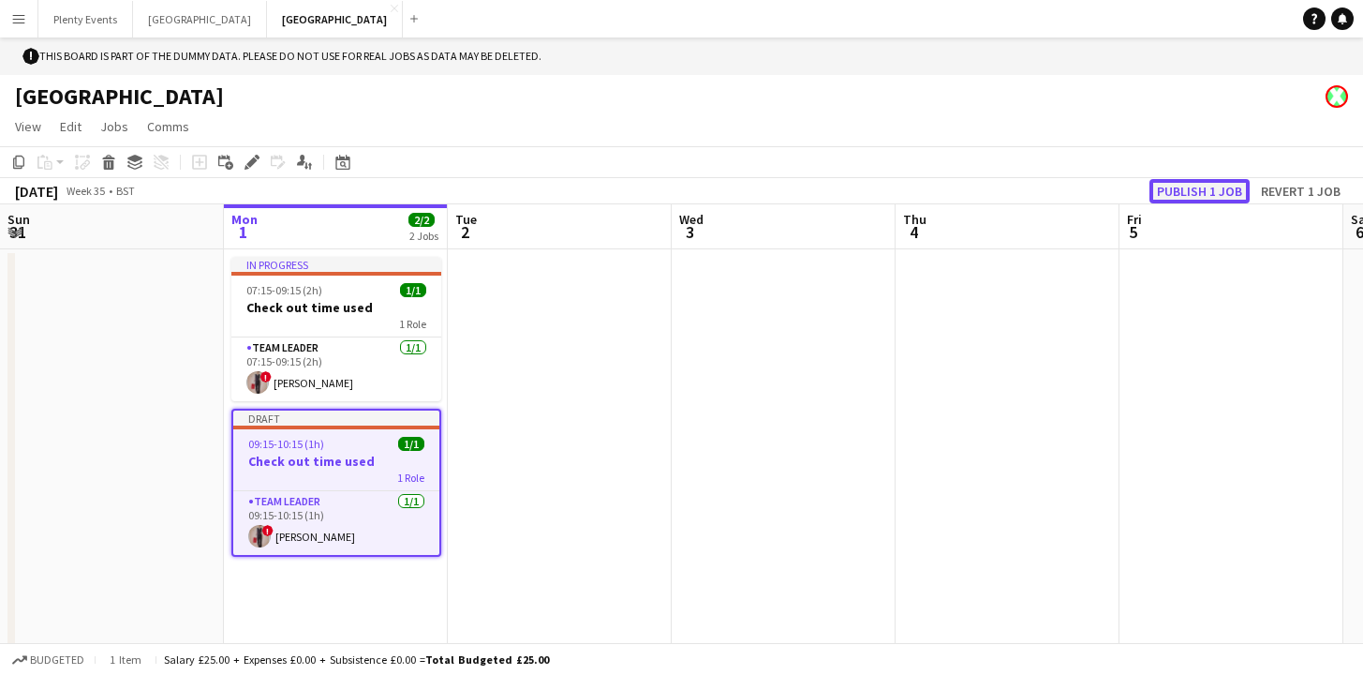
click at [1192, 192] on button "Publish 1 job" at bounding box center [1200, 191] width 100 height 24
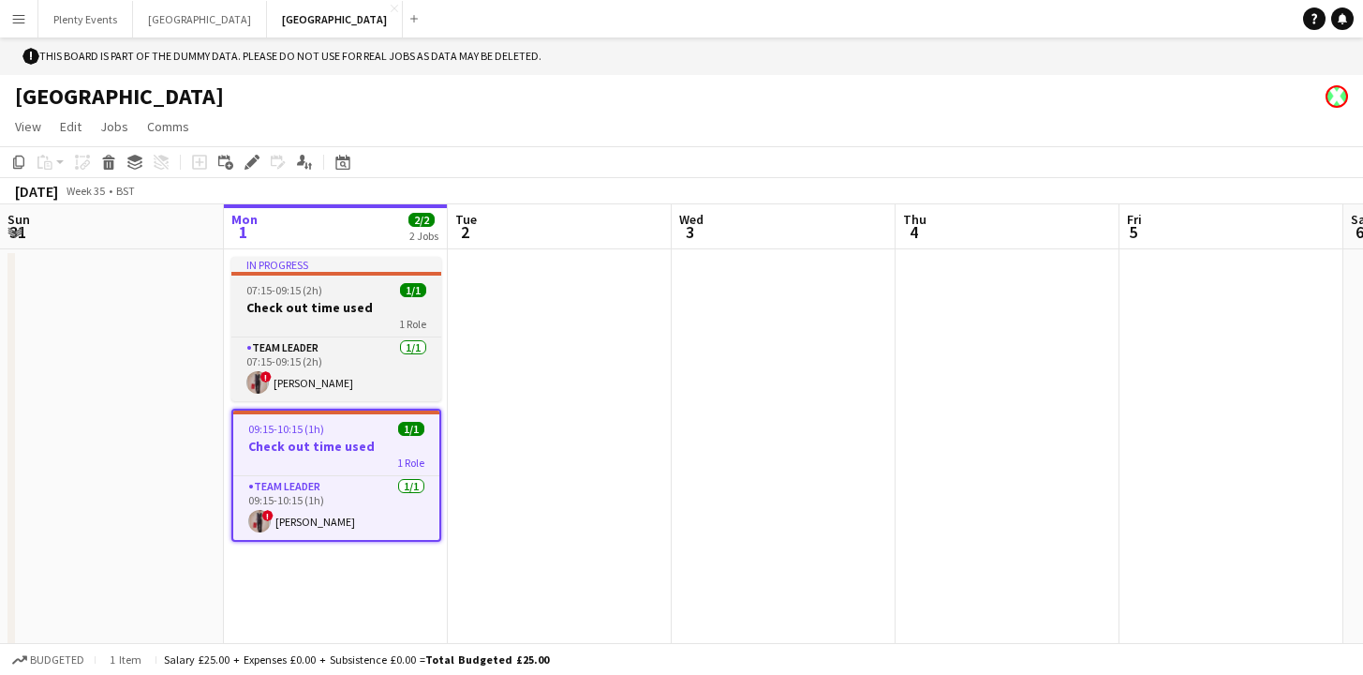
click at [329, 300] on h3 "Check out time used" at bounding box center [336, 307] width 210 height 17
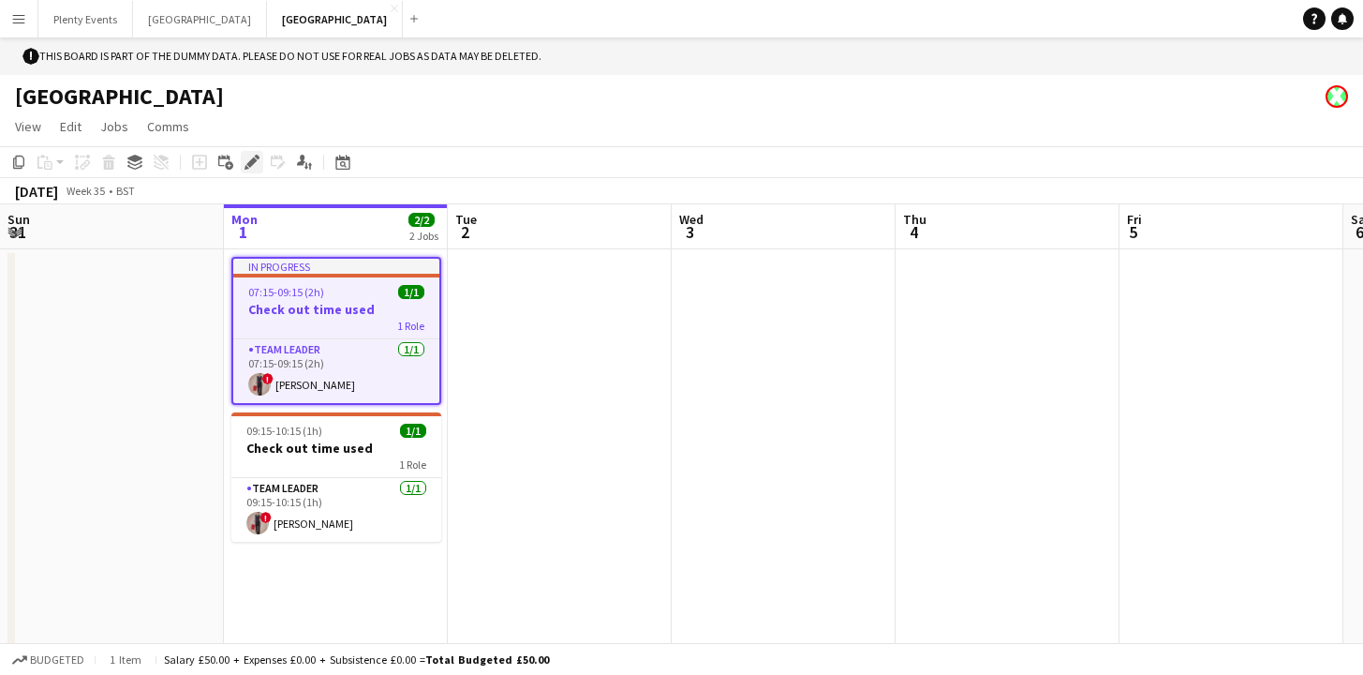
click at [247, 161] on icon "Edit" at bounding box center [252, 162] width 15 height 15
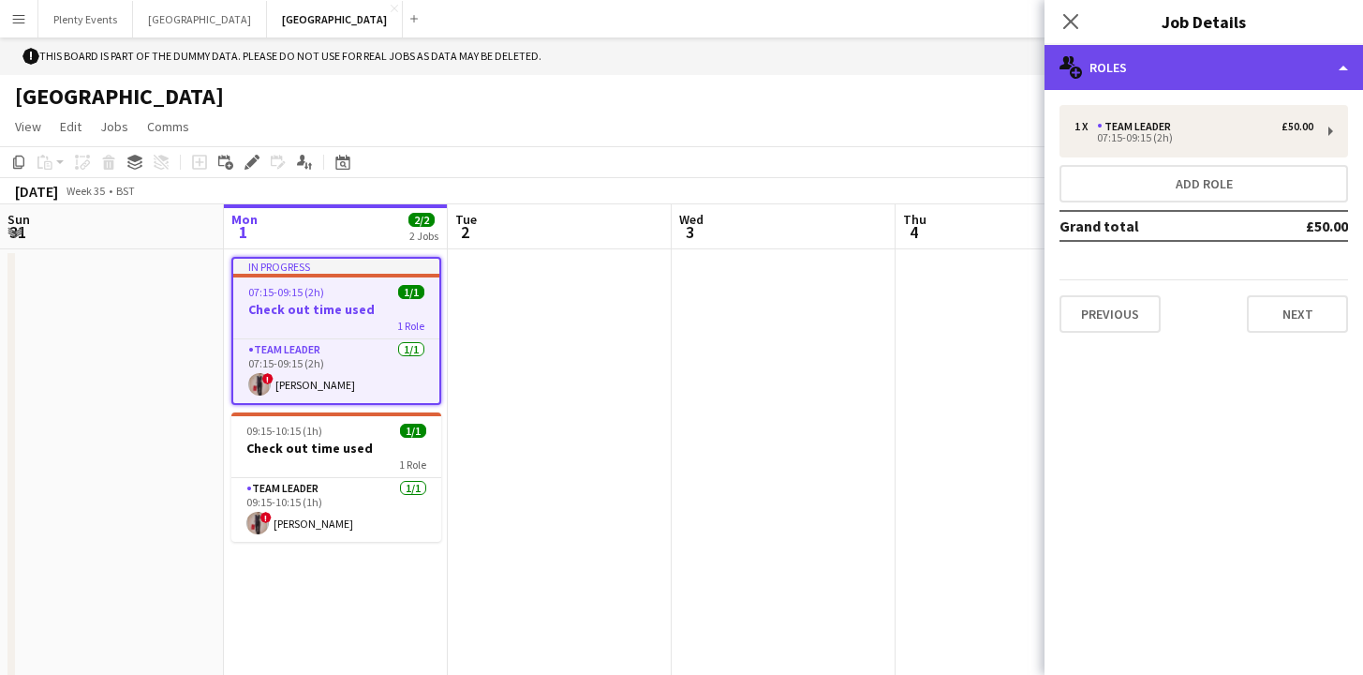
click at [1258, 75] on div "multiple-users-add Roles" at bounding box center [1204, 67] width 319 height 45
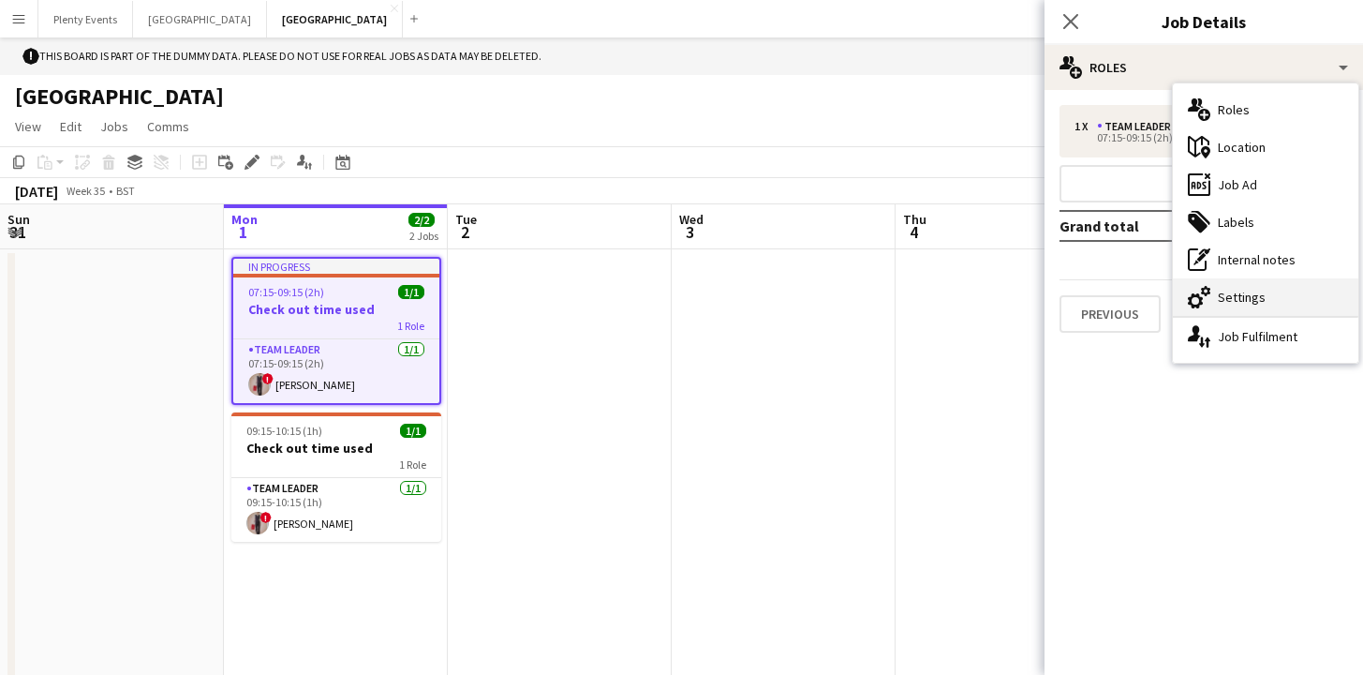
click at [1251, 303] on div "cog-double-3 Settings" at bounding box center [1266, 296] width 186 height 37
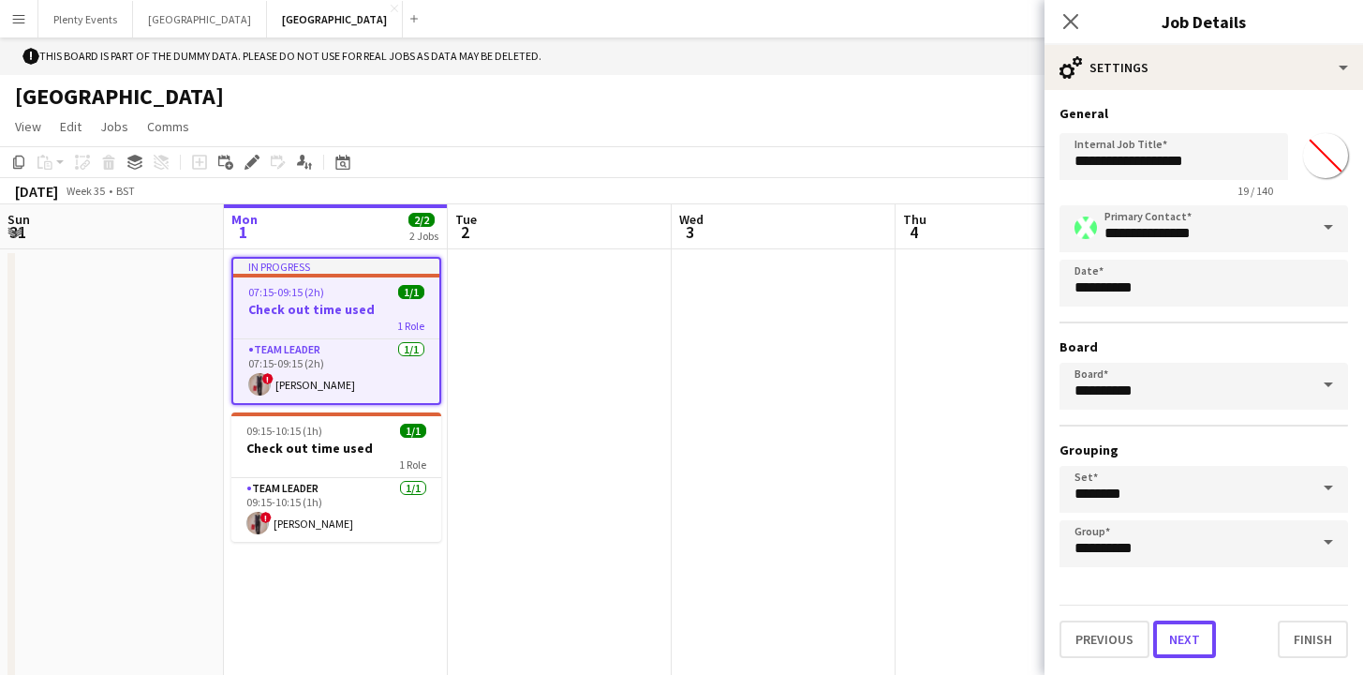
click at [1188, 646] on button "Next" at bounding box center [1185, 638] width 63 height 37
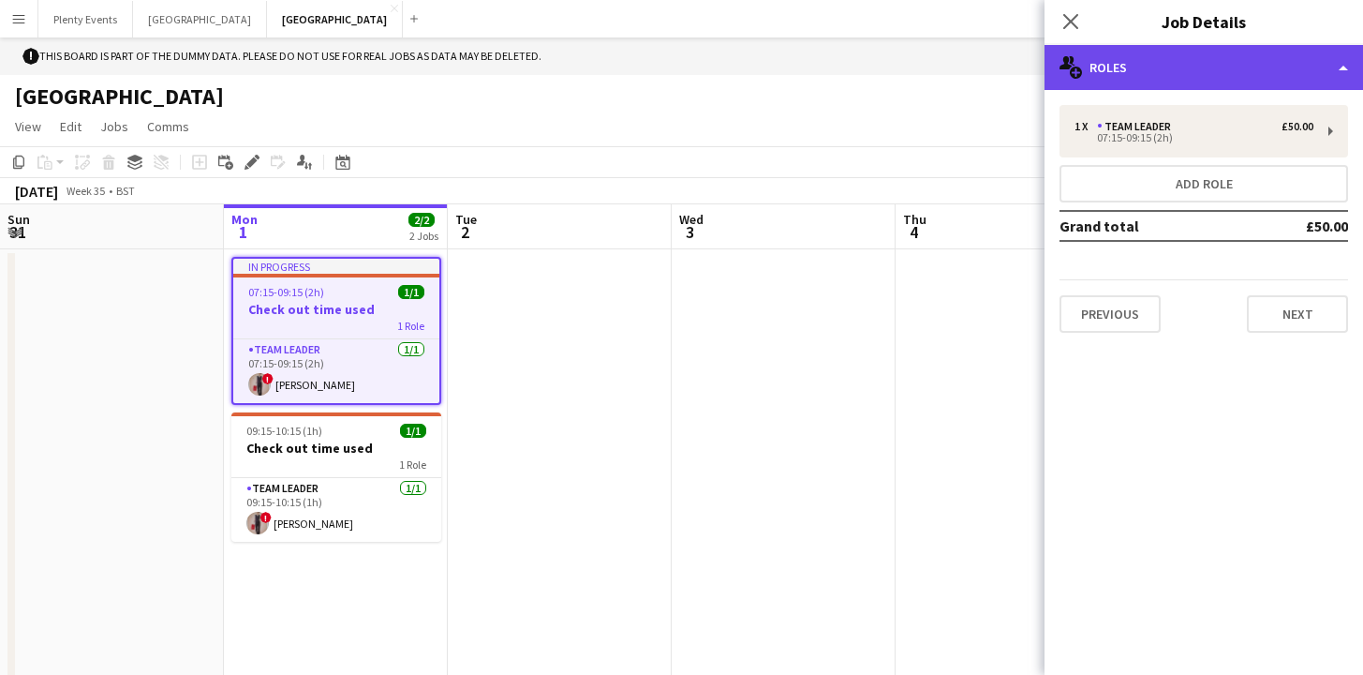
click at [1252, 69] on div "multiple-users-add Roles" at bounding box center [1204, 67] width 319 height 45
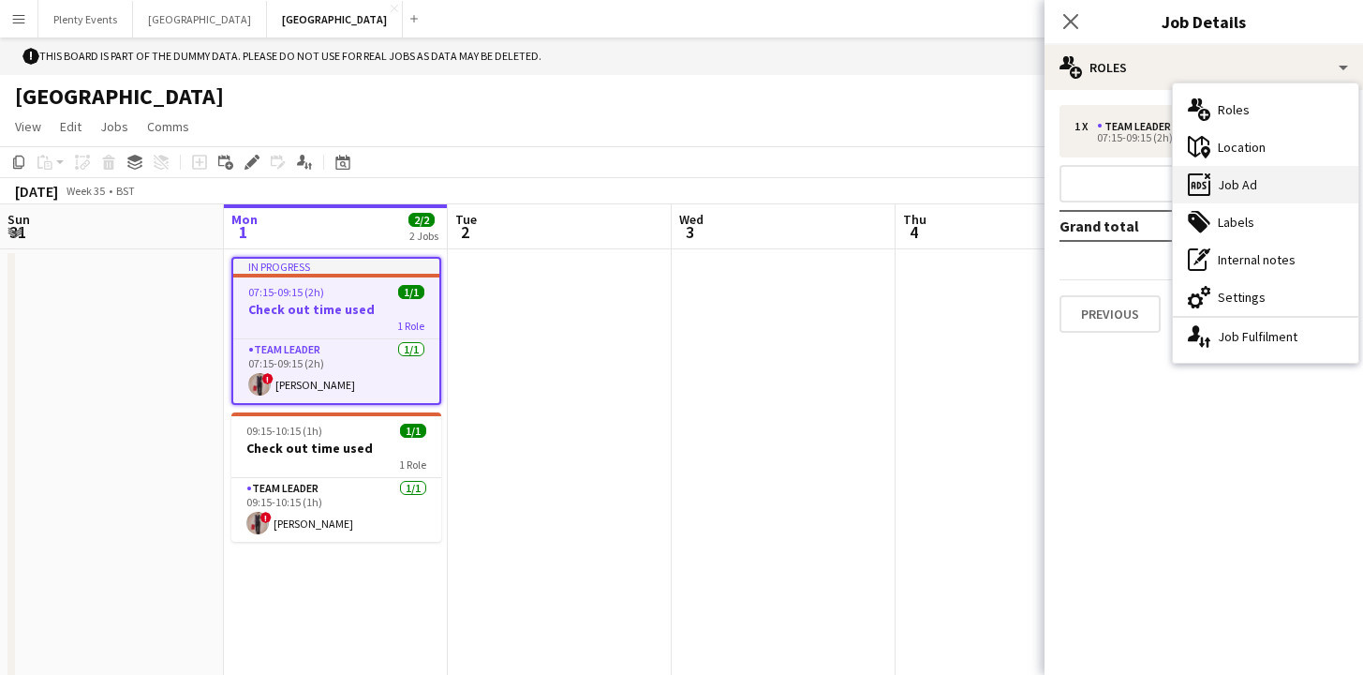
click at [1246, 188] on div "ads-window Job Ad" at bounding box center [1266, 184] width 186 height 37
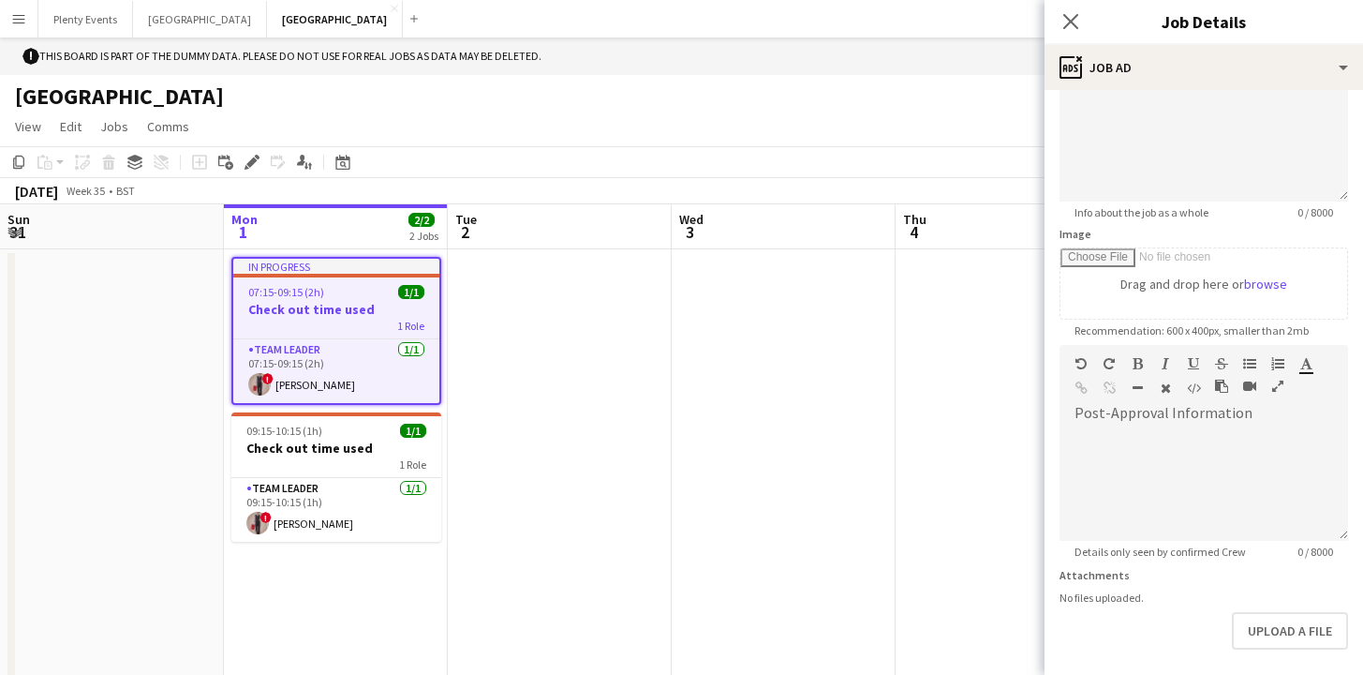
scroll to position [262, 0]
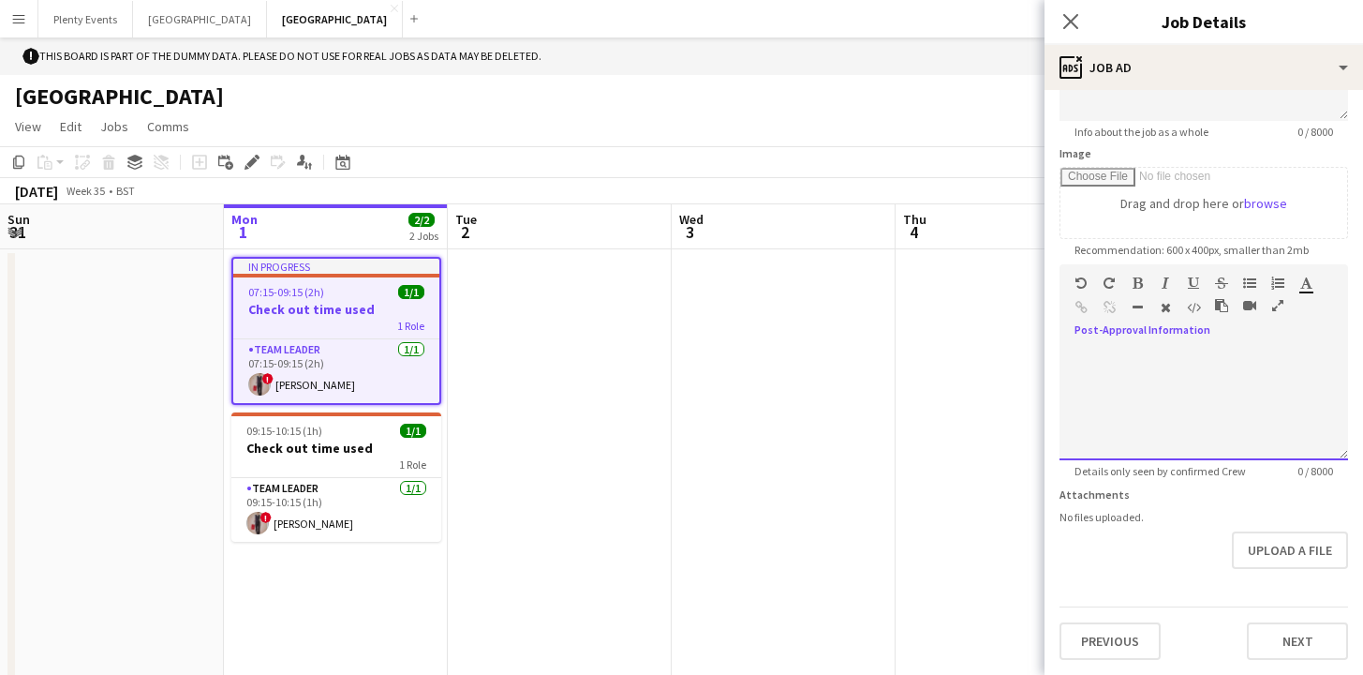
click at [1193, 349] on div at bounding box center [1204, 404] width 289 height 112
click at [1125, 589] on form "**********" at bounding box center [1204, 256] width 319 height 807
click at [1108, 643] on button "Previous" at bounding box center [1110, 640] width 101 height 37
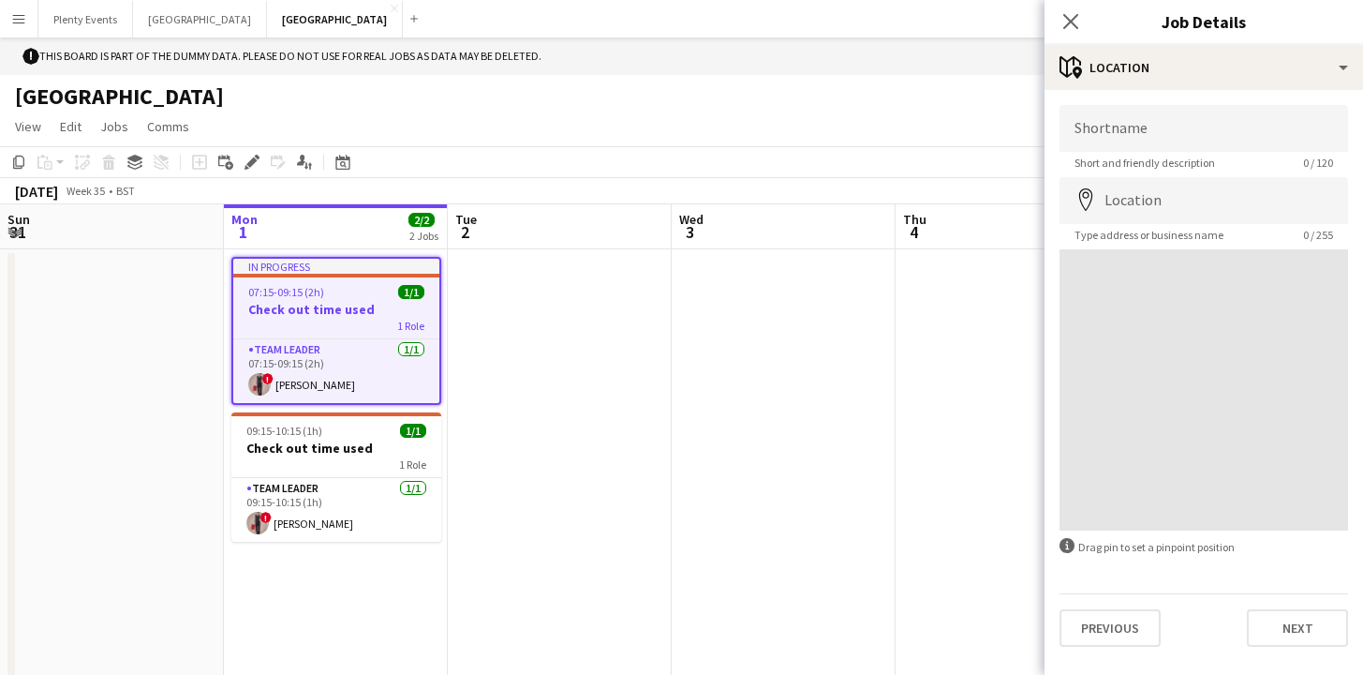
scroll to position [0, 0]
click at [1113, 633] on button "Previous" at bounding box center [1110, 627] width 101 height 37
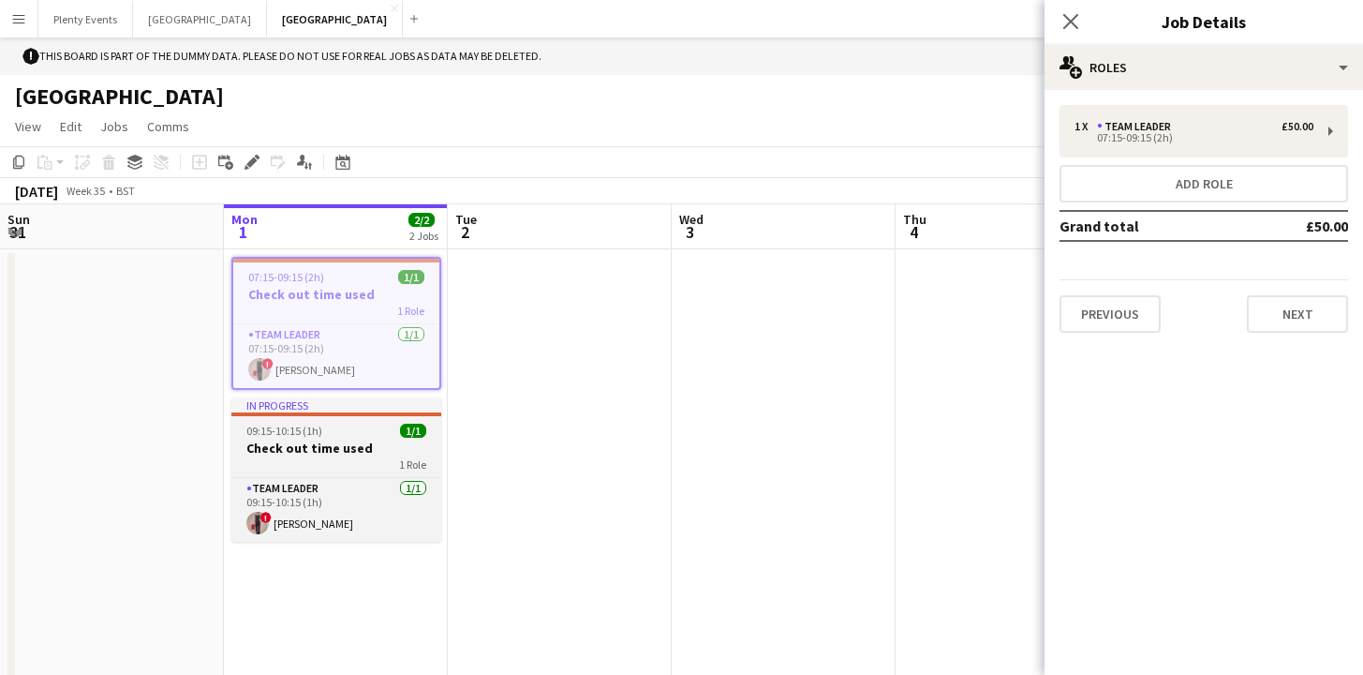
click at [375, 445] on h3 "Check out time used" at bounding box center [336, 447] width 210 height 17
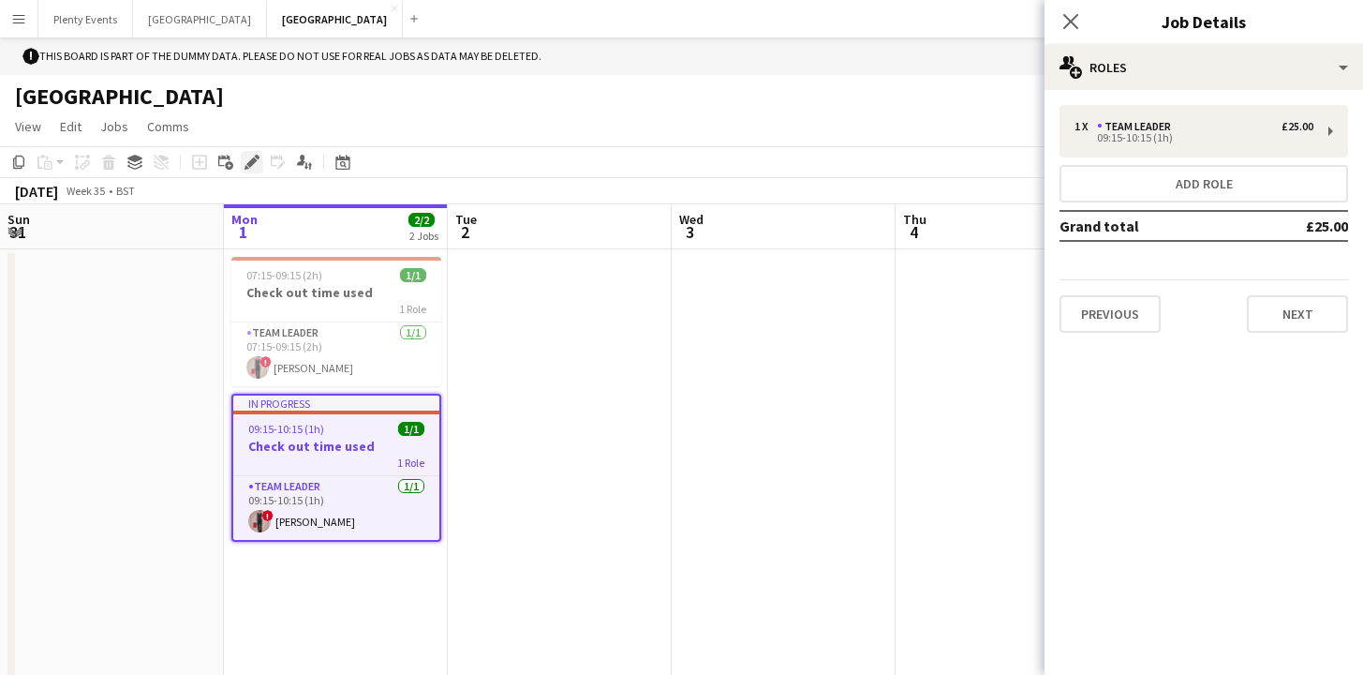
click at [245, 157] on icon "Edit" at bounding box center [252, 162] width 15 height 15
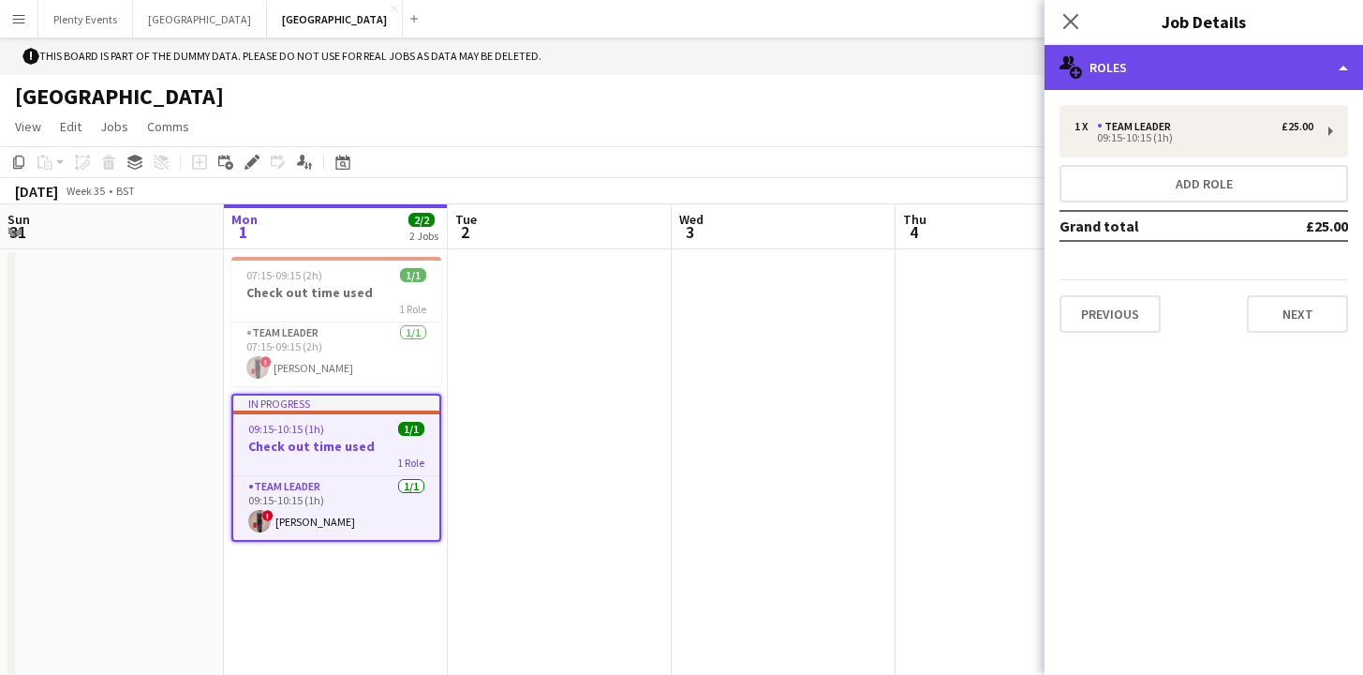
click at [1226, 66] on div "multiple-users-add Roles" at bounding box center [1204, 67] width 319 height 45
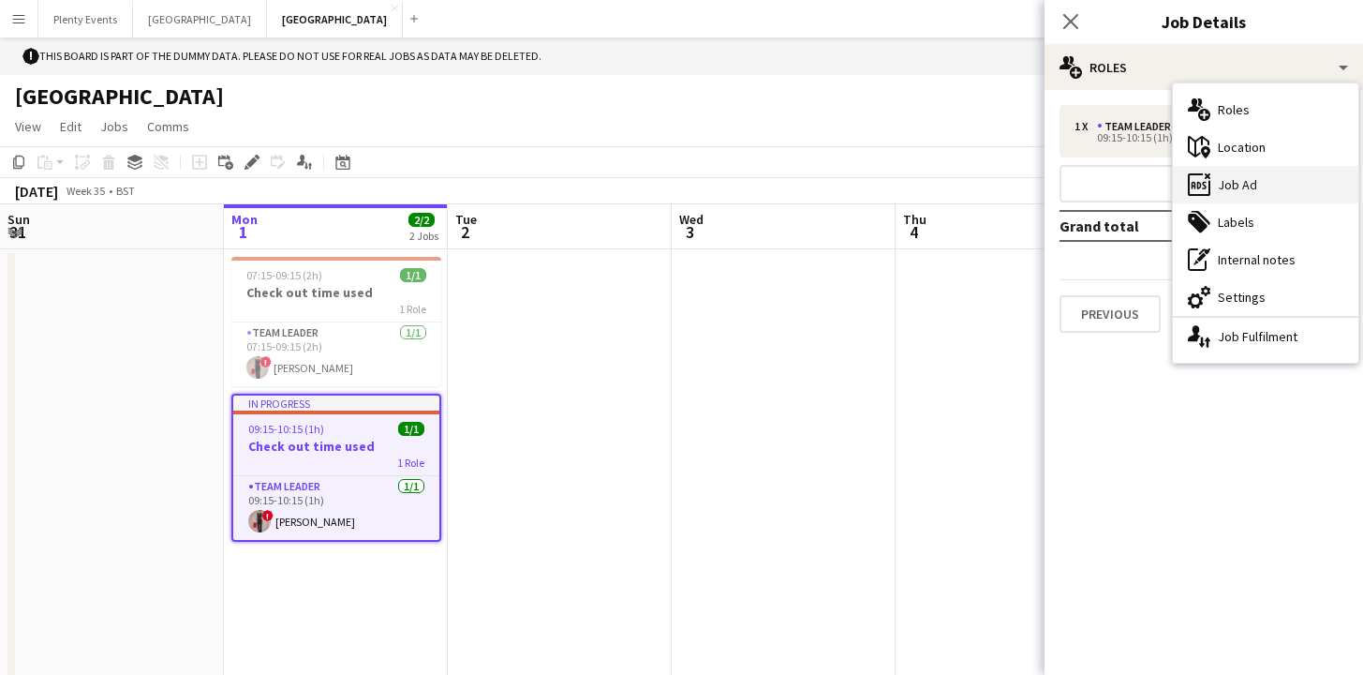
click at [1272, 187] on div "ads-window Job Ad" at bounding box center [1266, 184] width 186 height 37
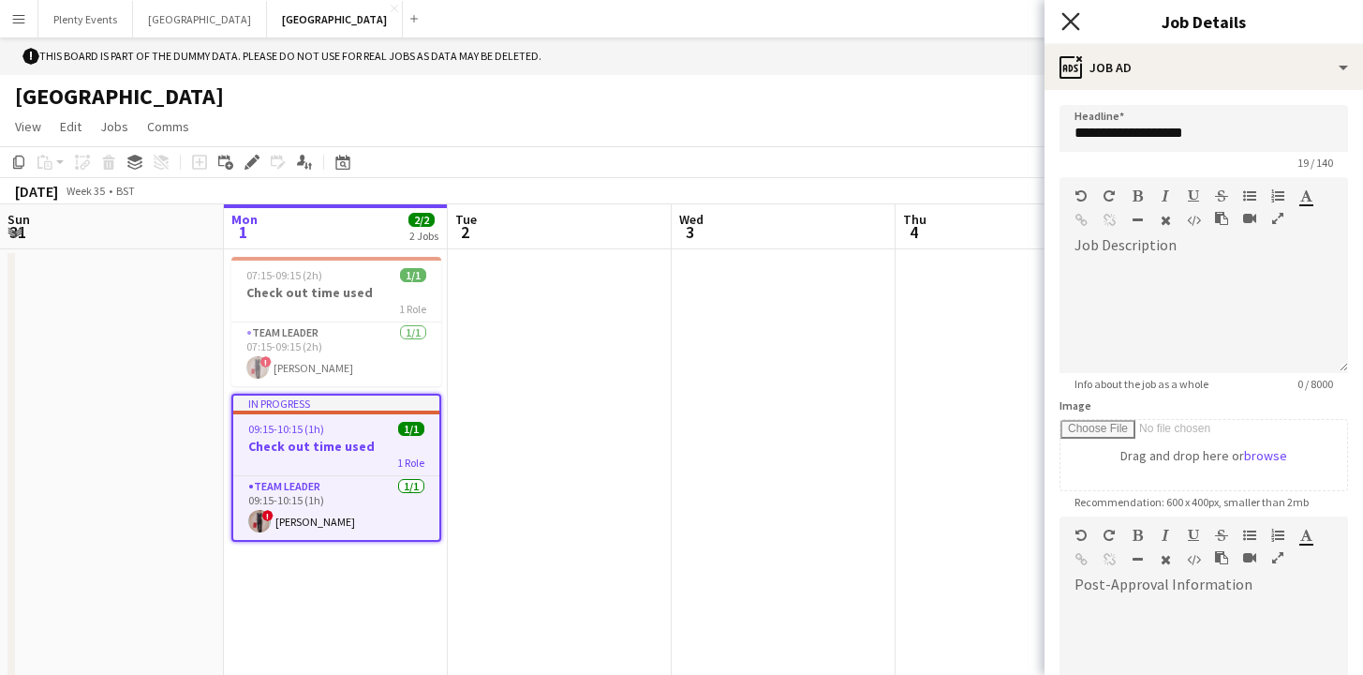
click at [1069, 22] on icon at bounding box center [1071, 21] width 18 height 18
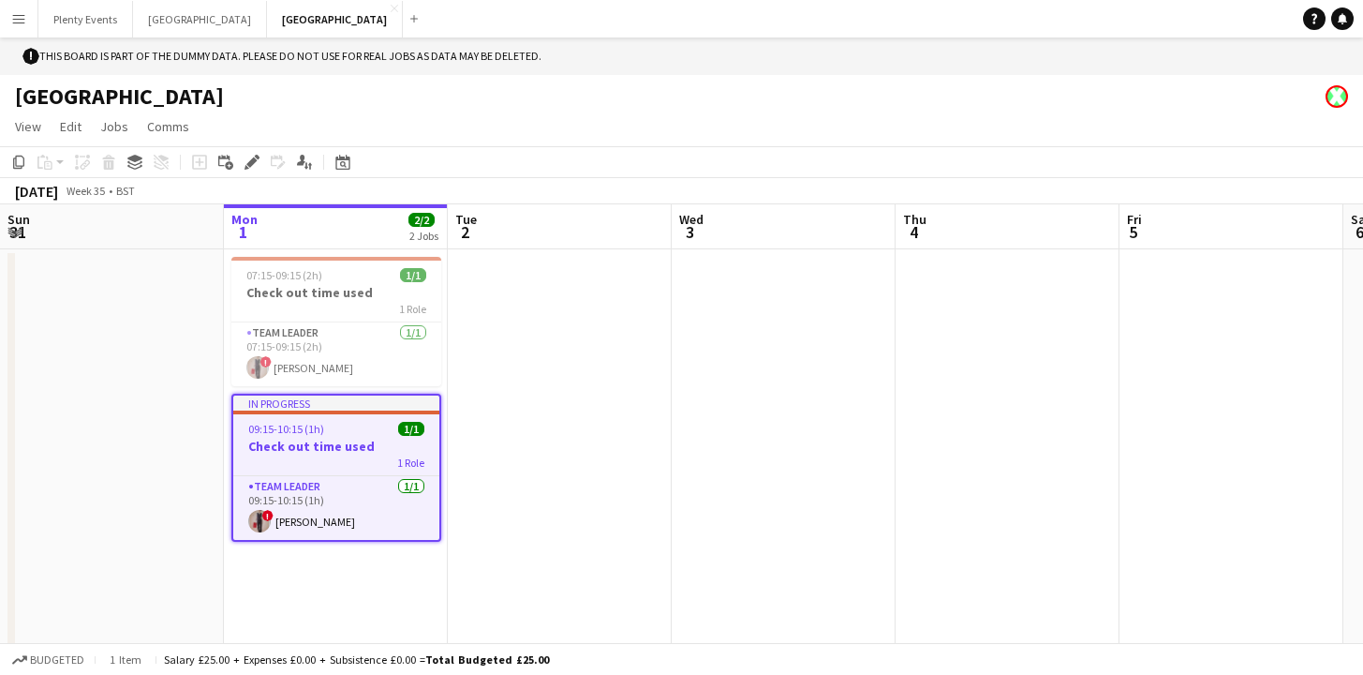
click at [816, 109] on div "[GEOGRAPHIC_DATA]" at bounding box center [681, 93] width 1363 height 36
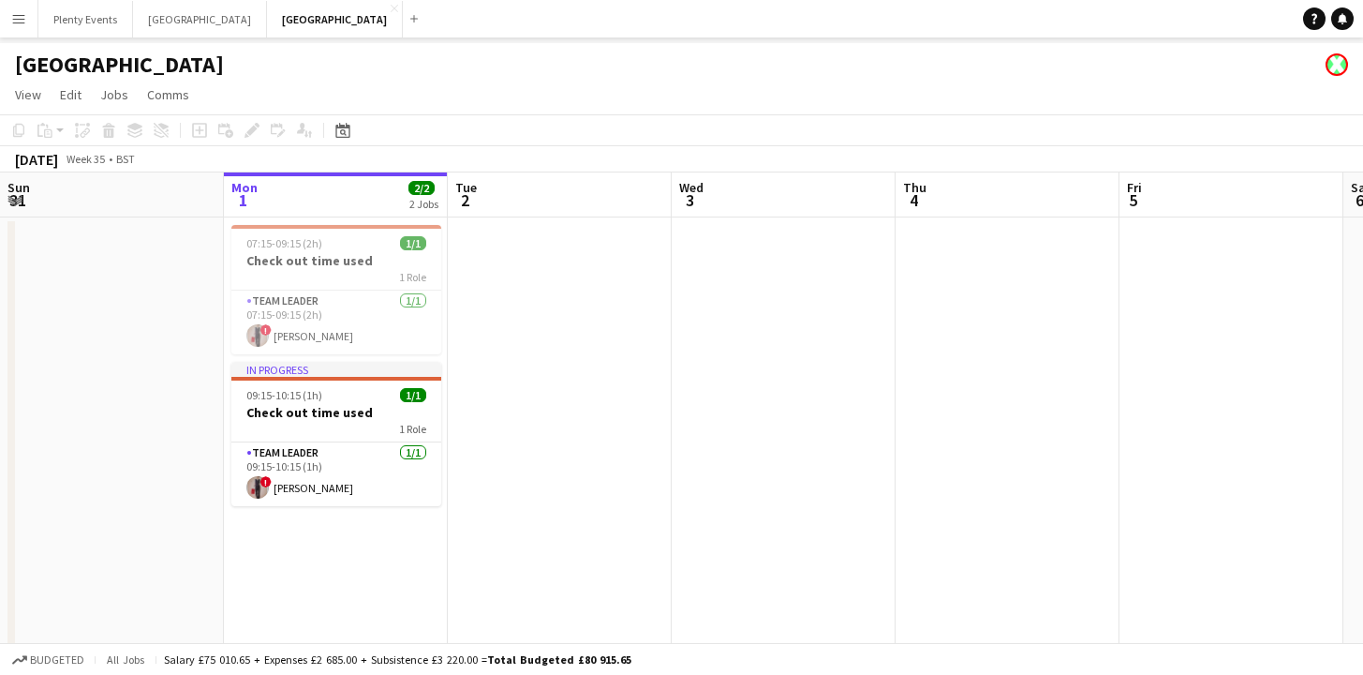
scroll to position [37, 0]
